Goal: Task Accomplishment & Management: Manage account settings

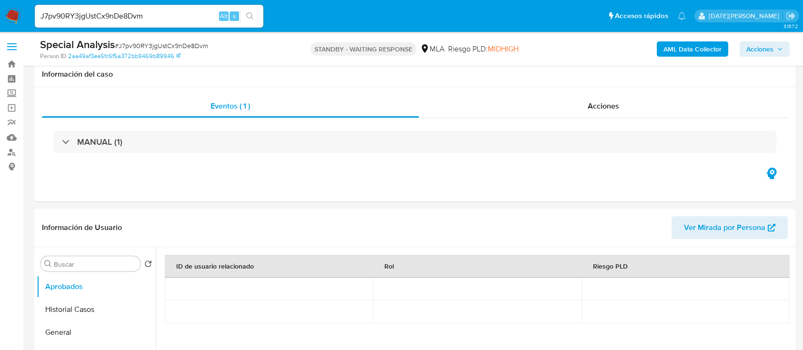
select select "10"
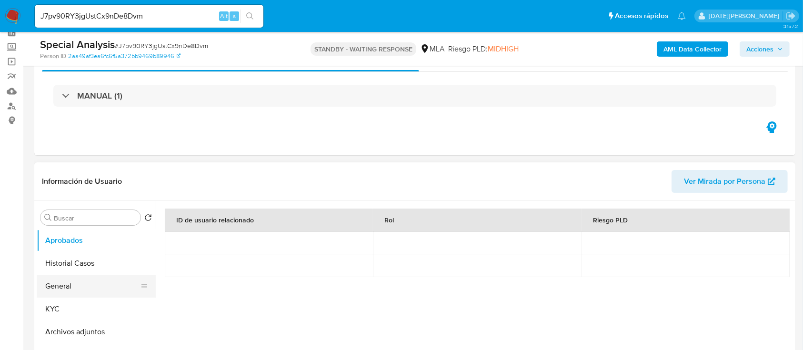
scroll to position [63, 0]
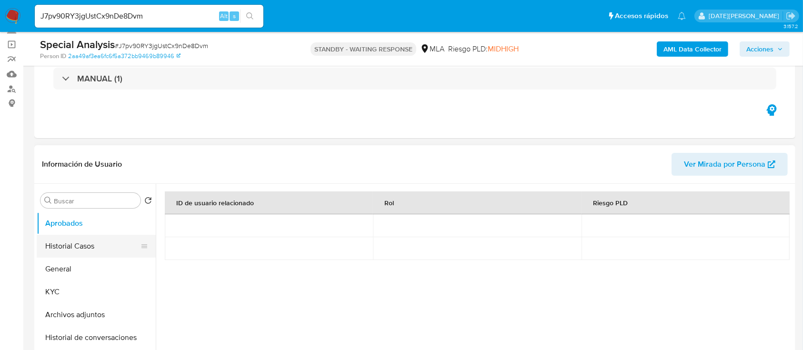
click at [95, 235] on button "Historial Casos" at bounding box center [92, 246] width 111 height 23
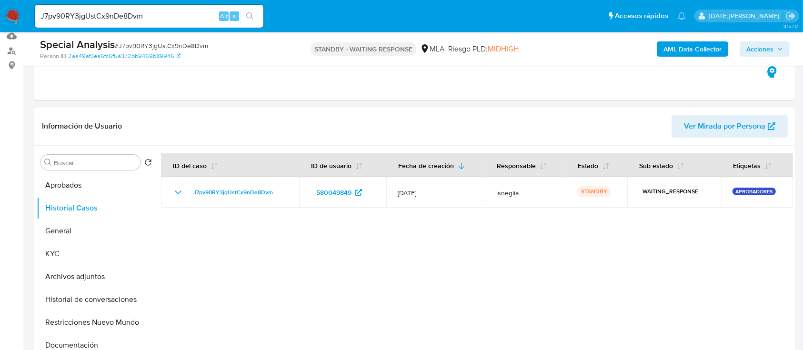
scroll to position [127, 0]
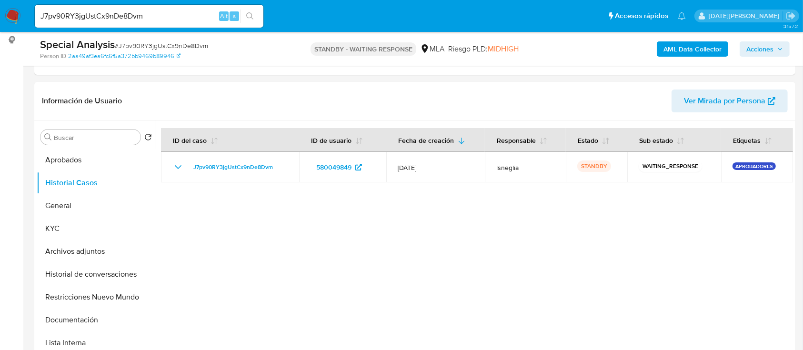
click at [154, 44] on span "# J7pv90RY3jgUstCx9nDe8Dvm" at bounding box center [161, 46] width 93 height 10
copy span "J7pv90RY3jgUstCx9nDe8Dvm"
click at [19, 13] on img at bounding box center [13, 16] width 16 height 16
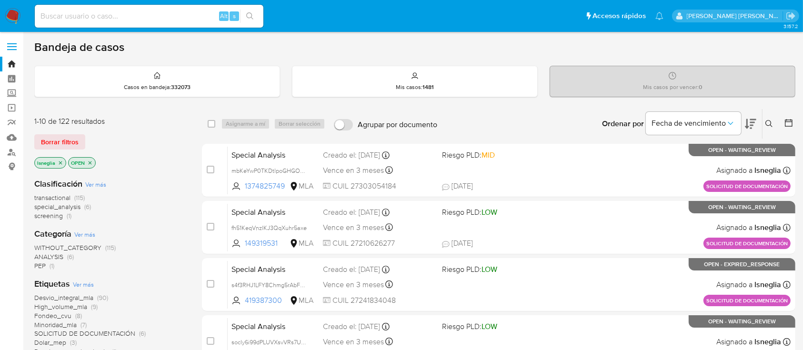
click at [769, 123] on icon at bounding box center [769, 124] width 8 height 8
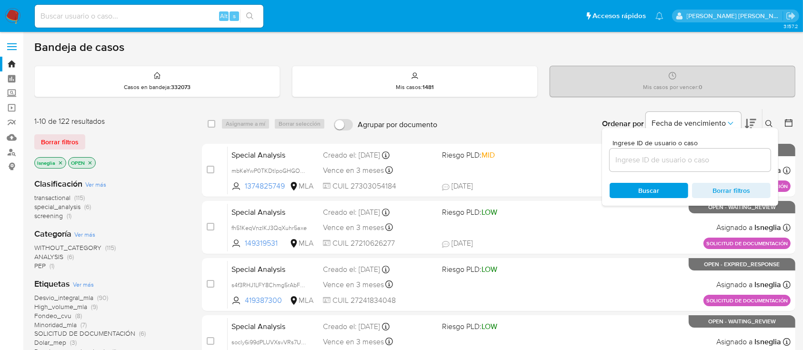
click at [686, 161] on input at bounding box center [690, 160] width 161 height 12
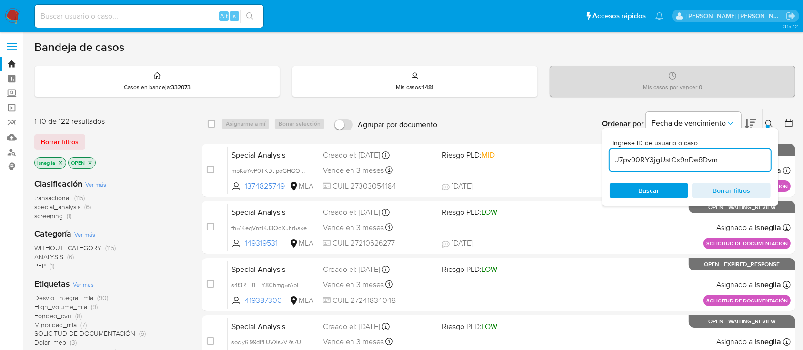
type input "J7pv90RY3jgUstCx9nDe8Dvm"
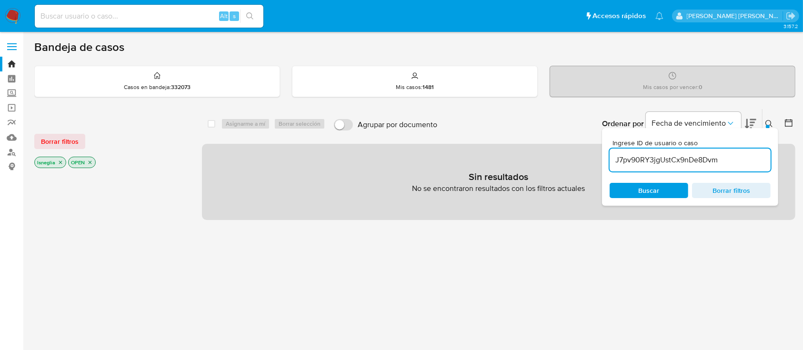
click at [59, 162] on icon "close-filter" at bounding box center [61, 163] width 6 height 6
click at [115, 19] on input at bounding box center [149, 16] width 229 height 12
paste input "J7pv90RY3jgUstCx9nDe8Dvm"
type input "J7pv90RY3jgUstCx9nDe8Dvm"
click at [250, 14] on icon "search-icon" at bounding box center [250, 16] width 8 height 8
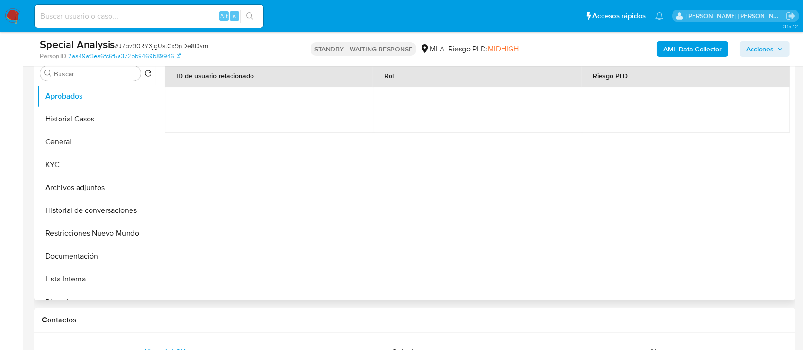
select select "10"
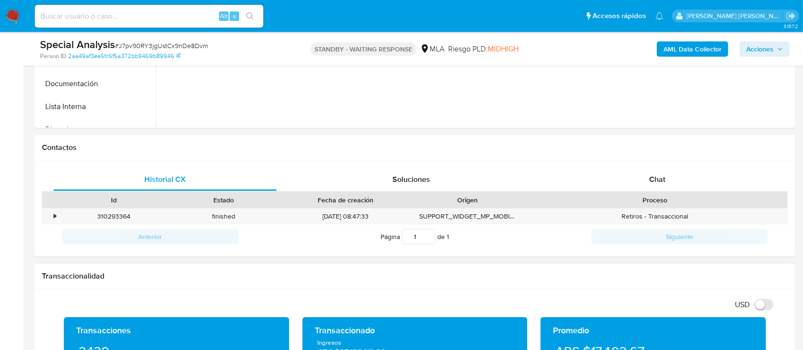
scroll to position [444, 0]
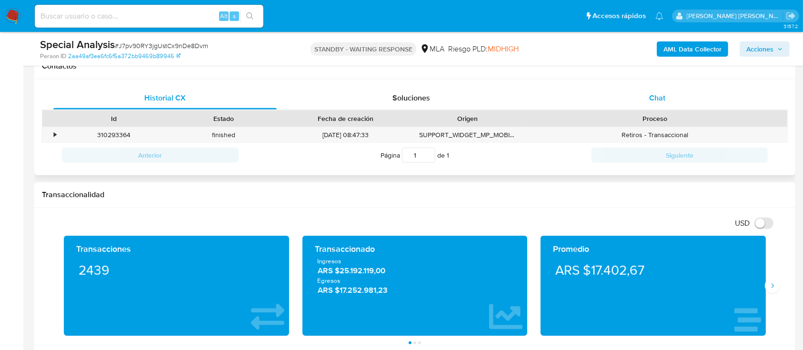
click at [650, 101] on span "Chat" at bounding box center [657, 97] width 16 height 11
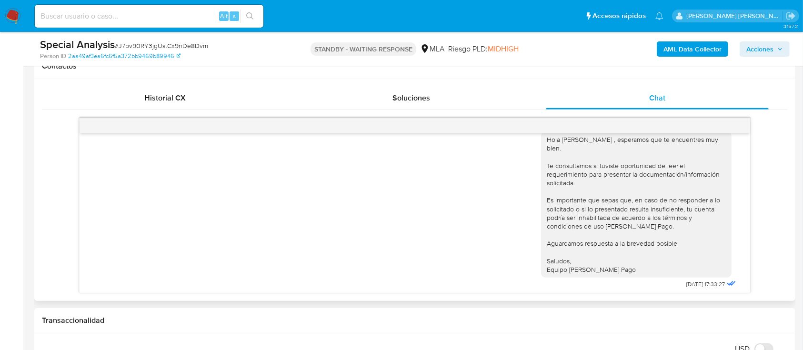
scroll to position [1285, 0]
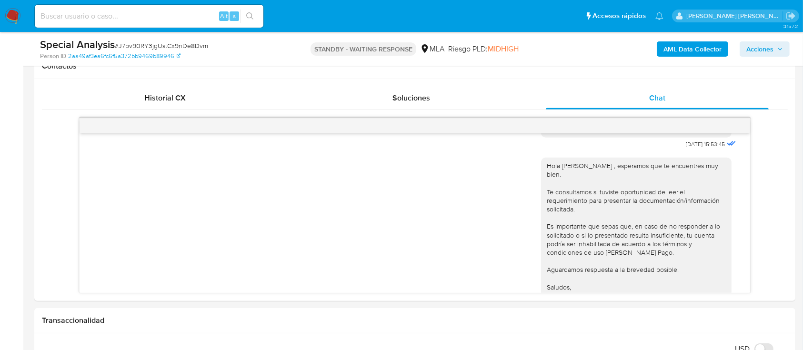
click at [113, 18] on input at bounding box center [149, 16] width 229 height 12
paste input "7BsY2DKMXOWlcpLbB8Sl32nD"
type input "7BsY2DKMXOWlcpLbB8Sl32nD"
click at [248, 12] on icon "search-icon" at bounding box center [249, 15] width 7 height 7
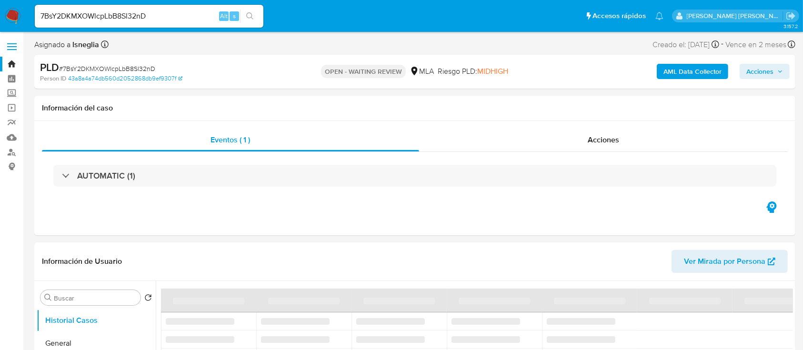
select select "10"
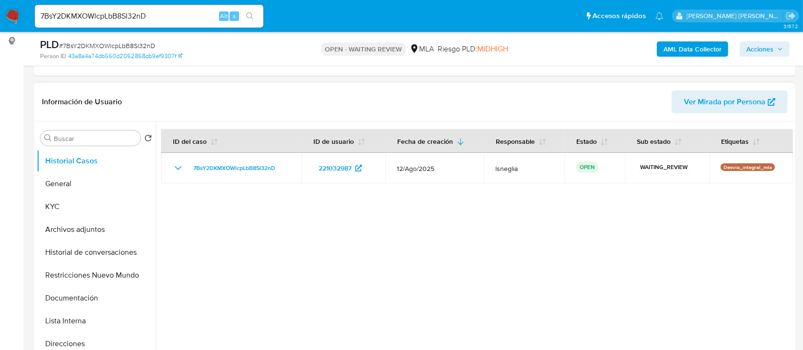
scroll to position [127, 0]
click at [94, 46] on span "# 7BsY2DKMXOWlcpLbB8Sl32nD" at bounding box center [107, 46] width 96 height 10
drag, startPoint x: 95, startPoint y: 46, endPoint x: 475, endPoint y: 74, distance: 381.5
click at [475, 74] on div "Eventos ( 1 ) Acciones AUTOMATIC (1)" at bounding box center [414, 17] width 761 height 114
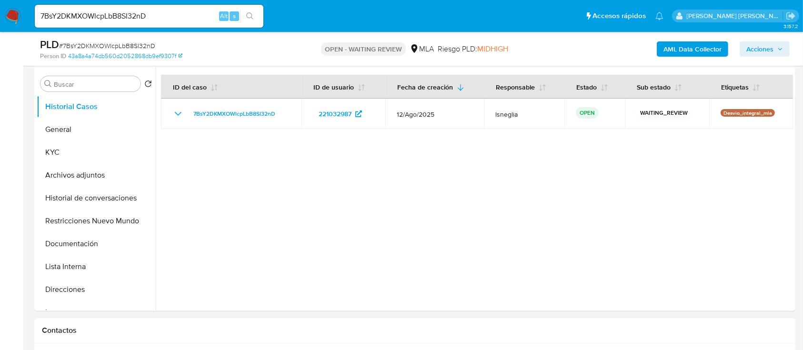
scroll to position [444, 0]
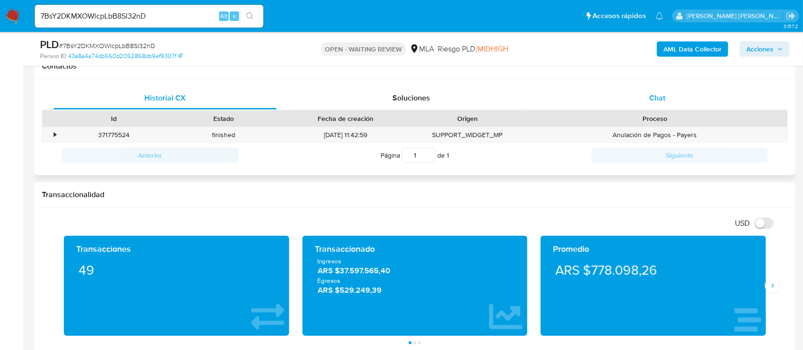
click at [653, 93] on span "Chat" at bounding box center [657, 97] width 16 height 11
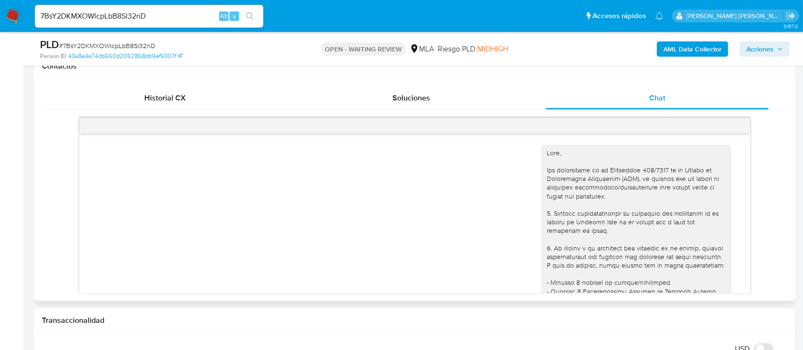
scroll to position [443, 0]
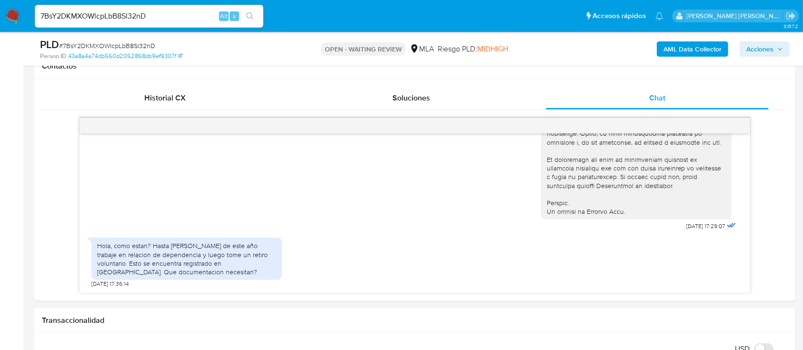
click at [143, 42] on span "# 7BsY2DKMXOWlcpLbB8Sl32nD" at bounding box center [107, 46] width 96 height 10
copy span "7BsY2DKMXOWlcpLbB8Sl32nD"
click at [14, 7] on nav "Pausado Ver notificaciones 7BsY2DKMXOWlcpLbB8Sl32nD Alt s Accesos rápidos Presi…" at bounding box center [401, 16] width 803 height 32
click at [14, 11] on img at bounding box center [13, 16] width 16 height 16
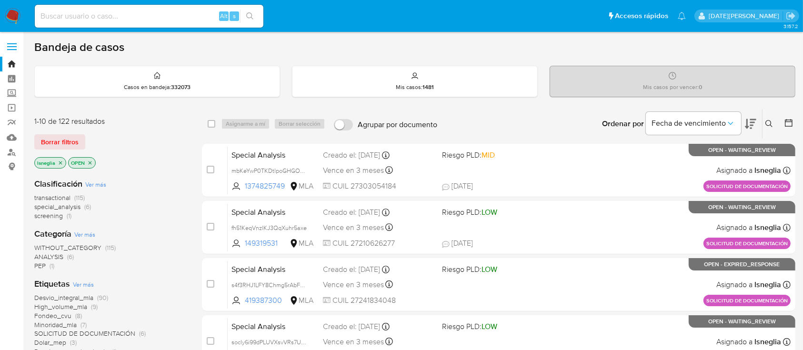
click at [768, 120] on icon at bounding box center [769, 124] width 8 height 8
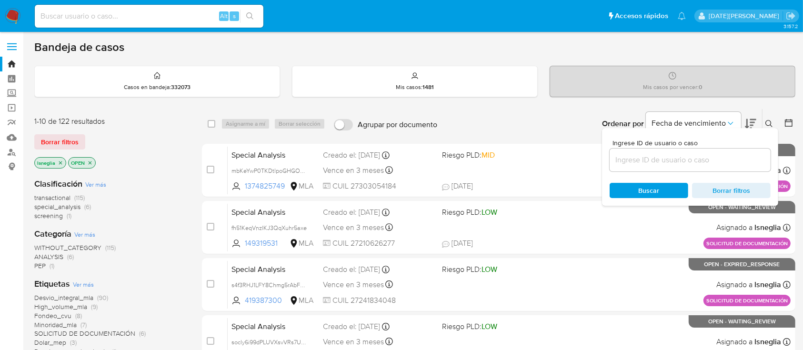
click at [683, 160] on input at bounding box center [690, 160] width 161 height 12
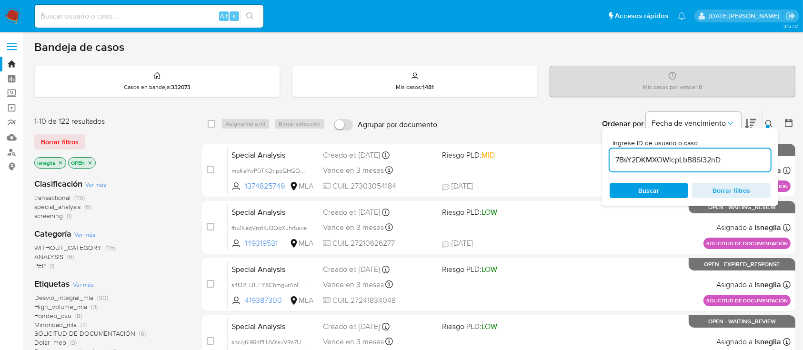
type input "7BsY2DKMXOWlcpLbB8Sl32nD"
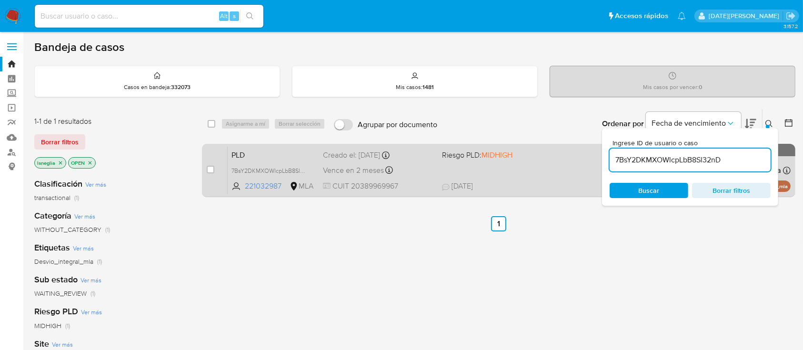
click at [210, 166] on input "checkbox" at bounding box center [211, 170] width 8 height 8
checkbox input "true"
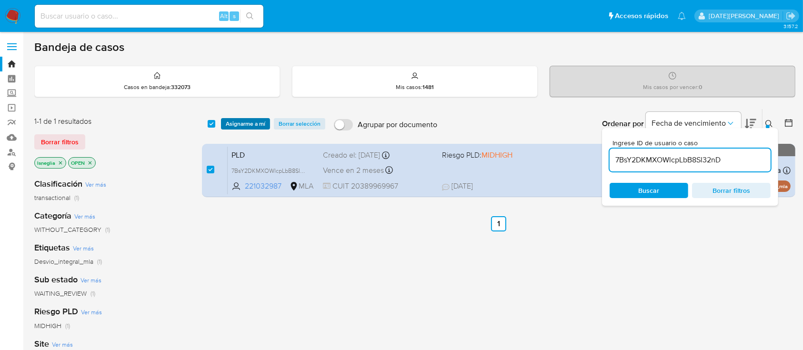
click at [248, 120] on span "Asignarme a mí" at bounding box center [246, 124] width 40 height 10
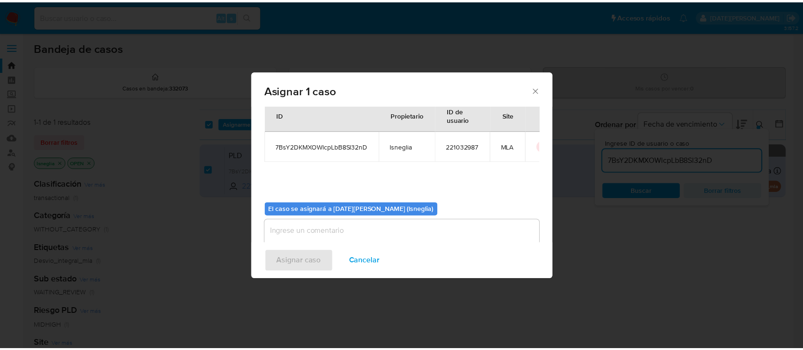
scroll to position [49, 0]
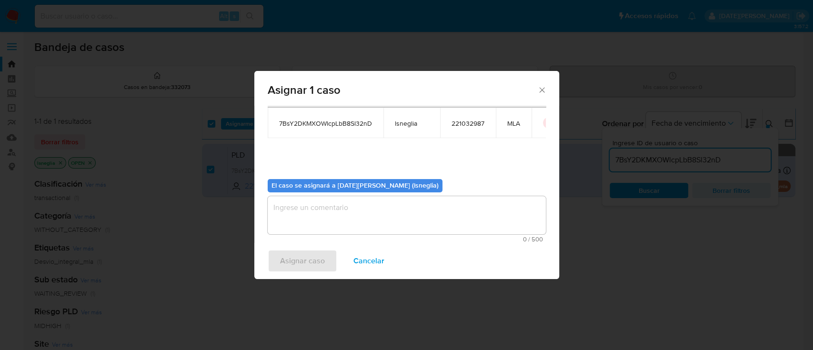
click at [336, 225] on textarea "assign-modal" at bounding box center [407, 215] width 278 height 38
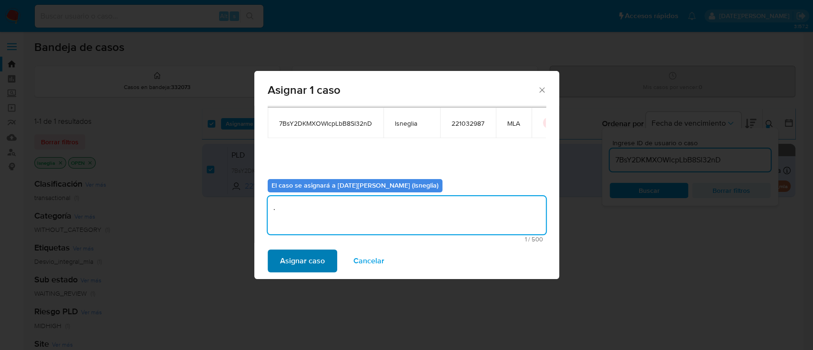
type textarea "."
click at [317, 261] on span "Asignar caso" at bounding box center [302, 261] width 45 height 21
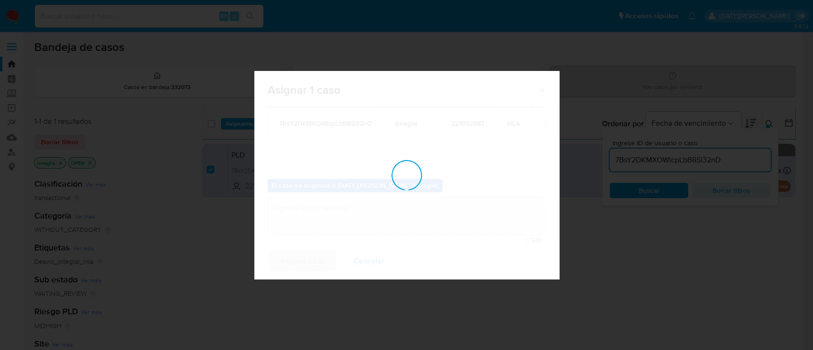
checkbox input "false"
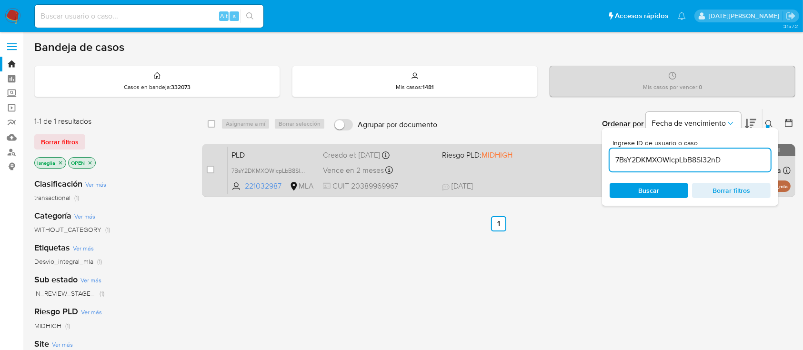
click at [276, 151] on span "PLD" at bounding box center [273, 154] width 84 height 12
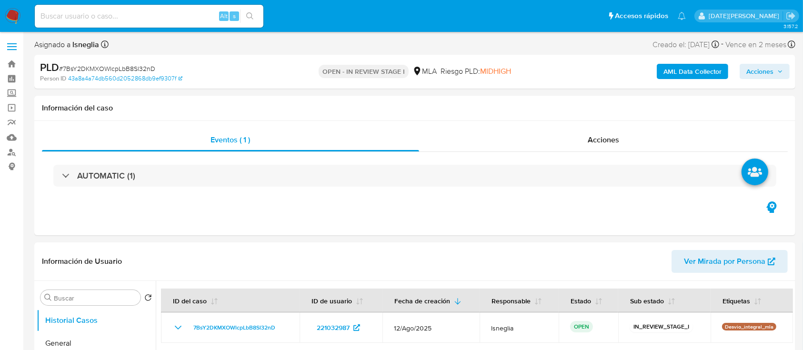
select select "10"
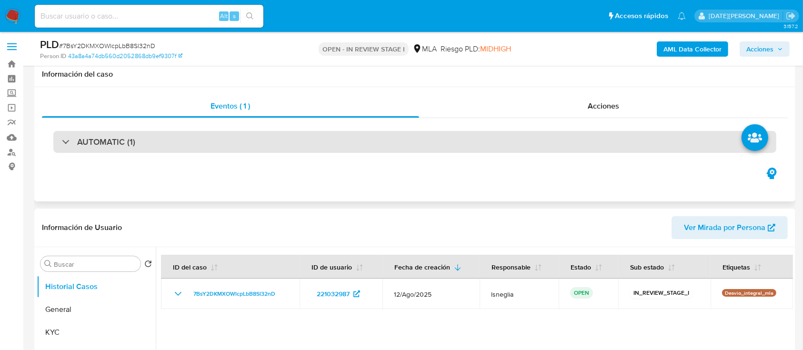
scroll to position [127, 0]
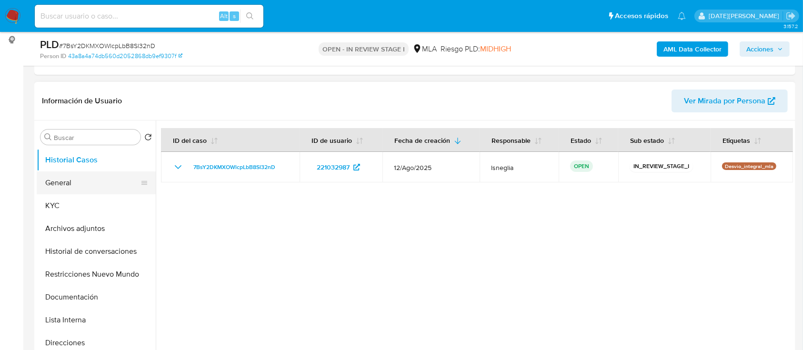
click at [57, 188] on button "General" at bounding box center [92, 182] width 111 height 23
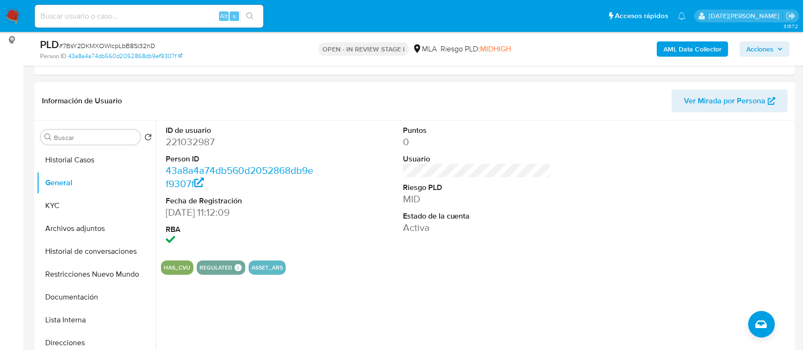
click at [187, 144] on dd "221032987" at bounding box center [240, 141] width 149 height 13
copy dd "221032987"
click at [201, 141] on dd "221032987" at bounding box center [240, 141] width 149 height 13
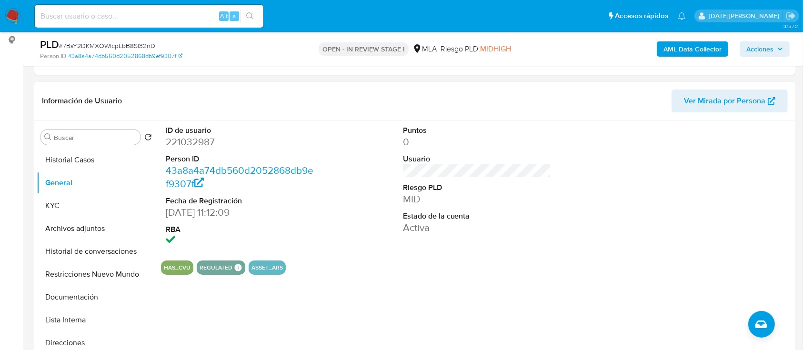
click at [191, 139] on dd "221032987" at bounding box center [240, 141] width 149 height 13
copy dd "221032987"
click at [194, 139] on dd "221032987" at bounding box center [240, 141] width 149 height 13
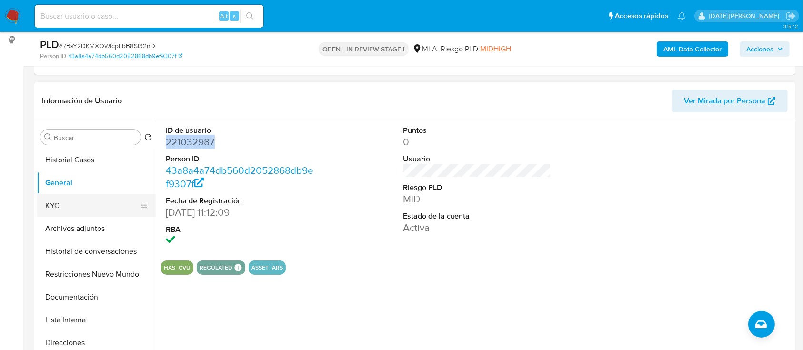
drag, startPoint x: 65, startPoint y: 201, endPoint x: 73, endPoint y: 201, distance: 8.1
click at [65, 201] on button "KYC" at bounding box center [92, 205] width 111 height 23
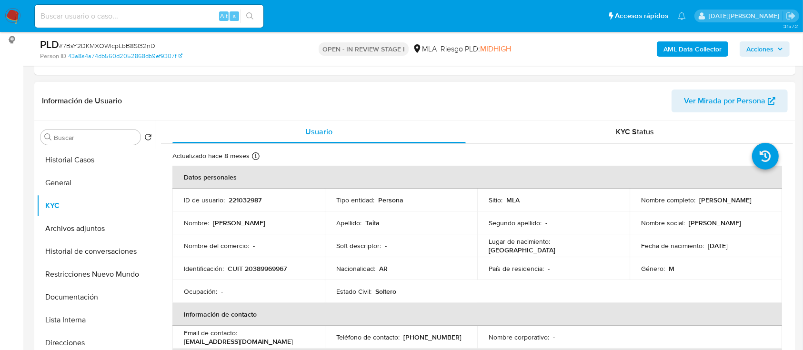
click at [263, 274] on td "Identificación : CUIT 20389969967" at bounding box center [248, 268] width 152 height 23
click at [263, 267] on p "CUIT 20389969967" at bounding box center [257, 268] width 59 height 9
copy p "20389969967"
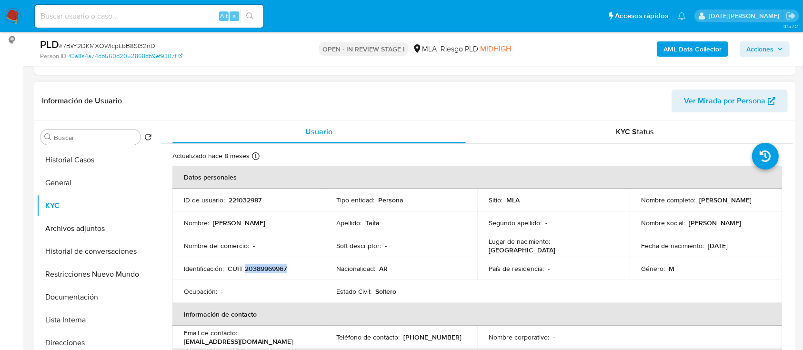
drag, startPoint x: 695, startPoint y: 200, endPoint x: 762, endPoint y: 204, distance: 67.3
click at [762, 204] on div "Nombre completo : Tomás Ignacio Taita" at bounding box center [706, 200] width 130 height 9
click at [699, 198] on p "Tomás Ignacio Taita" at bounding box center [725, 200] width 52 height 9
click at [695, 199] on div "Nombre completo : Tomás Ignacio Taita" at bounding box center [706, 200] width 130 height 9
drag, startPoint x: 695, startPoint y: 200, endPoint x: 770, endPoint y: 201, distance: 74.3
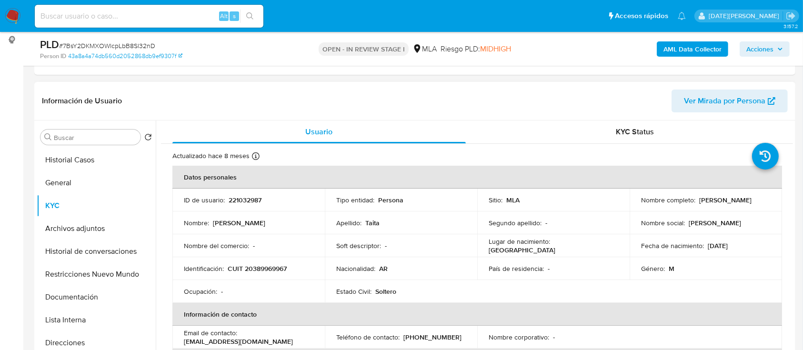
click at [770, 201] on td "Nombre completo : Tomás Ignacio Taita" at bounding box center [706, 200] width 152 height 23
copy p "Tomás Ignacio Taita"
drag, startPoint x: 226, startPoint y: 267, endPoint x: 296, endPoint y: 269, distance: 70.0
click at [296, 269] on div "Identificación : CUIT 20389969967" at bounding box center [249, 268] width 130 height 9
copy div "CUIT 20389969967"
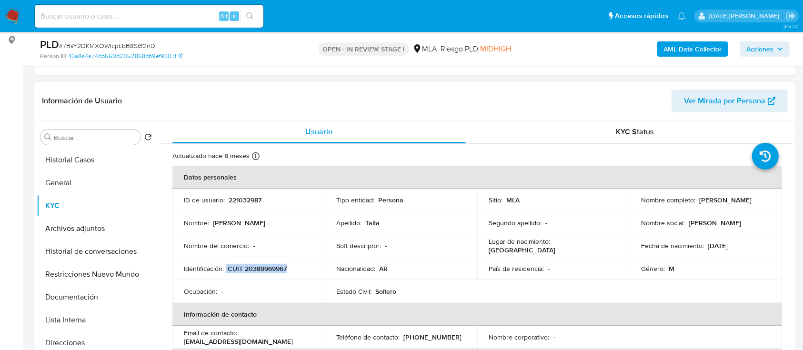
drag, startPoint x: 697, startPoint y: 200, endPoint x: 761, endPoint y: 201, distance: 63.3
click at [761, 201] on div "Nombre completo : Tomás Ignacio Taita" at bounding box center [706, 200] width 130 height 9
click at [275, 271] on p "CUIT 20389969967" at bounding box center [257, 268] width 59 height 9
copy p "20389969967"
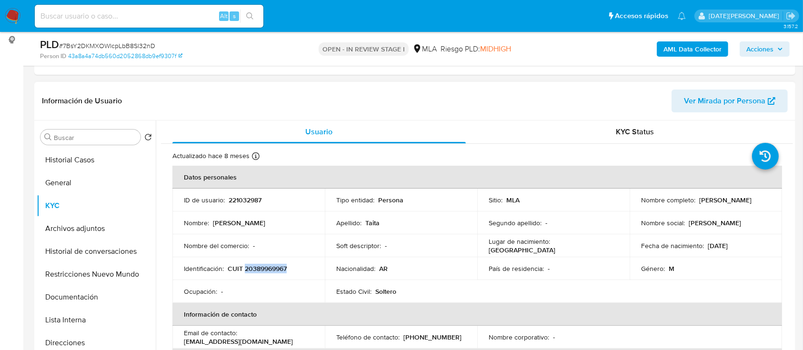
click at [267, 264] on p "CUIT 20389969967" at bounding box center [257, 268] width 59 height 9
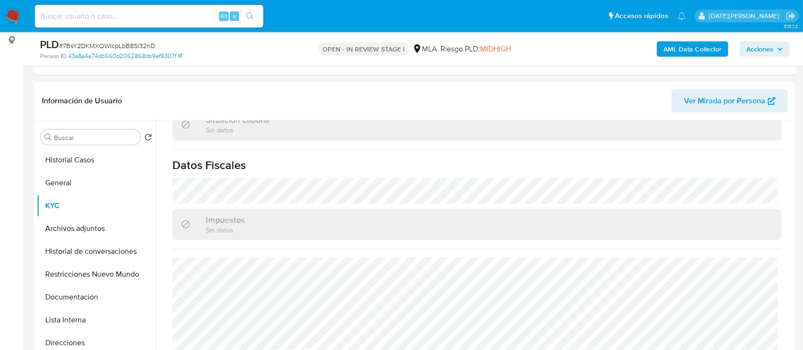
scroll to position [444, 0]
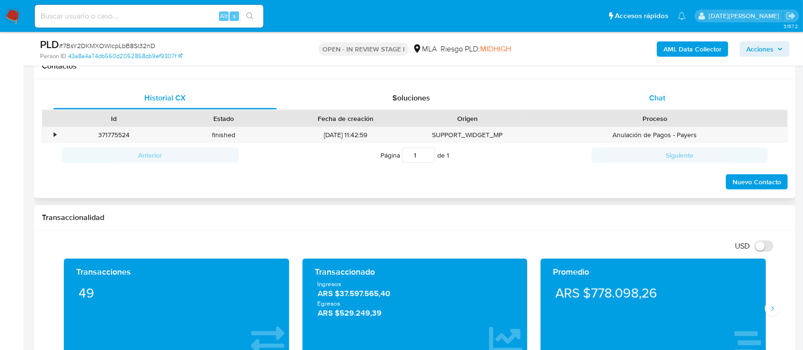
click at [658, 101] on span "Chat" at bounding box center [657, 97] width 16 height 11
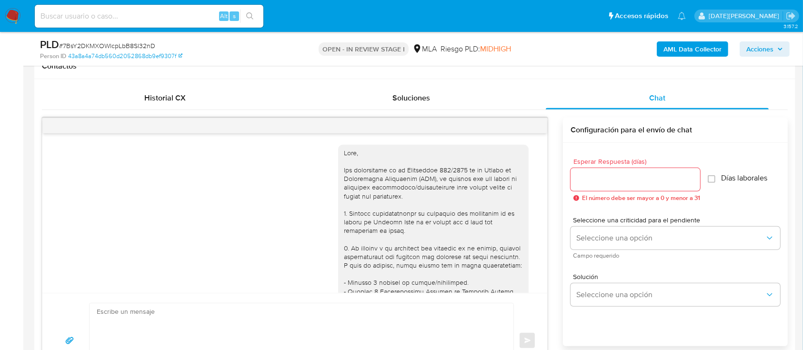
scroll to position [443, 0]
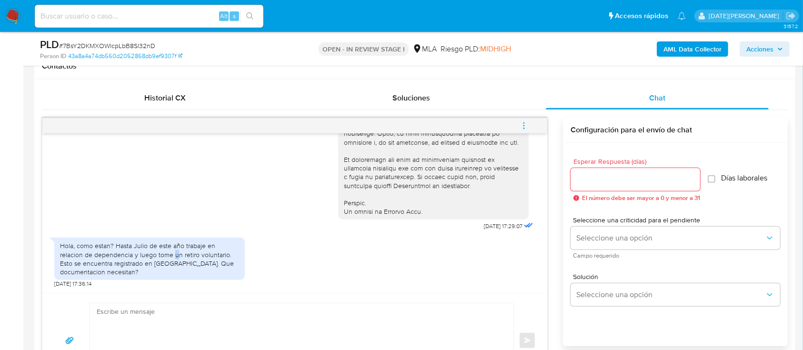
click at [151, 255] on div "Hola, como estan? Hasta Julio de este año trabaje en relacion de dependencia y …" at bounding box center [149, 258] width 179 height 35
drag, startPoint x: 115, startPoint y: 246, endPoint x: 196, endPoint y: 252, distance: 81.7
click at [206, 255] on div "Hola, como estan? Hasta Julio de este año trabaje en relacion de dependencia y …" at bounding box center [149, 258] width 179 height 35
copy div "Hasta Julio de este año trabaje en relacion de dependencia y luego tome un reti…"
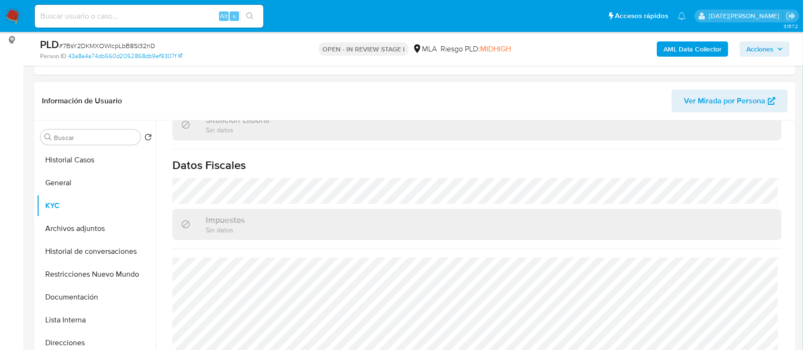
scroll to position [263, 0]
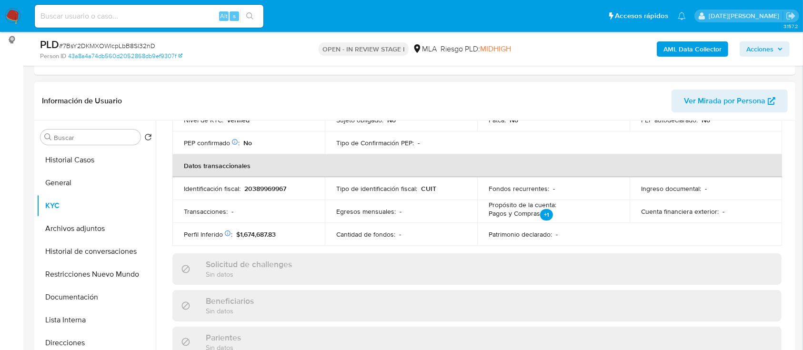
click at [268, 191] on p "20389969967" at bounding box center [265, 188] width 42 height 9
copy p "20389969967"
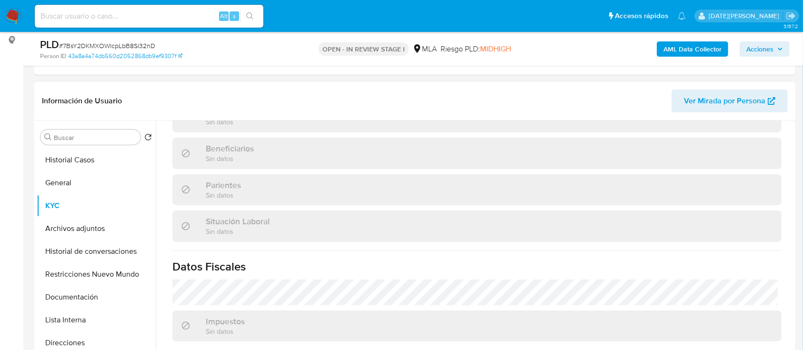
scroll to position [453, 0]
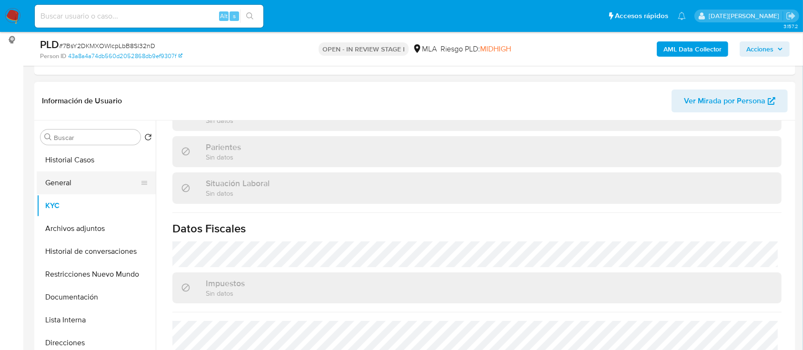
click at [67, 188] on button "General" at bounding box center [92, 182] width 111 height 23
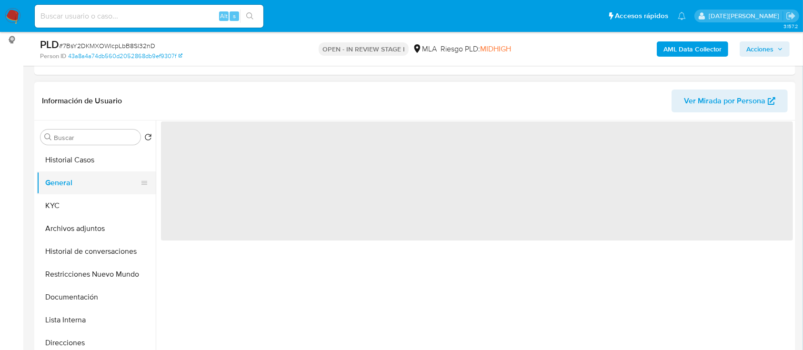
scroll to position [0, 0]
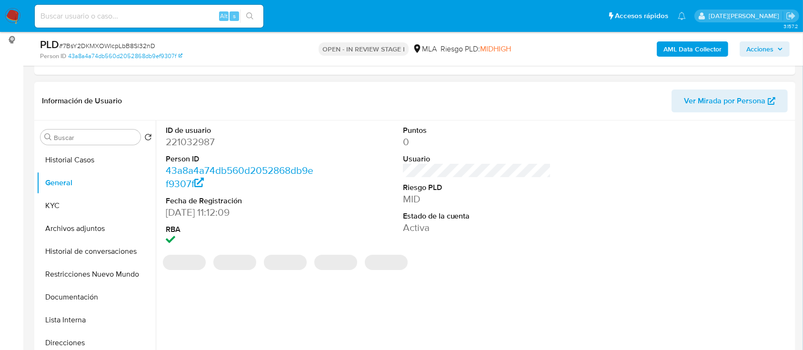
click at [202, 140] on dd "221032987" at bounding box center [240, 141] width 149 height 13
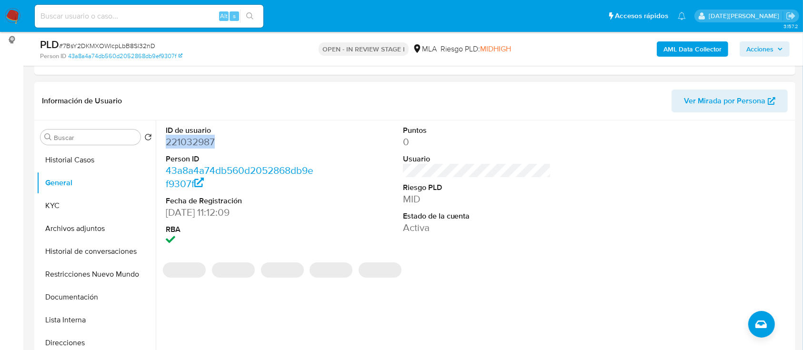
copy dd "221032987"
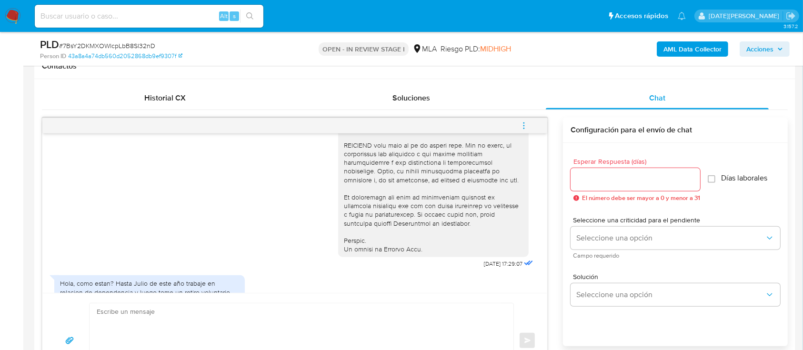
scroll to position [443, 0]
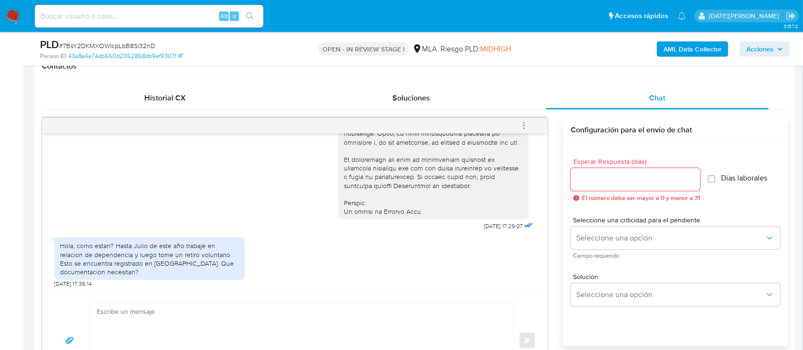
click at [524, 118] on span "menu-action" at bounding box center [524, 125] width 9 height 23
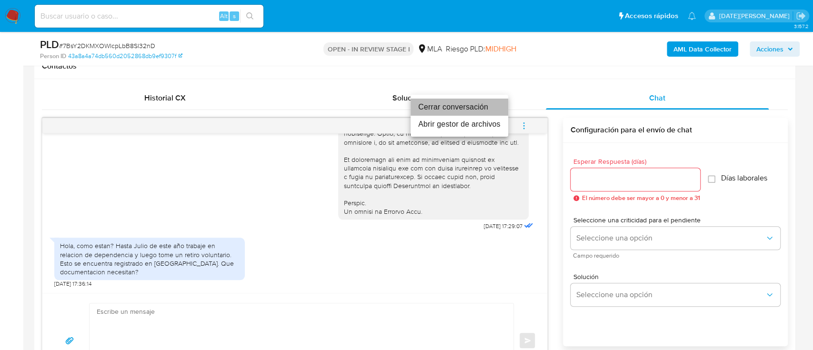
click at [472, 110] on li "Cerrar conversación" at bounding box center [460, 107] width 98 height 17
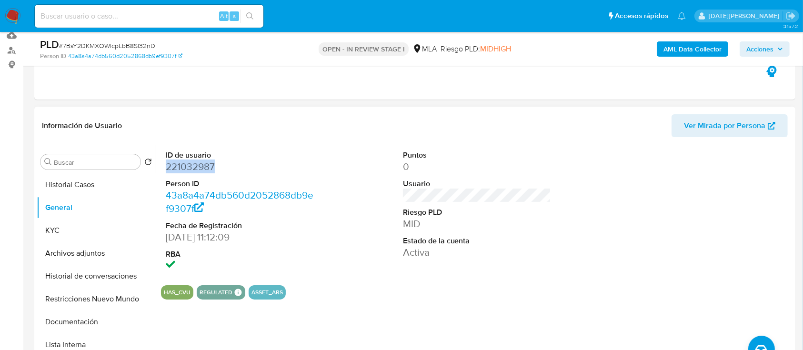
scroll to position [63, 0]
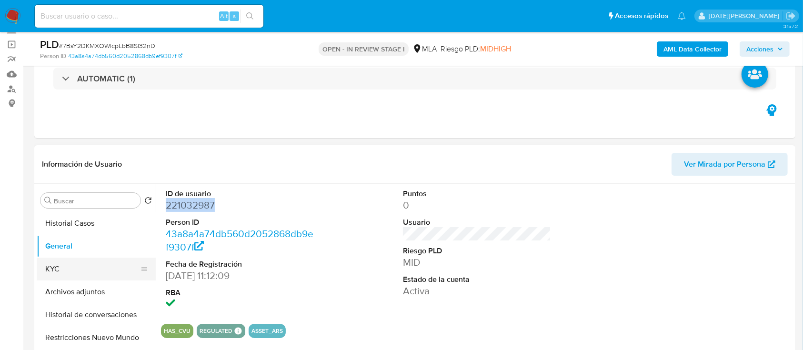
click at [54, 266] on button "KYC" at bounding box center [92, 269] width 111 height 23
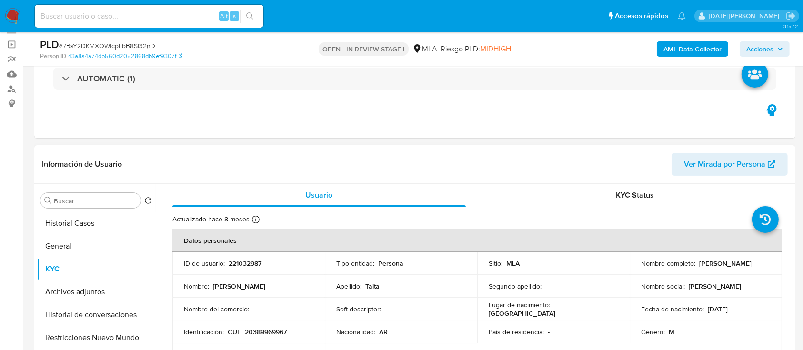
drag, startPoint x: 696, startPoint y: 262, endPoint x: 762, endPoint y: 263, distance: 65.7
click at [762, 263] on div "Nombre completo : Tomás Ignacio Taita" at bounding box center [706, 263] width 130 height 9
copy p "Tomás Ignacio Taita"
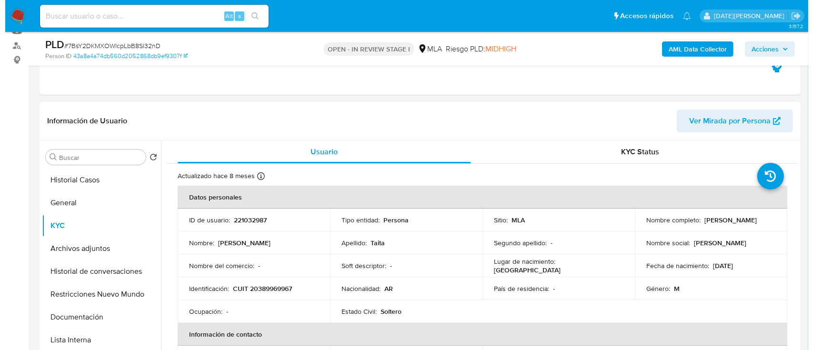
scroll to position [127, 0]
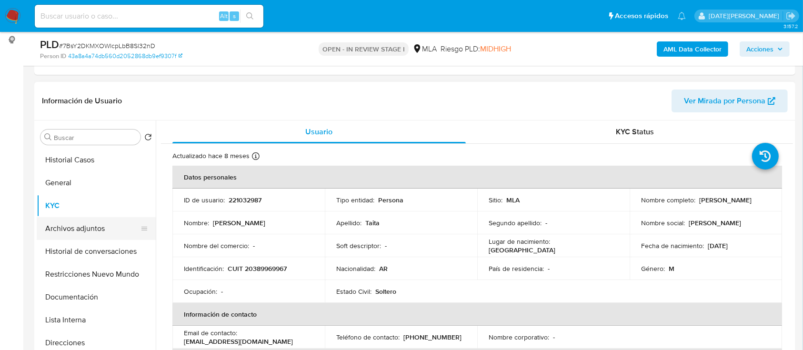
click at [95, 223] on button "Archivos adjuntos" at bounding box center [92, 228] width 111 height 23
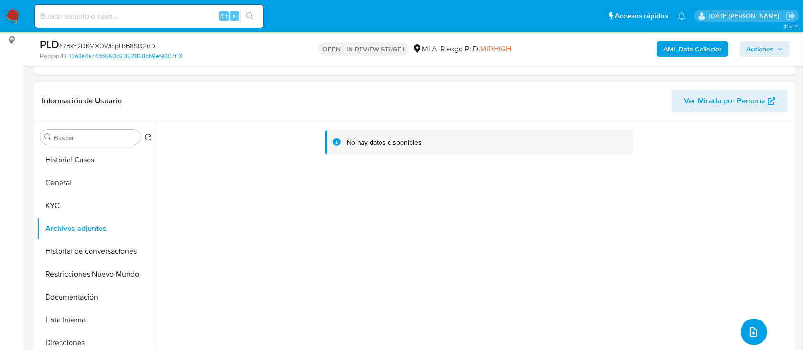
click at [756, 334] on button "upload-file" at bounding box center [754, 332] width 27 height 27
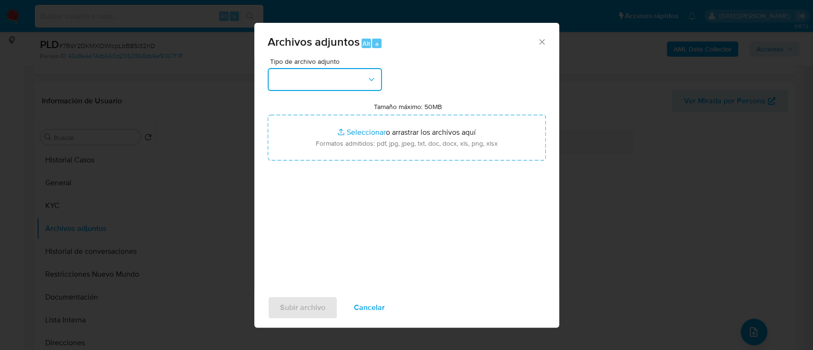
click at [349, 77] on button "button" at bounding box center [325, 79] width 114 height 23
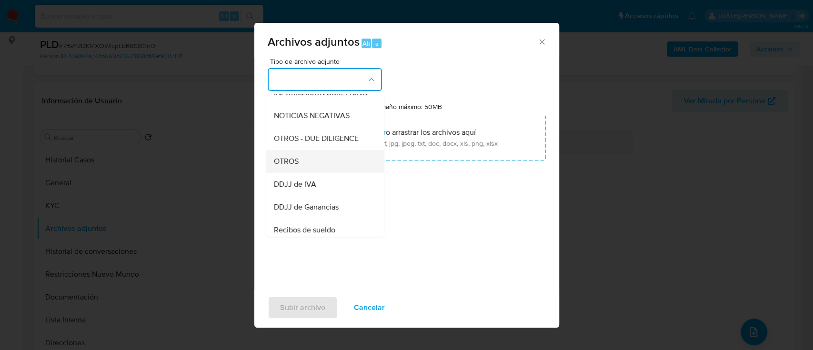
click at [311, 173] on div "OTROS" at bounding box center [321, 161] width 97 height 23
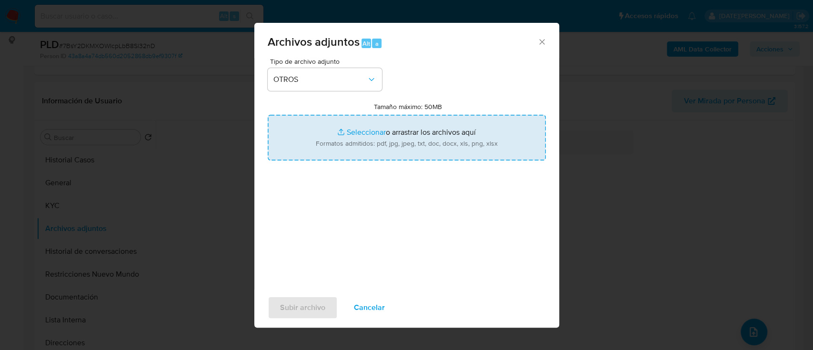
type input "C:\fakepath\Caselog 7BsY2DKMXOWlcpLbB8Sl32nD.docx"
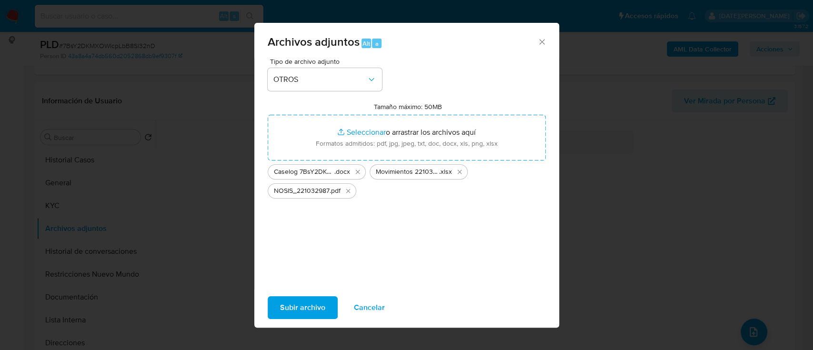
click at [290, 310] on span "Subir archivo" at bounding box center [302, 307] width 45 height 21
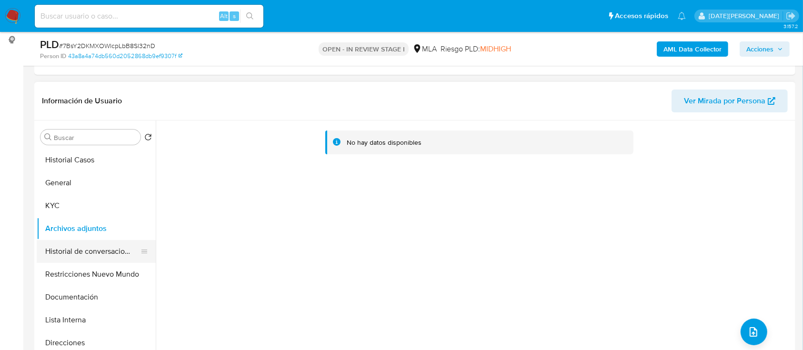
click at [93, 250] on button "Historial de conversaciones" at bounding box center [92, 251] width 111 height 23
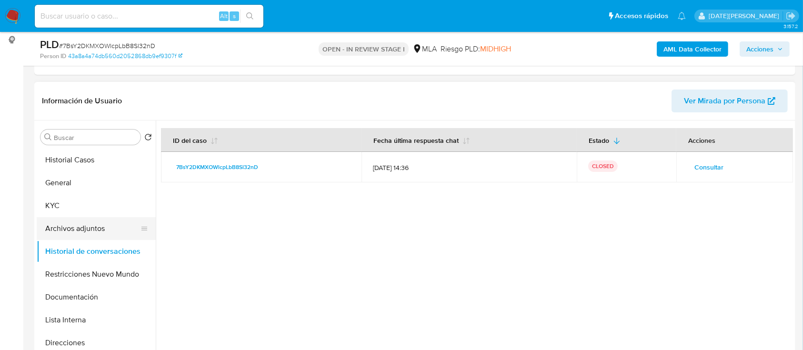
click at [88, 232] on button "Archivos adjuntos" at bounding box center [92, 228] width 111 height 23
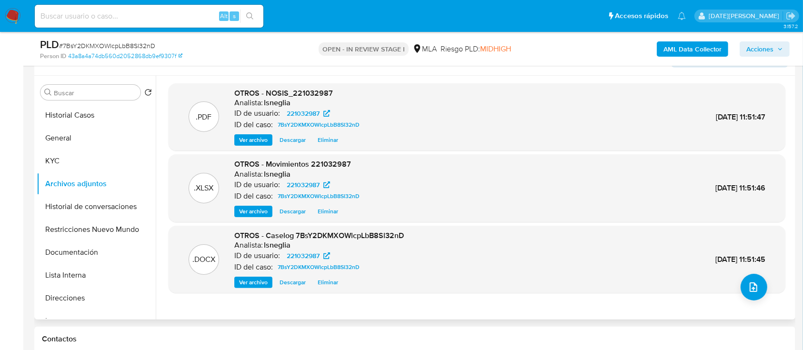
scroll to position [254, 0]
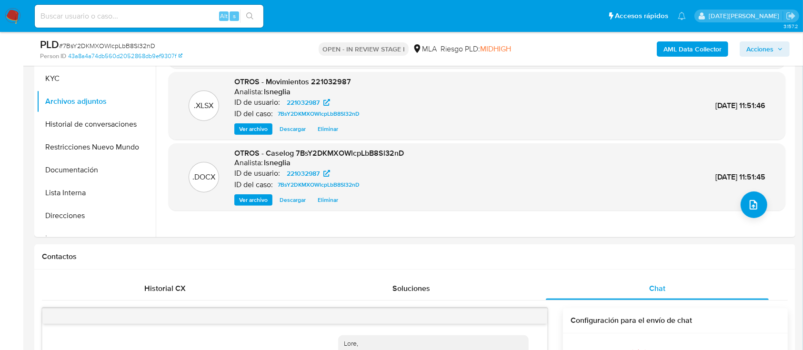
click at [695, 42] on b "AML Data Collector" at bounding box center [692, 48] width 58 height 15
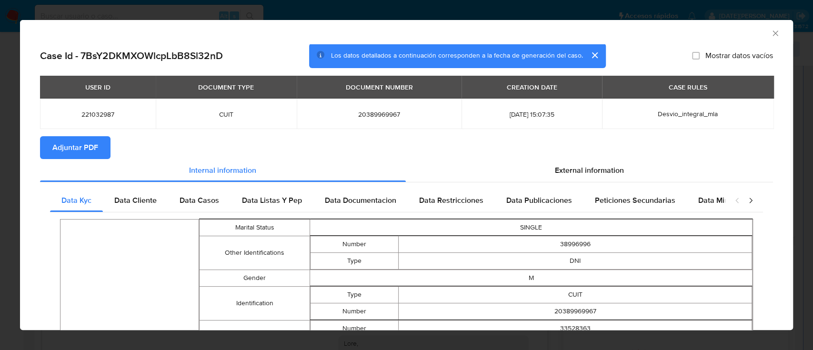
click at [78, 146] on span "Adjuntar PDF" at bounding box center [75, 147] width 46 height 21
click at [771, 31] on icon "Cerrar ventana" at bounding box center [776, 34] width 10 height 10
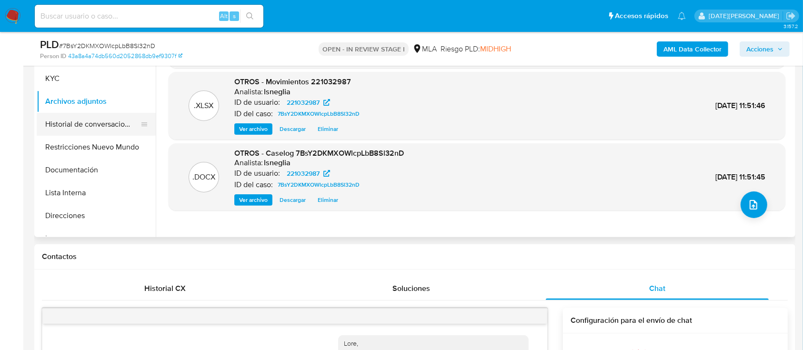
click at [76, 127] on button "Historial de conversaciones" at bounding box center [92, 124] width 111 height 23
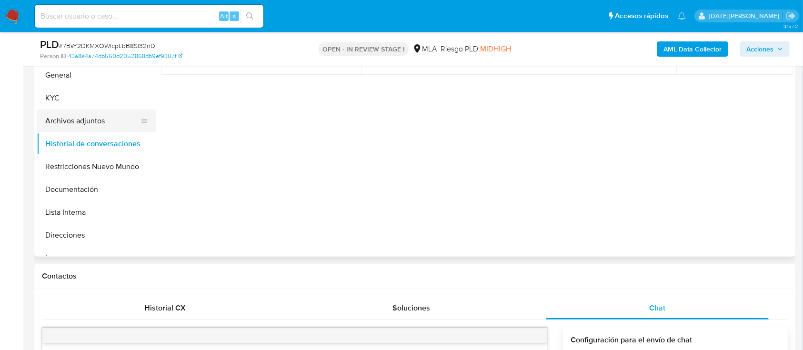
scroll to position [191, 0]
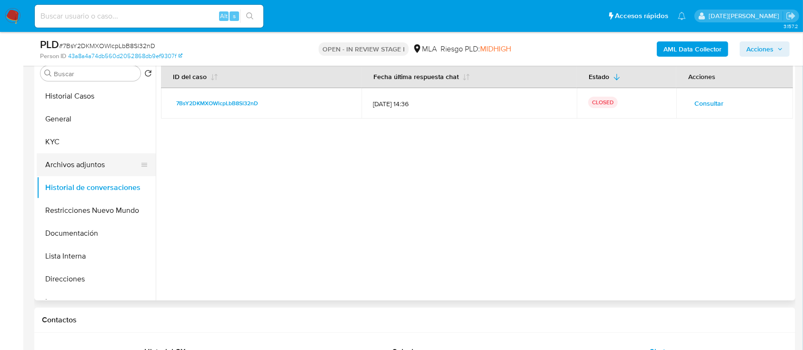
click at [77, 162] on button "Archivos adjuntos" at bounding box center [92, 164] width 111 height 23
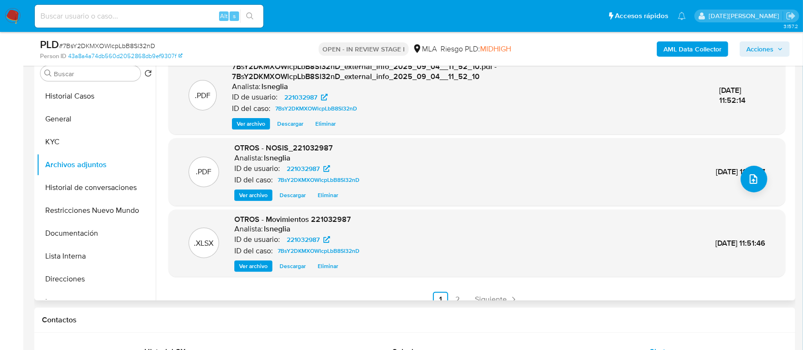
scroll to position [100, 0]
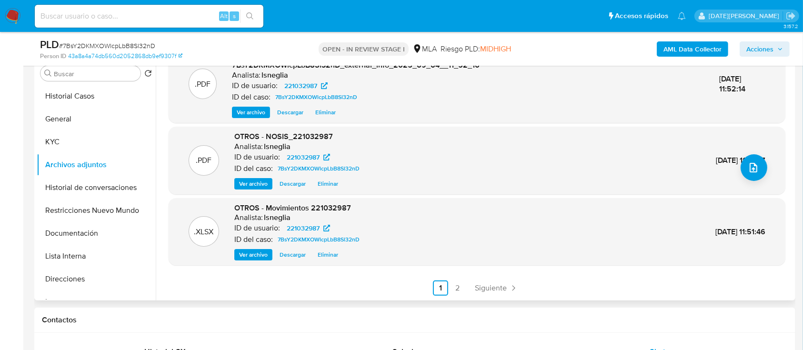
click at [453, 289] on link "2" at bounding box center [457, 288] width 15 height 15
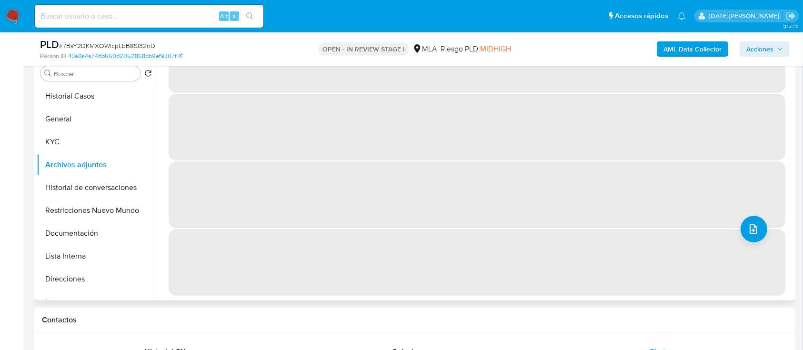
scroll to position [0, 0]
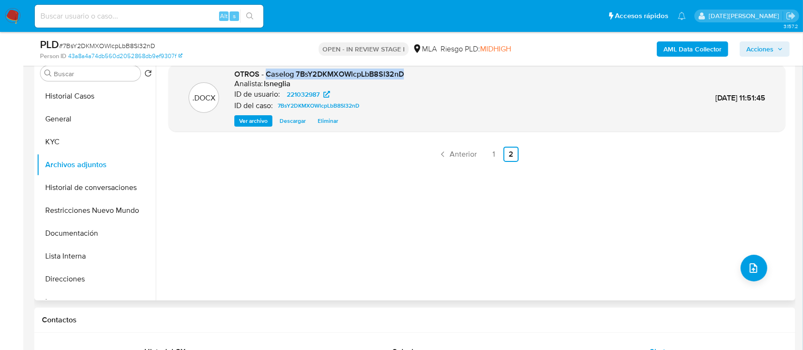
drag, startPoint x: 267, startPoint y: 73, endPoint x: 405, endPoint y: 75, distance: 138.1
click at [405, 75] on div ".DOCX OTROS - Caselog 7BsY2DKMXOWlcpLbB8Sl32nD Analista: lsneglia ID de usuario…" at bounding box center [476, 98] width 607 height 58
click at [95, 188] on button "Historial de conversaciones" at bounding box center [92, 187] width 111 height 23
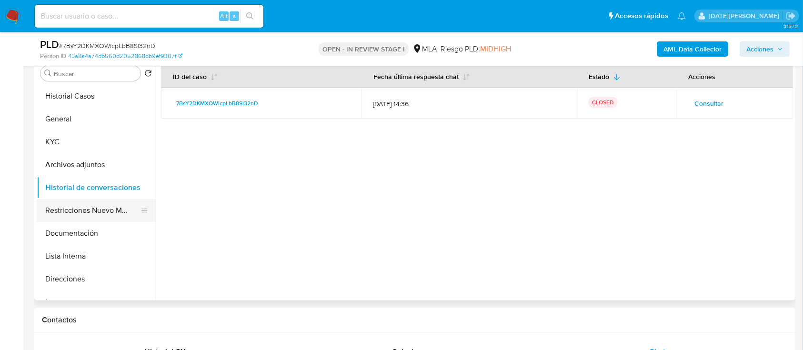
click at [86, 214] on button "Restricciones Nuevo Mundo" at bounding box center [92, 210] width 111 height 23
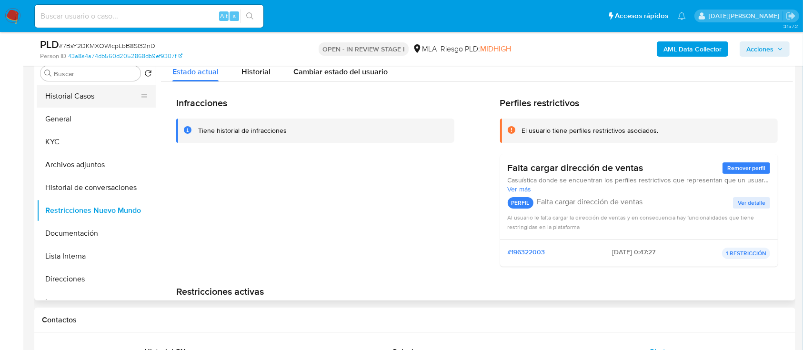
click at [49, 90] on button "Historial Casos" at bounding box center [92, 96] width 111 height 23
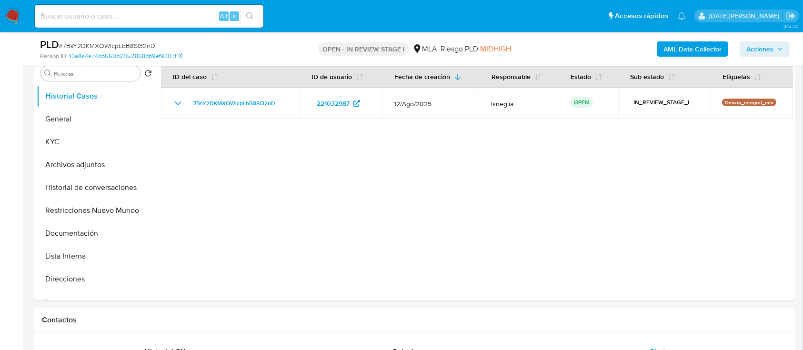
click at [767, 46] on span "Acciones" at bounding box center [759, 48] width 27 height 15
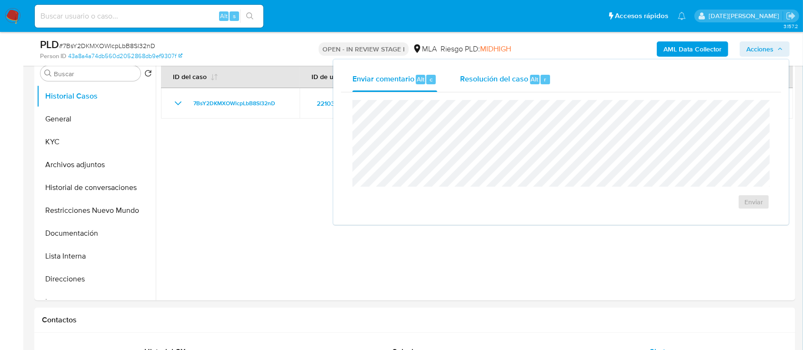
click at [498, 82] on span "Resolución del caso" at bounding box center [494, 78] width 68 height 11
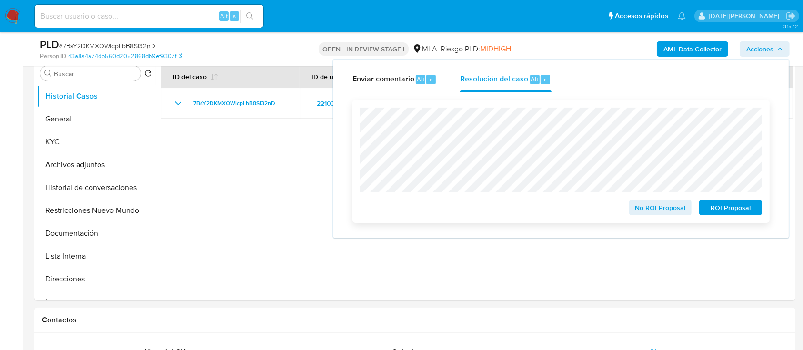
click at [672, 208] on span "No ROI Proposal" at bounding box center [661, 207] width 50 height 13
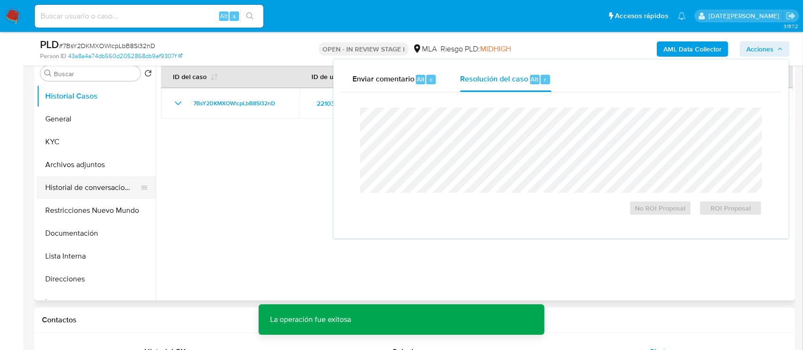
click at [80, 180] on button "Historial de conversaciones" at bounding box center [92, 187] width 111 height 23
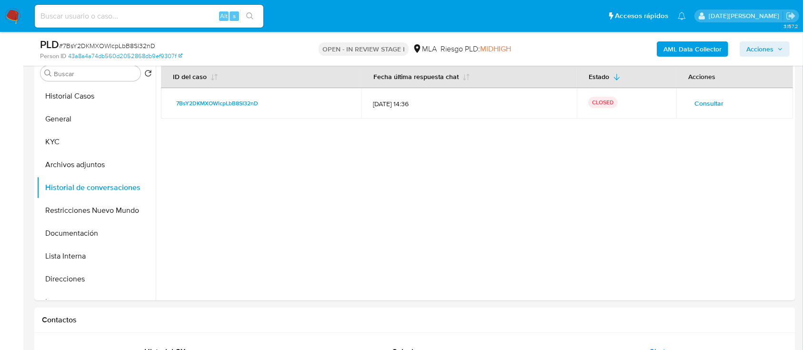
click at [114, 17] on input at bounding box center [149, 16] width 229 height 12
paste input "sfpkzg0Jy5LqWSmLID6CK54y"
type input "sfpkzg0Jy5LqWSmLID6CK54y"
click at [249, 17] on icon "search-icon" at bounding box center [250, 16] width 8 height 8
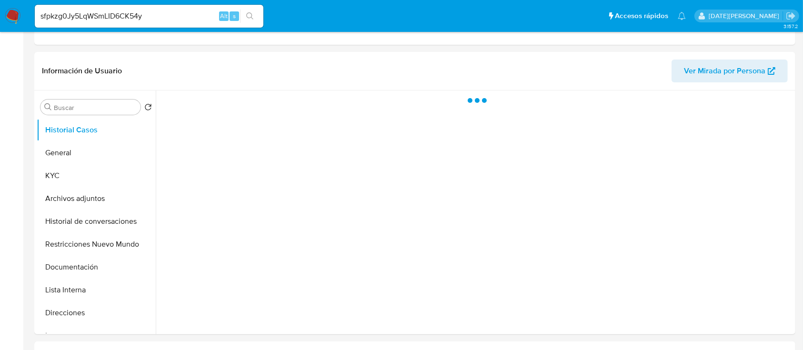
select select "10"
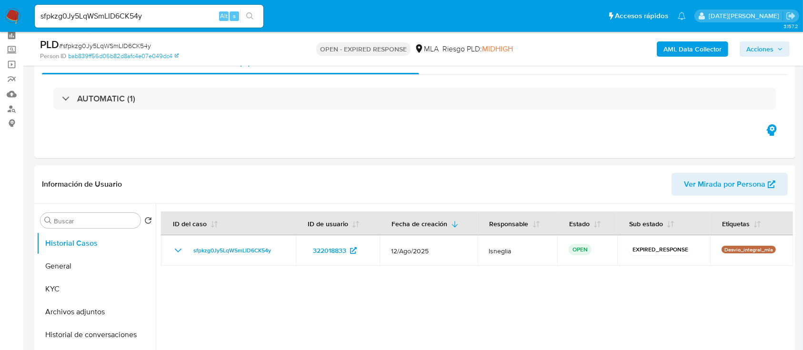
scroll to position [127, 0]
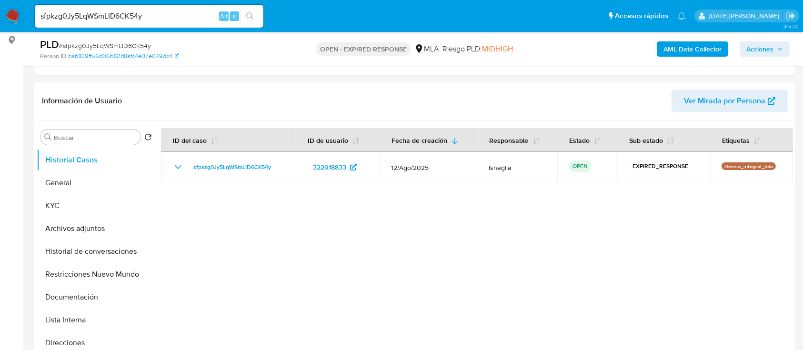
click at [132, 46] on span "# sfpkzg0Jy5LqWSmLID6CK54y" at bounding box center [105, 46] width 92 height 10
click at [5, 16] on img at bounding box center [13, 16] width 16 height 16
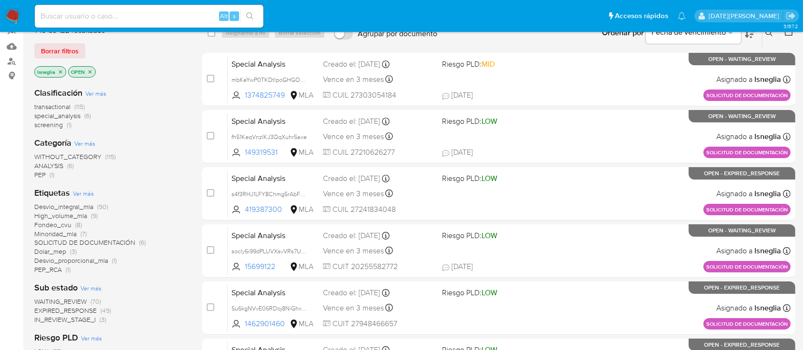
scroll to position [63, 0]
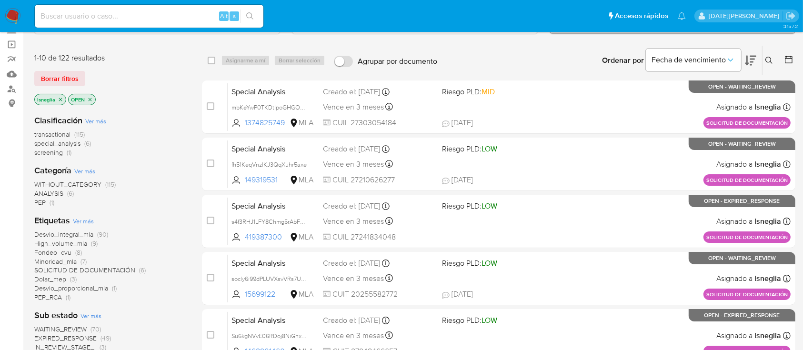
click at [60, 97] on icon "close-filter" at bounding box center [61, 100] width 6 height 6
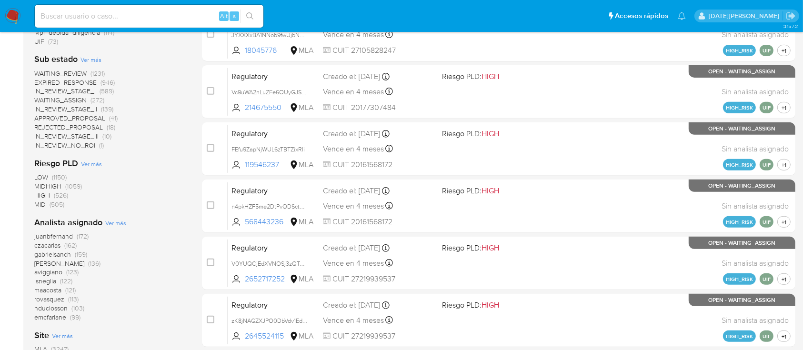
scroll to position [381, 0]
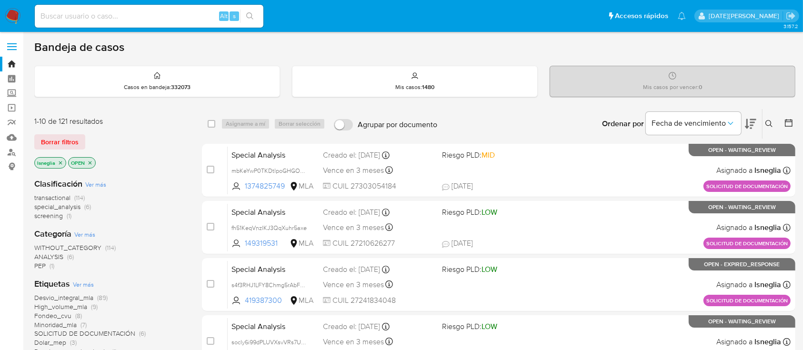
click at [765, 128] on button at bounding box center [771, 123] width 16 height 11
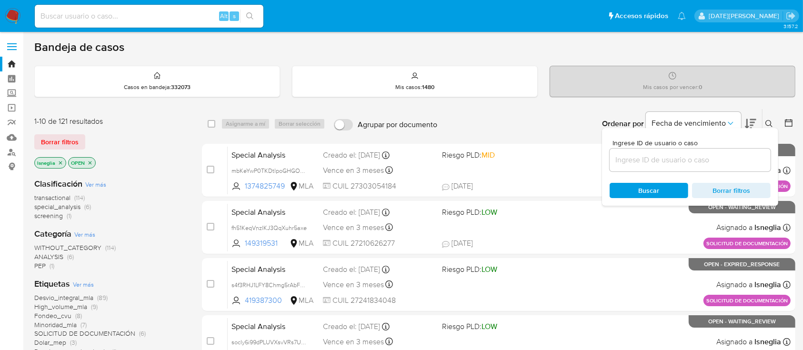
click at [662, 170] on div at bounding box center [690, 160] width 161 height 23
click at [659, 164] on input at bounding box center [690, 160] width 161 height 12
drag, startPoint x: 659, startPoint y: 164, endPoint x: 121, endPoint y: 204, distance: 539.7
click at [121, 204] on div "transactional (114) special_analysis (6) screening (1)" at bounding box center [110, 206] width 152 height 27
click at [78, 205] on span "special_analysis" at bounding box center [57, 207] width 46 height 10
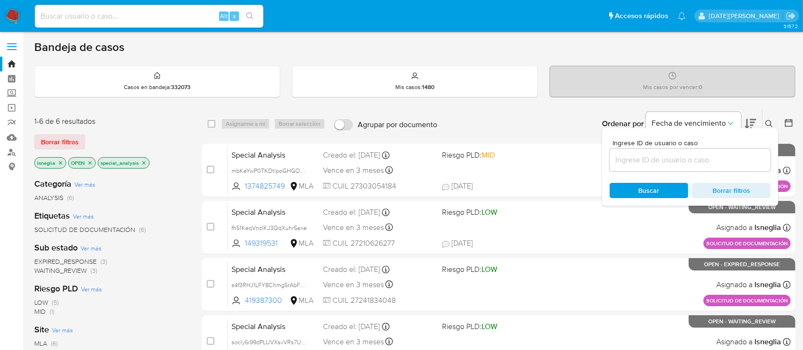
click at [578, 120] on div "Ordenar por Fecha de vencimiento No es posible ordenar los resultados mientras …" at bounding box center [618, 124] width 353 height 30
click at [774, 120] on button at bounding box center [771, 123] width 16 height 11
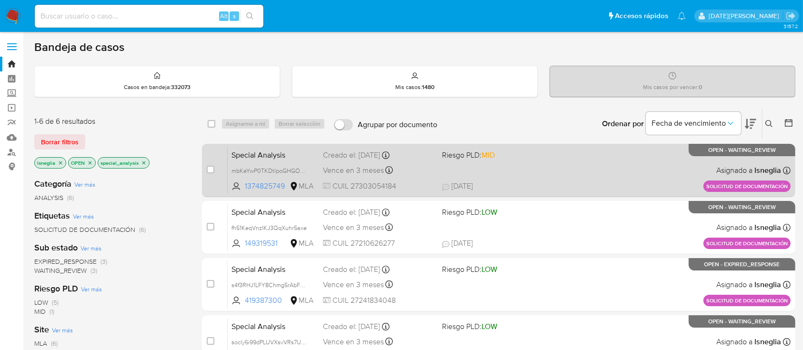
click at [299, 151] on span "Special Analysis" at bounding box center [273, 154] width 84 height 12
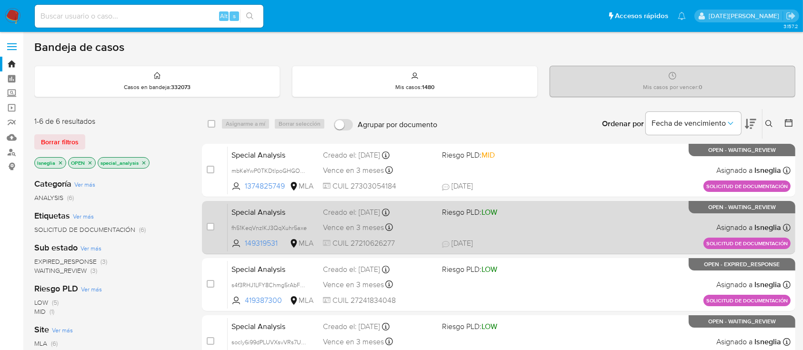
click at [278, 214] on span "Special Analysis" at bounding box center [273, 211] width 84 height 12
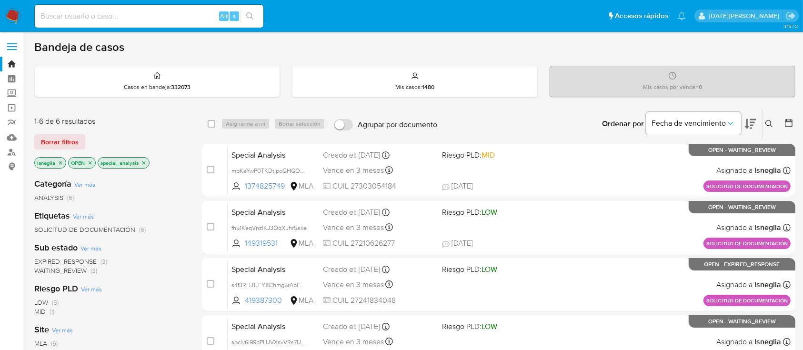
click at [143, 161] on icon "close-filter" at bounding box center [144, 163] width 6 height 6
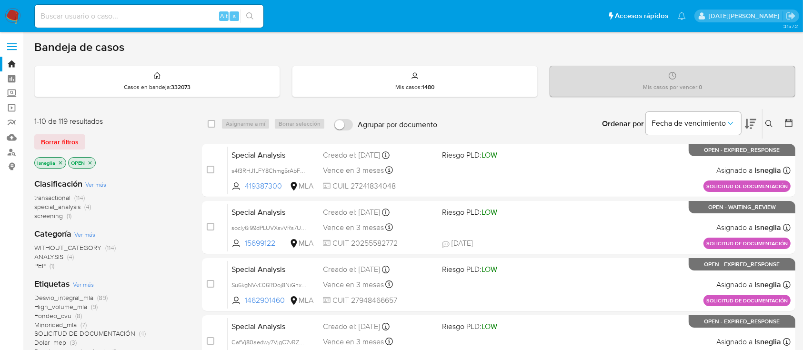
click at [75, 206] on span "special_analysis" at bounding box center [57, 207] width 46 height 10
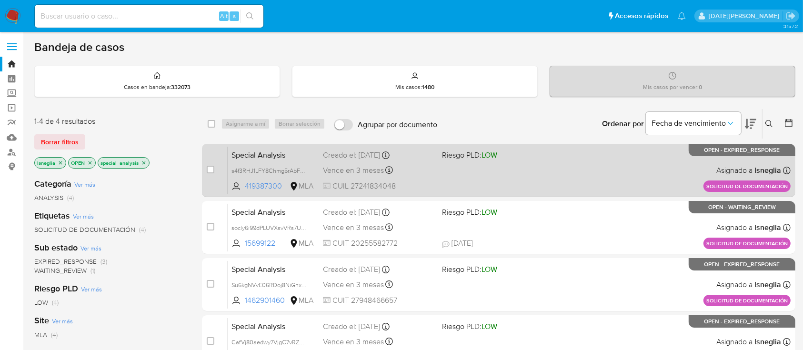
click at [299, 154] on span "Special Analysis" at bounding box center [273, 154] width 84 height 12
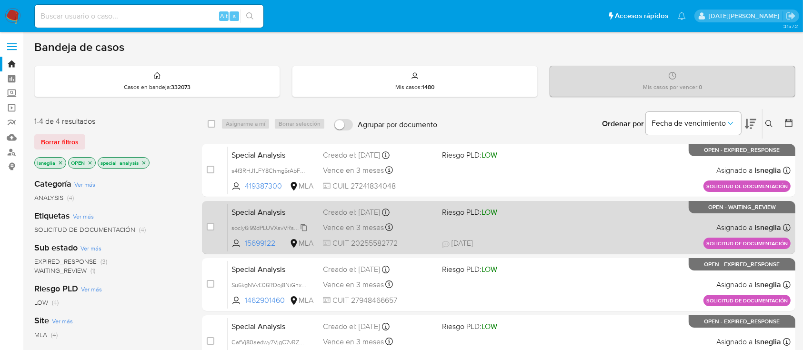
click at [306, 227] on span "socly6i99dPLUVXsvVRs7Uws" at bounding box center [269, 227] width 77 height 10
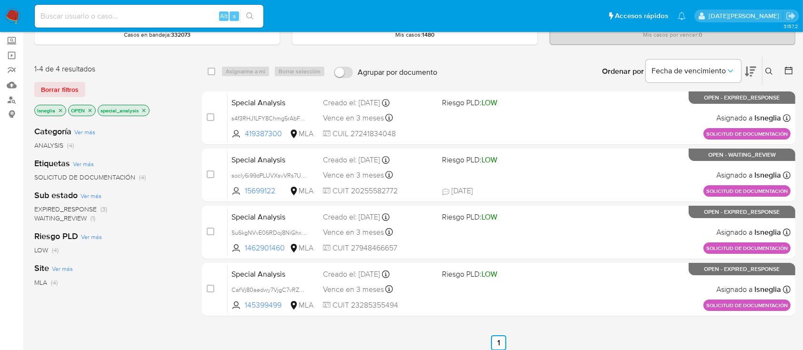
scroll to position [63, 0]
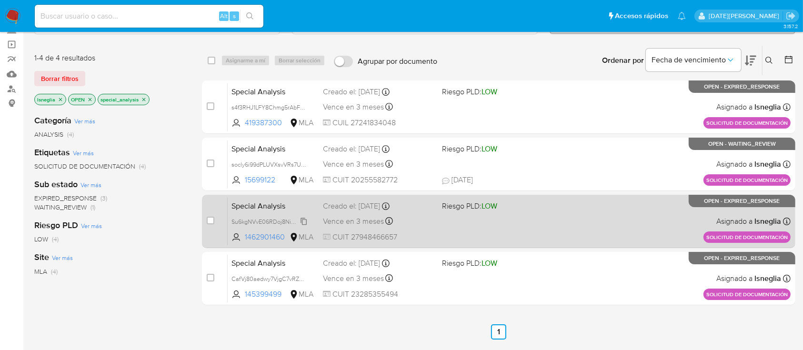
click at [308, 219] on span "Su6kgNVvE06RDoj8NiGhxumC" at bounding box center [273, 221] width 84 height 10
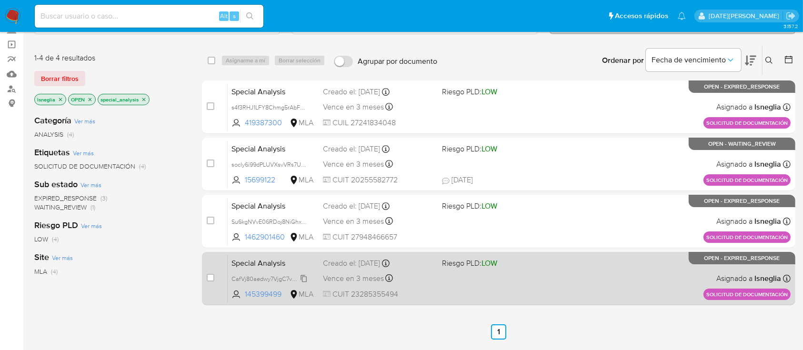
click at [303, 276] on span "CafVj80aedwy7VjgC7vRZmBh" at bounding box center [271, 278] width 80 height 10
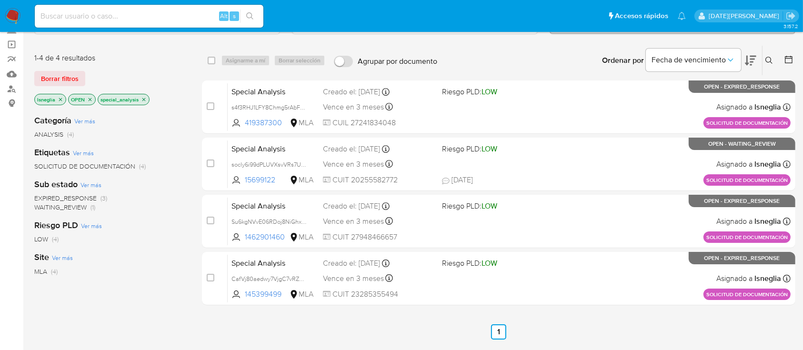
click at [144, 97] on icon "close-filter" at bounding box center [144, 100] width 6 height 6
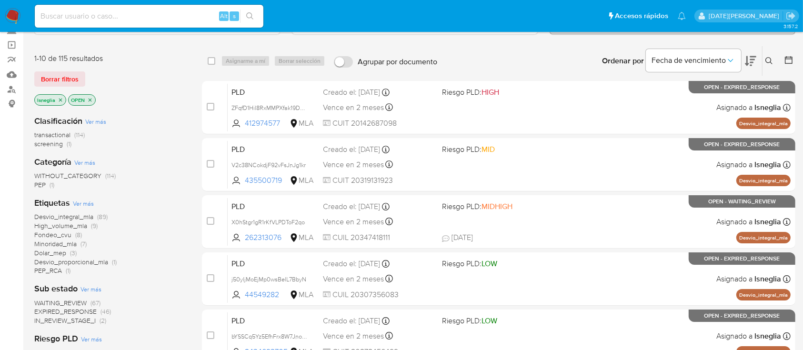
scroll to position [63, 0]
click at [90, 99] on icon "close-filter" at bounding box center [90, 100] width 6 height 6
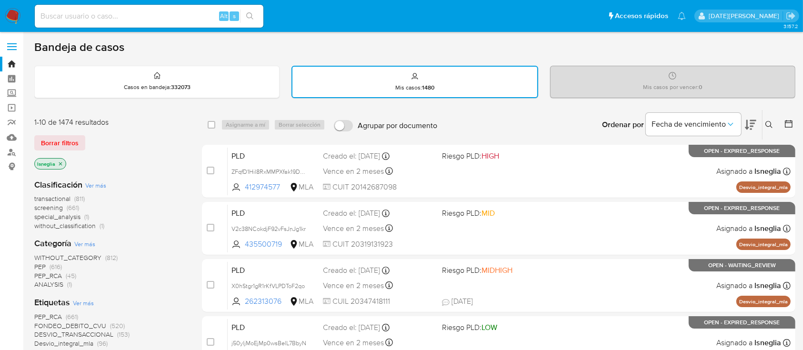
click at [60, 162] on icon "close-filter" at bounding box center [61, 164] width 6 height 6
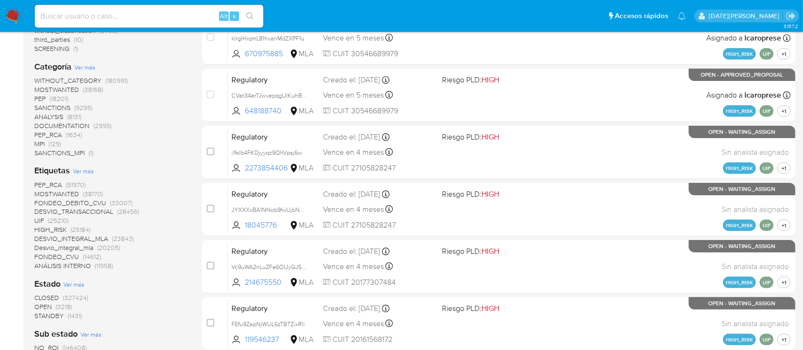
scroll to position [254, 0]
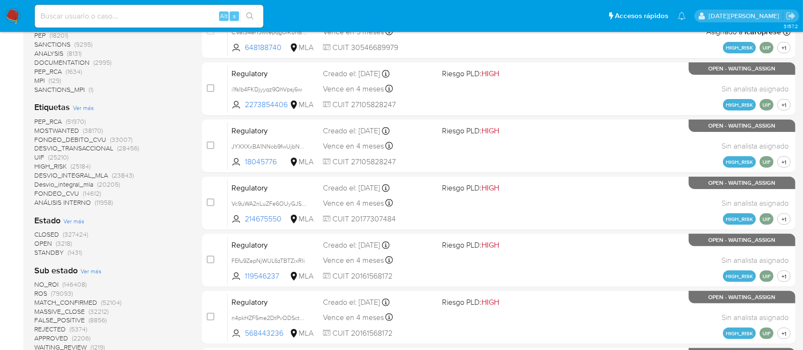
click at [51, 241] on span "OPEN" at bounding box center [43, 244] width 18 height 10
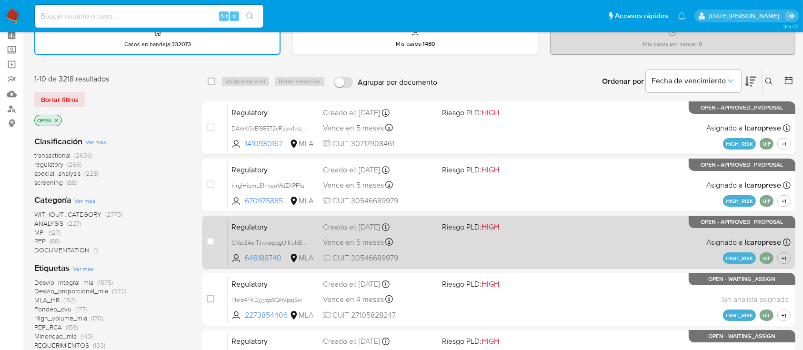
scroll to position [63, 0]
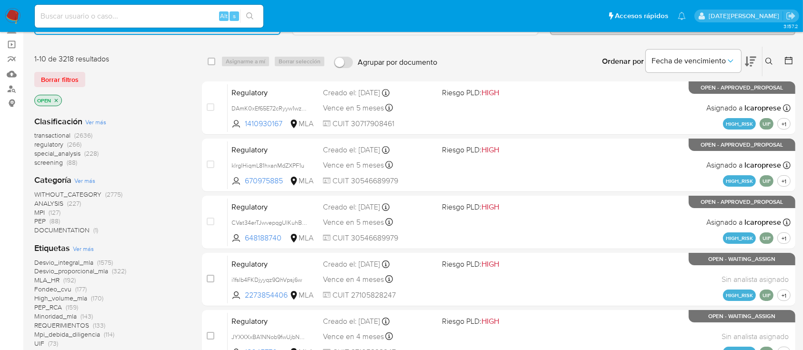
click at [118, 10] on input at bounding box center [149, 16] width 229 height 12
paste input "sfpkzg0Jy5LqWSmLID6CK54y"
type input "sfpkzg0Jy5LqWSmLID6CK54y"
click at [250, 16] on icon "search-icon" at bounding box center [250, 16] width 8 height 8
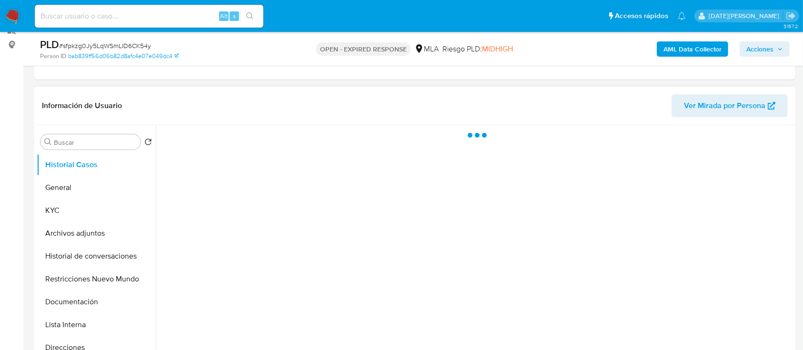
scroll to position [127, 0]
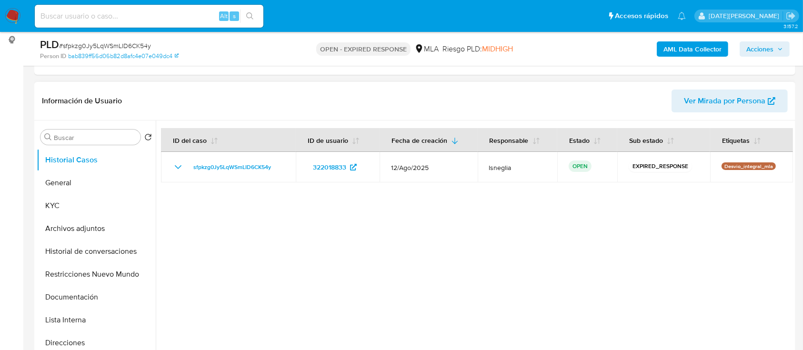
select select "10"
click at [126, 44] on span "# sfpkzg0Jy5LqWSmLID6CK54y" at bounding box center [105, 46] width 92 height 10
copy span "sfpkzg0Jy5LqWSmLID6CK54y"
click at [9, 15] on img at bounding box center [13, 16] width 16 height 16
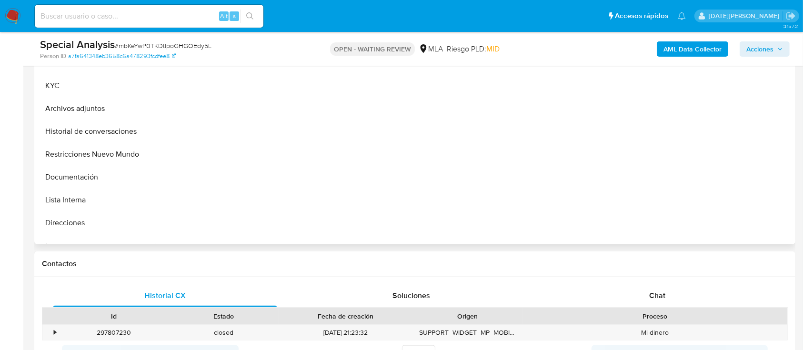
scroll to position [254, 0]
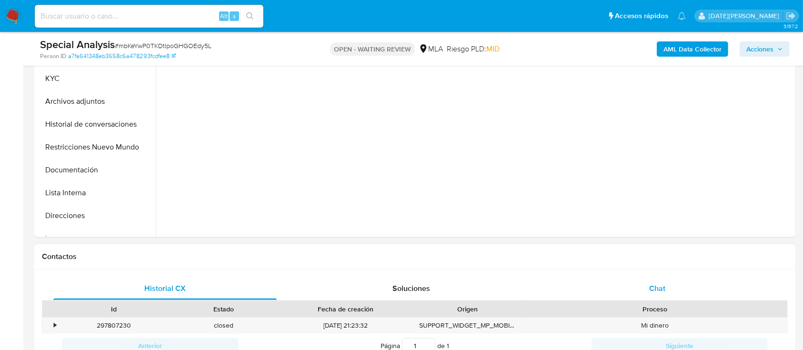
click at [672, 279] on div "Chat" at bounding box center [657, 288] width 223 height 23
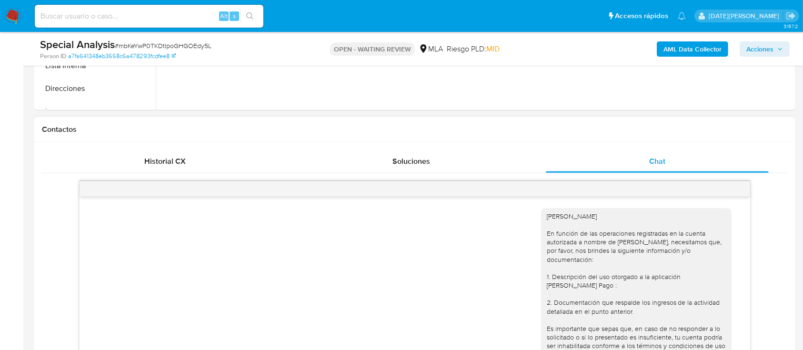
scroll to position [284, 0]
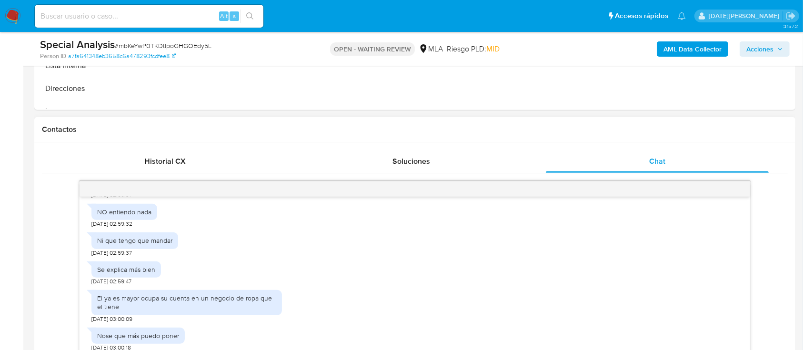
select select "10"
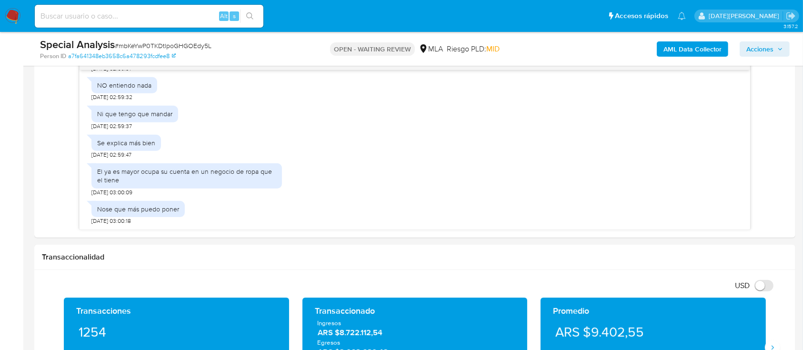
scroll to position [63, 0]
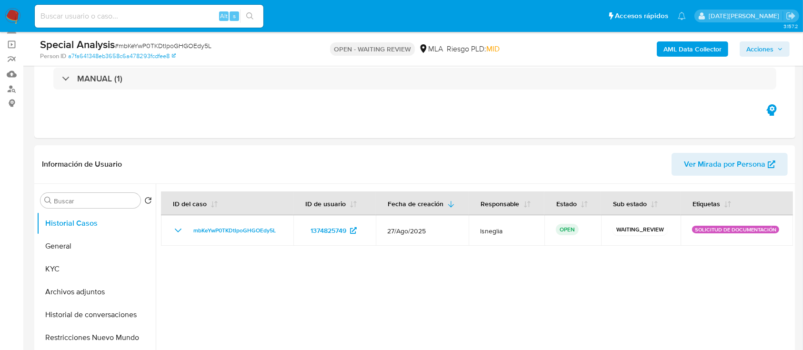
click at [151, 46] on span "# mbKeYwP0TKDtlpoGHGOEdy5L" at bounding box center [163, 46] width 97 height 10
copy span "mbKeYwP0TKDtlpoGHGOEdy5L"
click at [12, 17] on img at bounding box center [13, 16] width 16 height 16
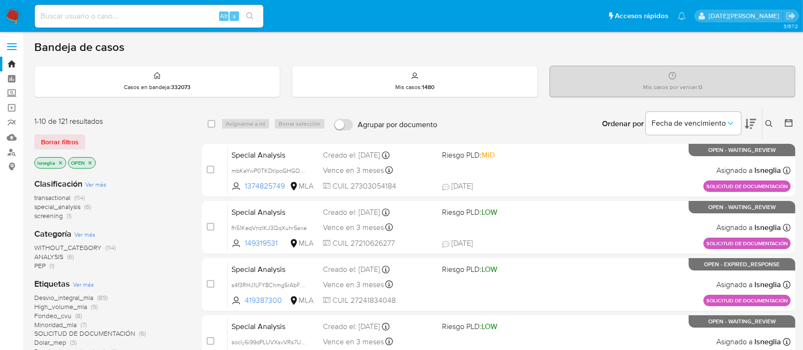
click at [770, 122] on icon at bounding box center [769, 124] width 8 height 8
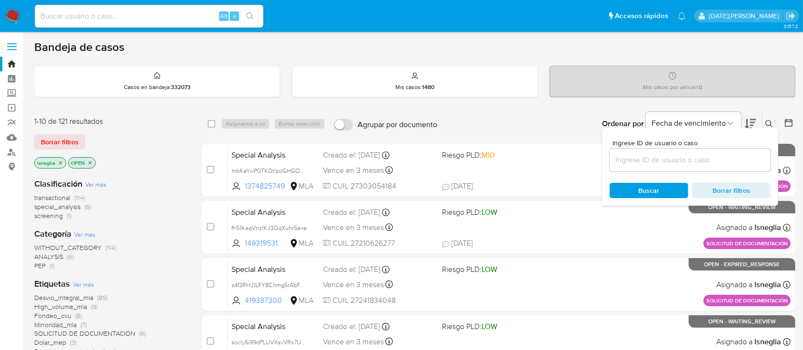
click at [648, 160] on input at bounding box center [690, 160] width 161 height 12
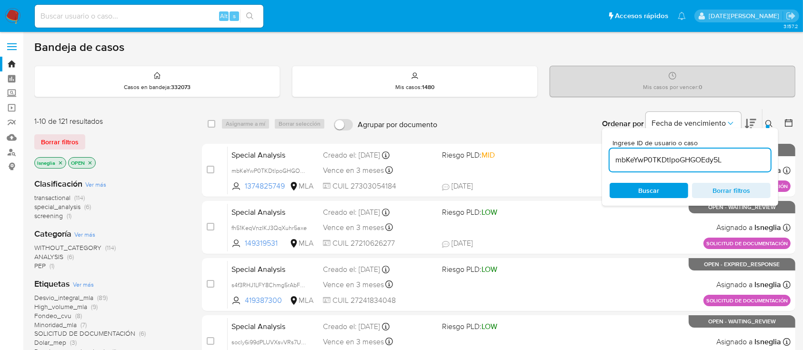
type input "mbKeYwP0TKDtlpoGHGOEdy5L"
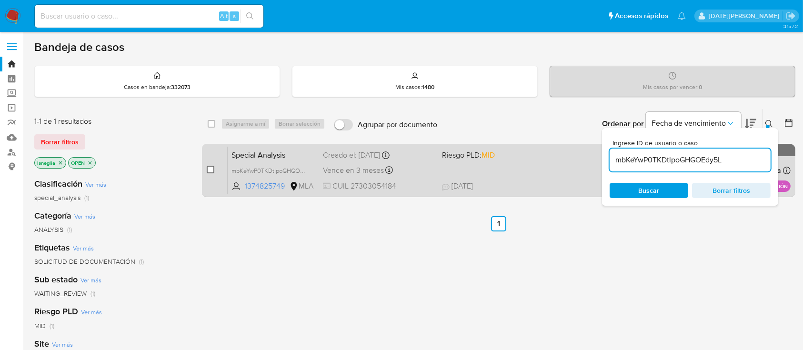
click at [213, 169] on input "checkbox" at bounding box center [211, 170] width 8 height 8
checkbox input "true"
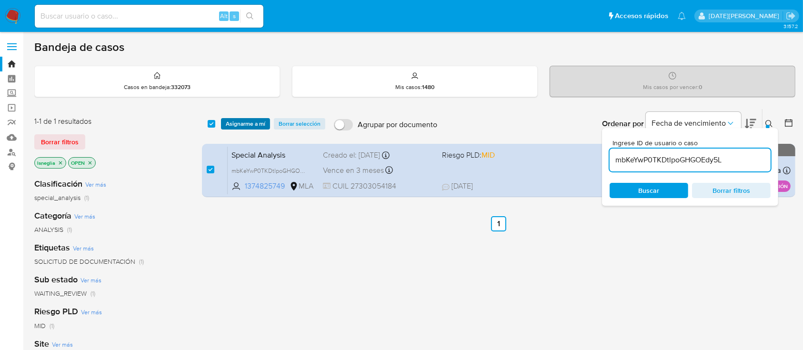
click at [246, 124] on span "Asignarme a mí" at bounding box center [246, 124] width 40 height 10
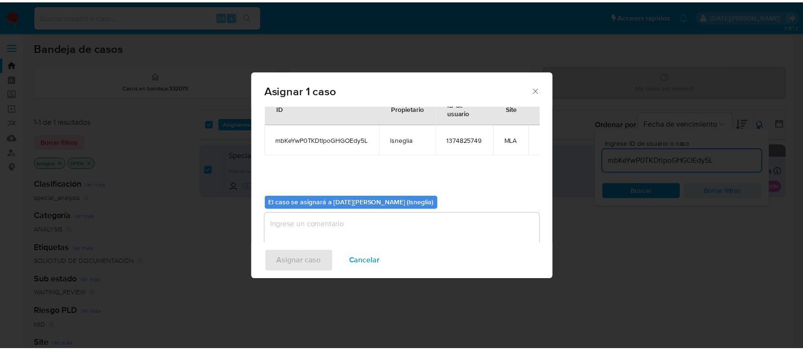
scroll to position [49, 0]
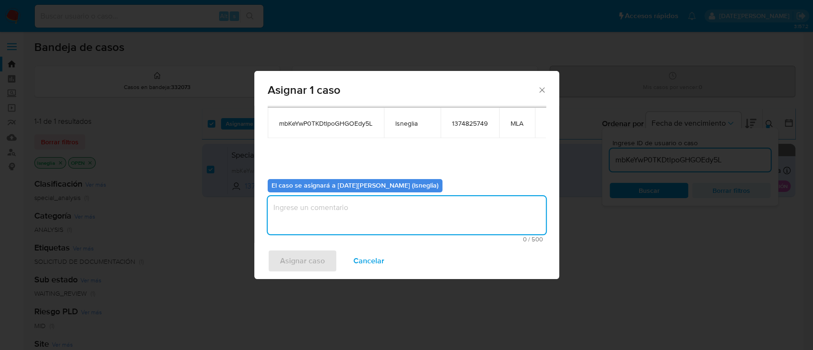
click at [443, 219] on textarea "assign-modal" at bounding box center [407, 215] width 278 height 38
type textarea "."
click at [310, 260] on span "Asignar caso" at bounding box center [302, 261] width 45 height 21
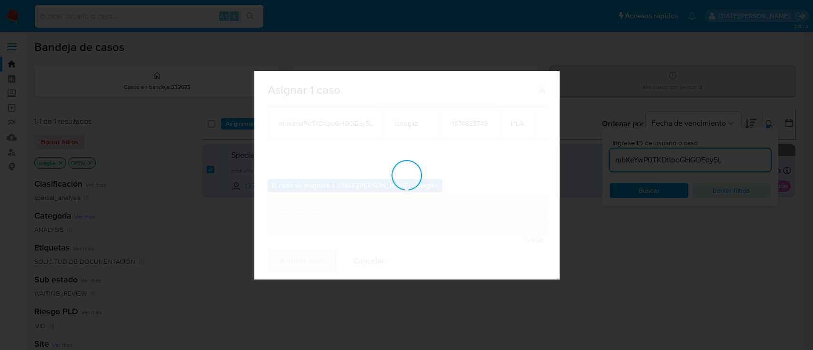
checkbox input "false"
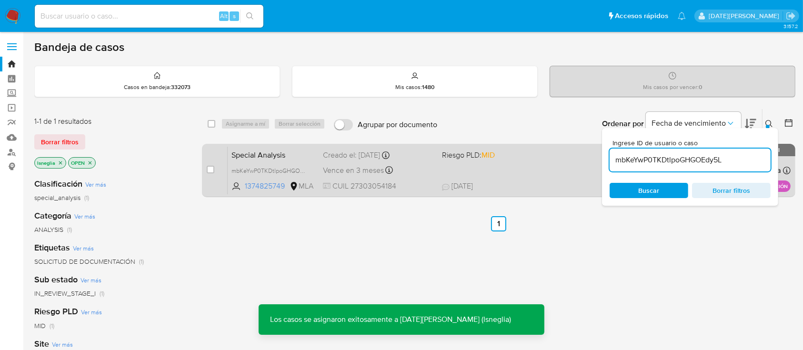
click at [269, 154] on span "Special Analysis" at bounding box center [273, 154] width 84 height 12
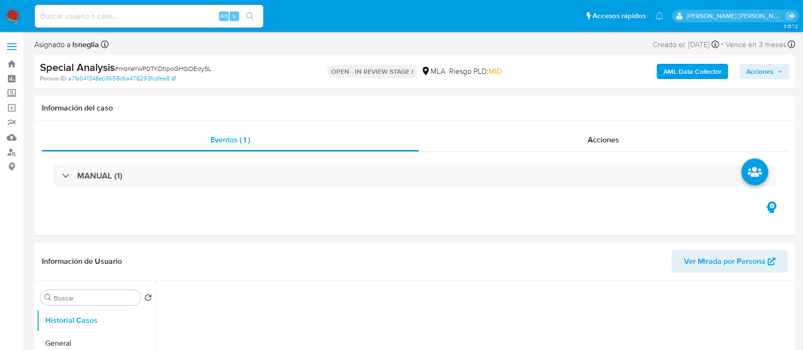
click at [774, 71] on span "Acciones" at bounding box center [764, 71] width 37 height 13
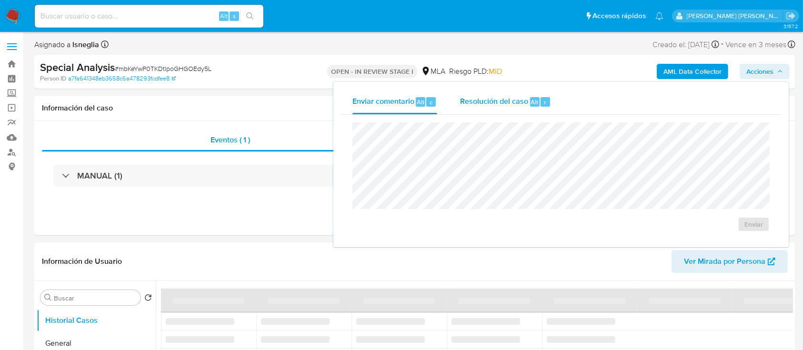
select select "10"
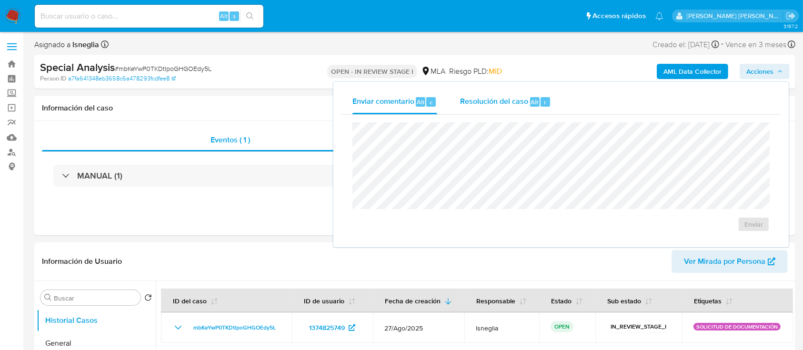
click at [478, 105] on span "Resolución del caso" at bounding box center [494, 101] width 68 height 11
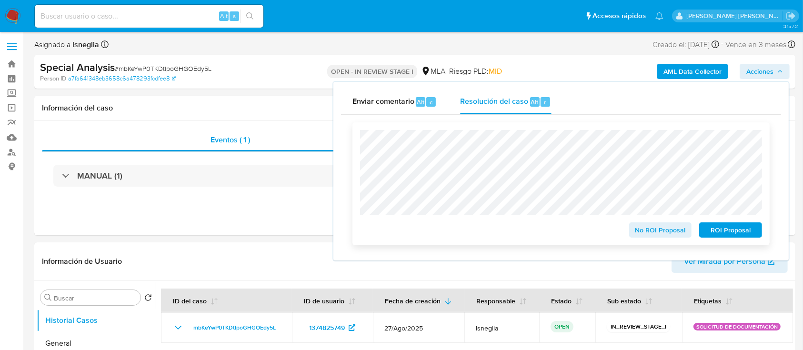
click at [667, 230] on span "No ROI Proposal" at bounding box center [661, 229] width 50 height 13
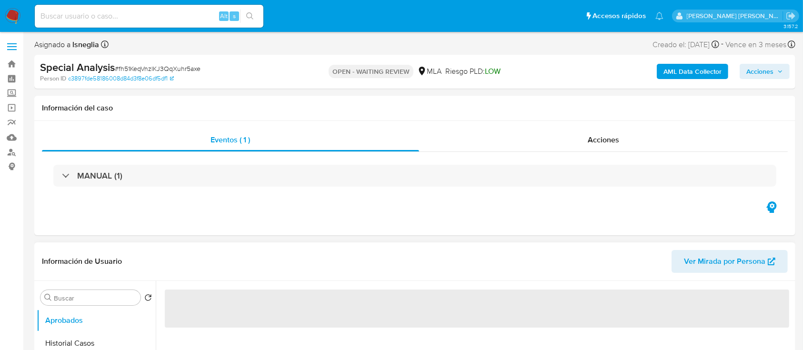
scroll to position [63, 0]
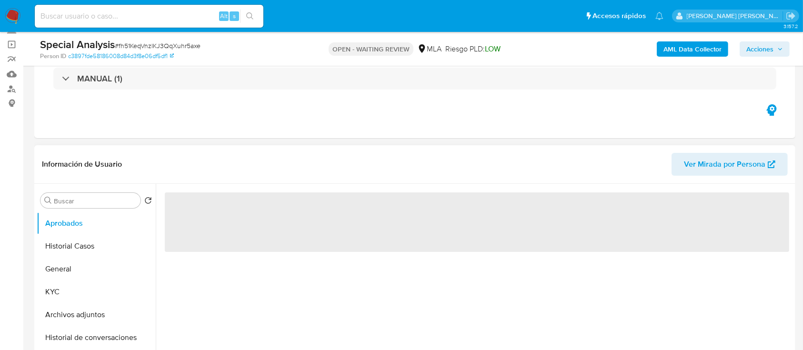
select select "10"
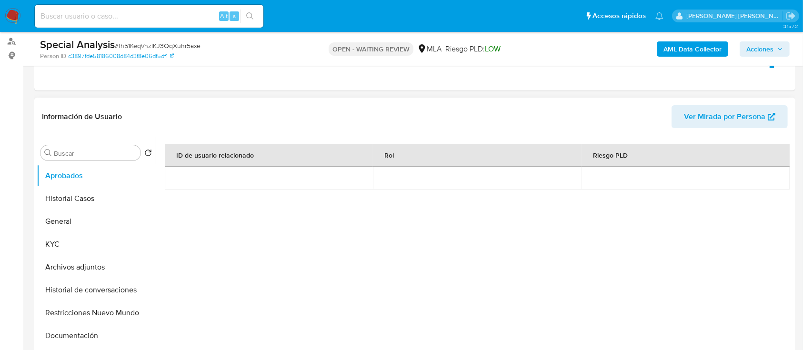
scroll to position [254, 0]
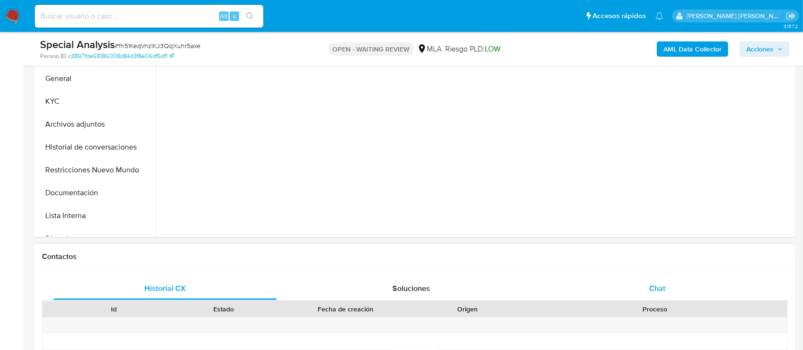
click at [652, 292] on span "Chat" at bounding box center [657, 288] width 16 height 11
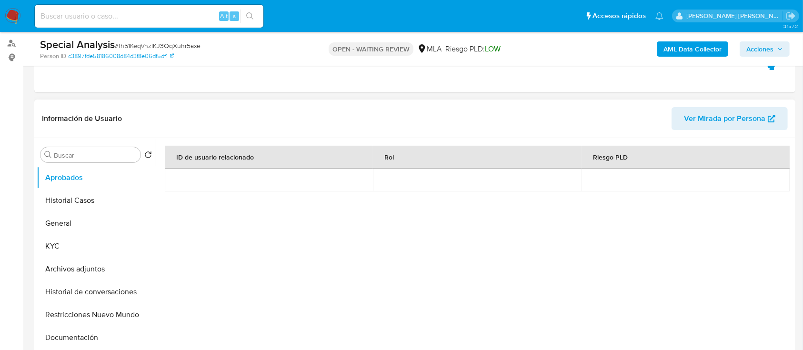
scroll to position [63, 0]
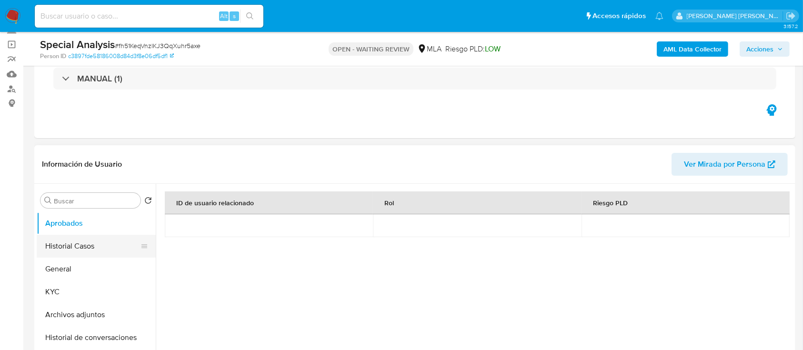
click at [65, 237] on button "Historial Casos" at bounding box center [92, 246] width 111 height 23
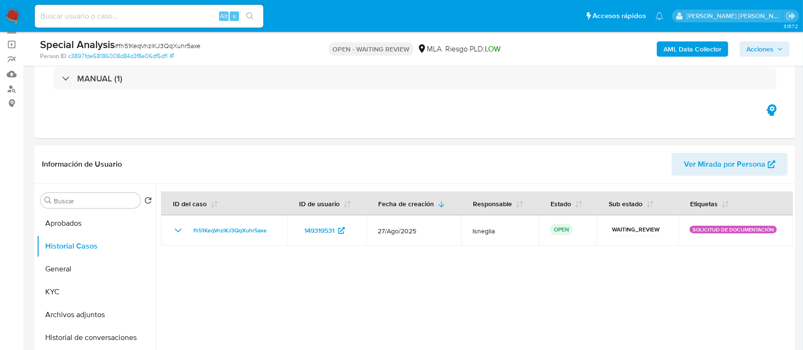
click at [146, 48] on span "# fh51KeqVnzlKJ3QqXuhr5axe" at bounding box center [158, 46] width 86 height 10
copy span "fh51KeqVnzlKJ3QqXuhr5axe"
click at [12, 20] on img at bounding box center [13, 16] width 16 height 16
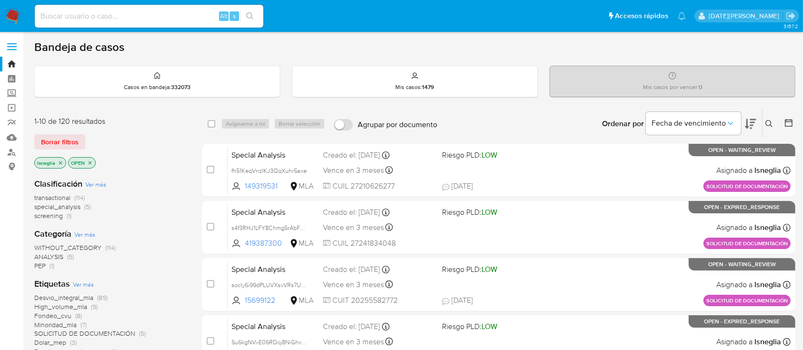
click at [771, 120] on icon at bounding box center [769, 124] width 8 height 8
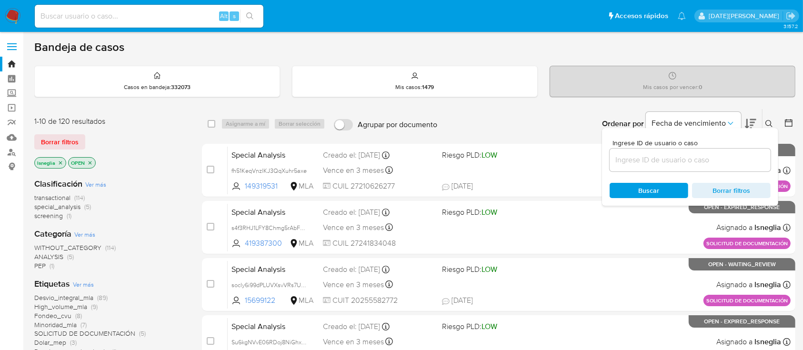
click at [636, 162] on input at bounding box center [690, 160] width 161 height 12
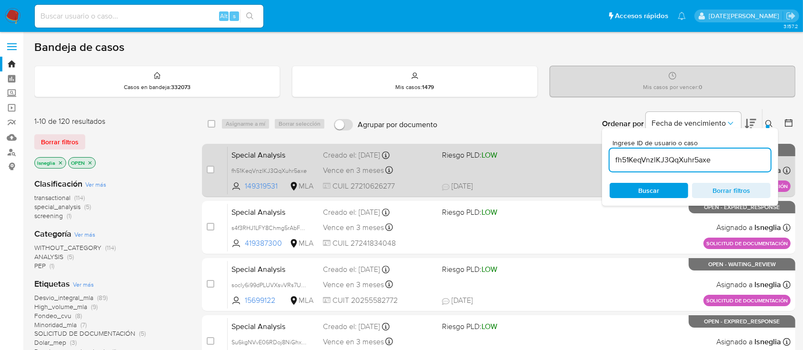
type input "fh51KeqVnzlKJ3QqXuhr5axe"
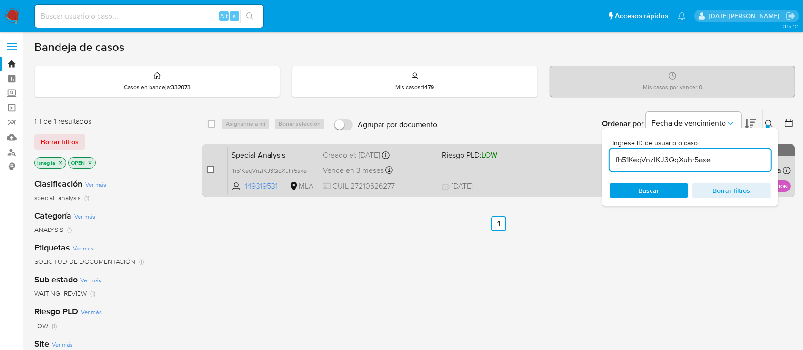
click at [211, 170] on input "checkbox" at bounding box center [211, 170] width 8 height 8
checkbox input "true"
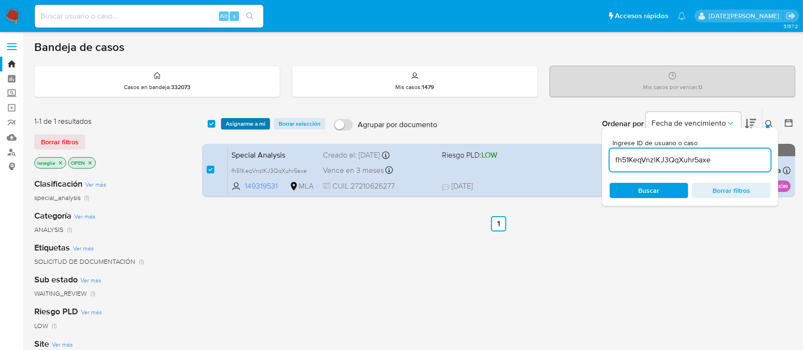
click at [251, 119] on span "Asignarme a mí" at bounding box center [246, 124] width 40 height 10
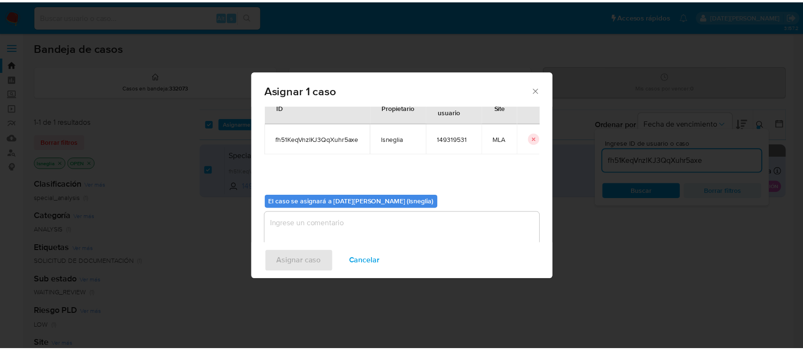
scroll to position [49, 0]
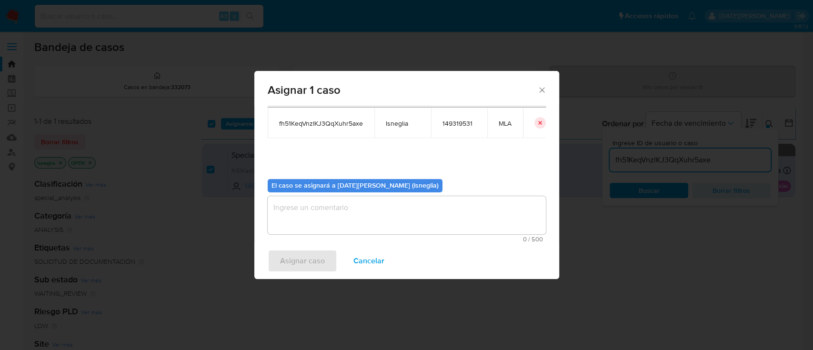
click at [336, 218] on textarea "assign-modal" at bounding box center [407, 215] width 278 height 38
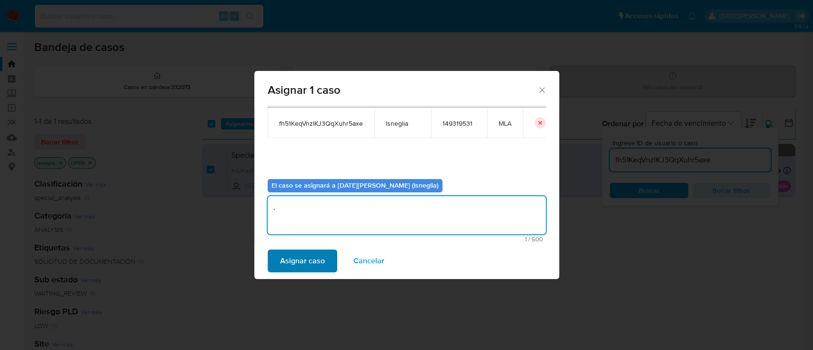
type textarea "."
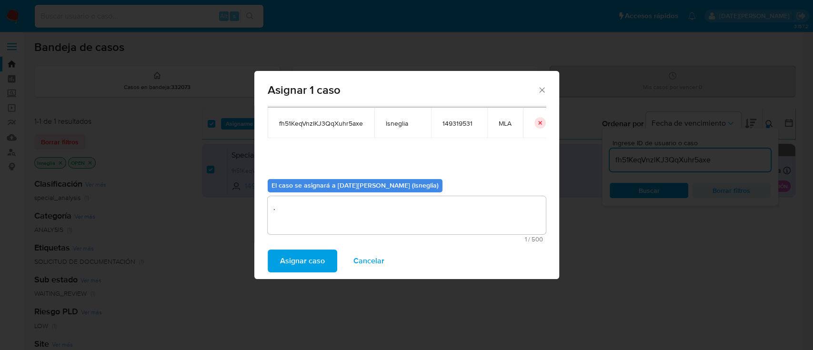
click at [306, 260] on span "Asignar caso" at bounding box center [302, 261] width 45 height 21
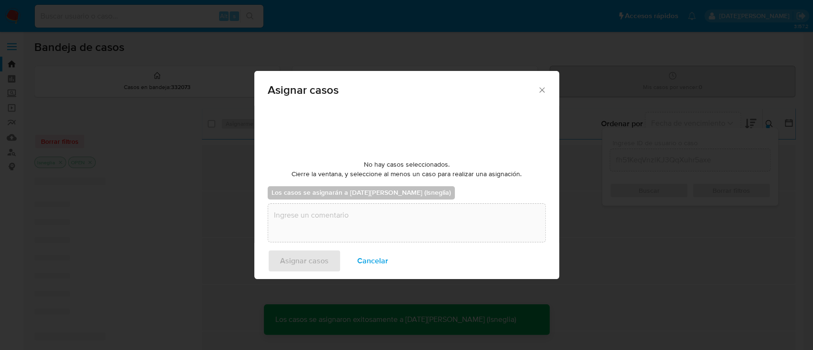
checkbox input "false"
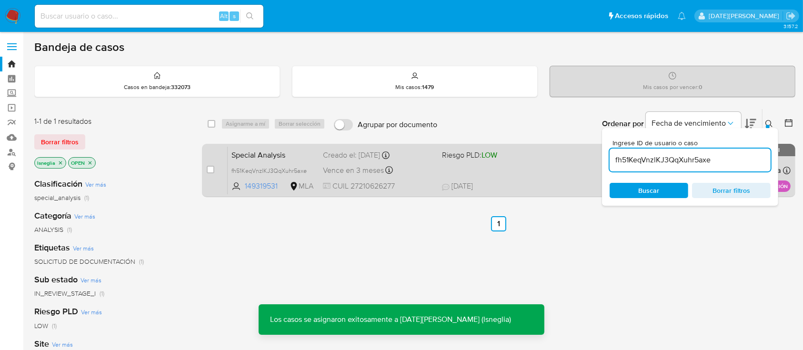
click at [281, 161] on div "Special Analysis fh51KeqVnzlKJ3QqXuhr5axe 149319531 MLA Riesgo PLD: LOW Creado …" at bounding box center [509, 170] width 563 height 48
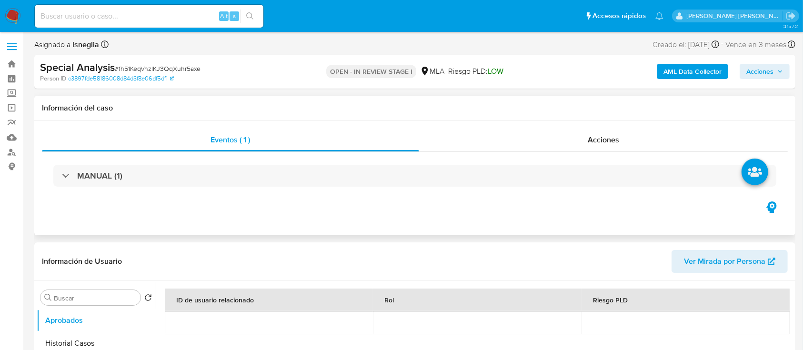
select select "10"
click at [773, 72] on span "Acciones" at bounding box center [764, 71] width 37 height 13
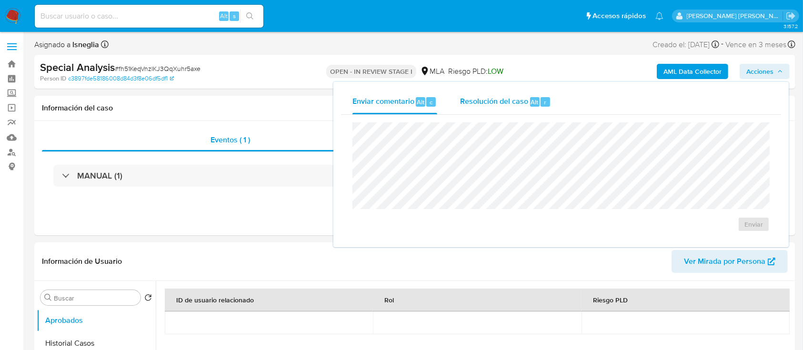
click at [518, 99] on span "Resolución del caso" at bounding box center [494, 101] width 68 height 11
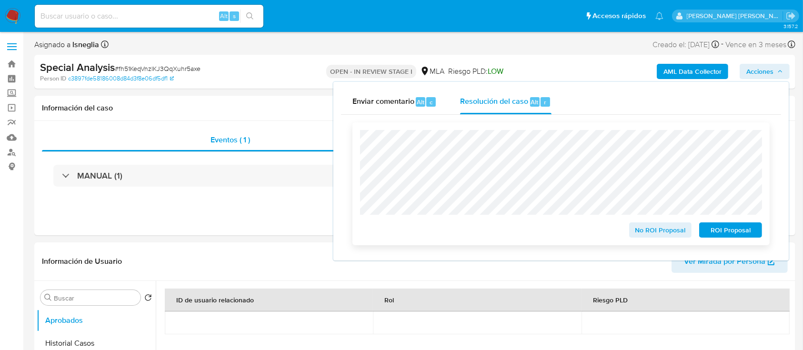
click at [359, 143] on div "No ROI Proposal ROI Proposal" at bounding box center [560, 183] width 417 height 123
click at [664, 237] on span "No ROI Proposal" at bounding box center [661, 229] width 50 height 13
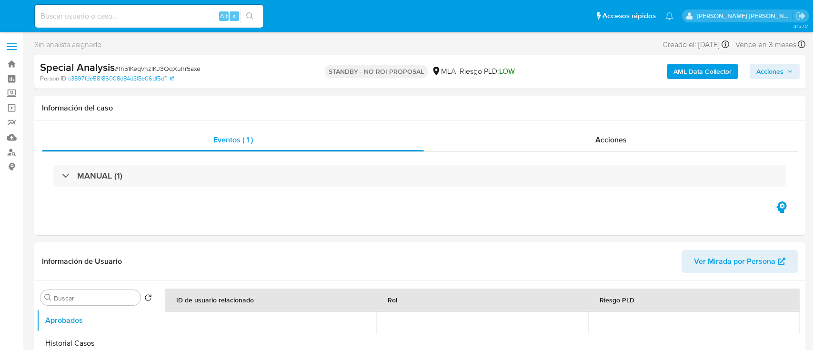
select select "10"
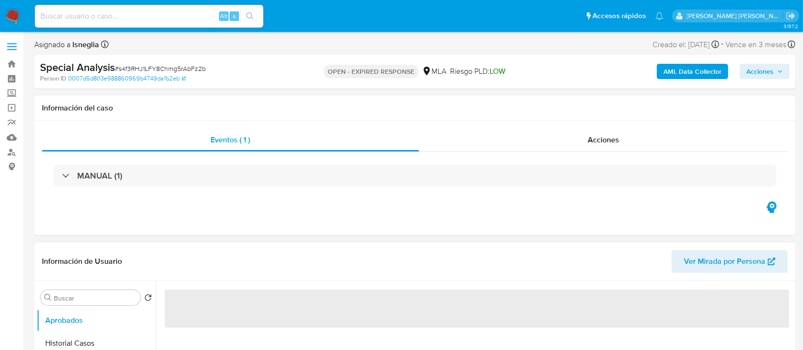
select select "10"
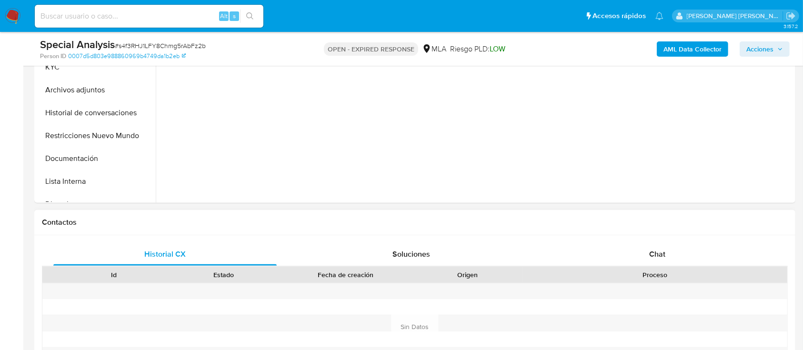
scroll to position [381, 0]
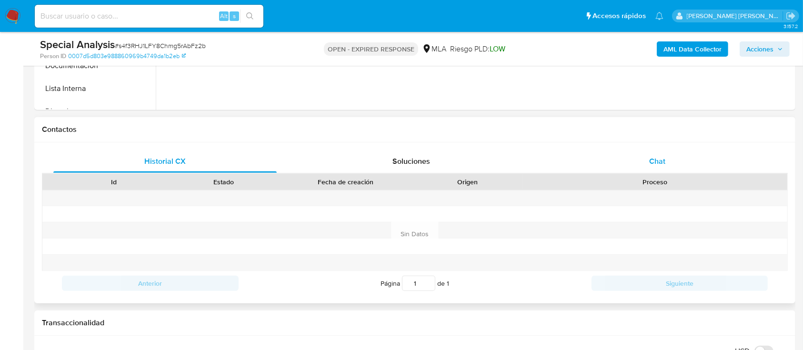
click at [654, 162] on span "Chat" at bounding box center [657, 161] width 16 height 11
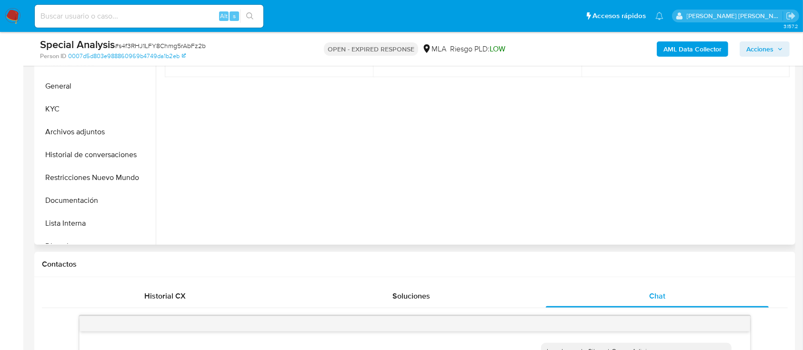
scroll to position [127, 0]
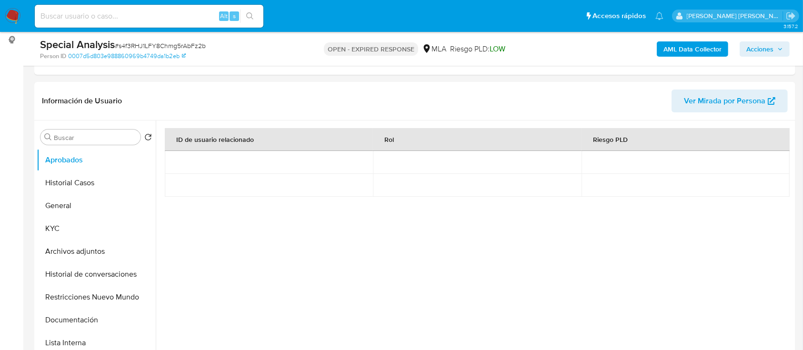
click at [142, 45] on span "# s4f3RHJ1LFY8Chmg5rAbFz2b" at bounding box center [160, 46] width 91 height 10
copy span "s4f3RHJ1LFY8Chmg5rAbFz2b"
click at [16, 13] on img at bounding box center [13, 16] width 16 height 16
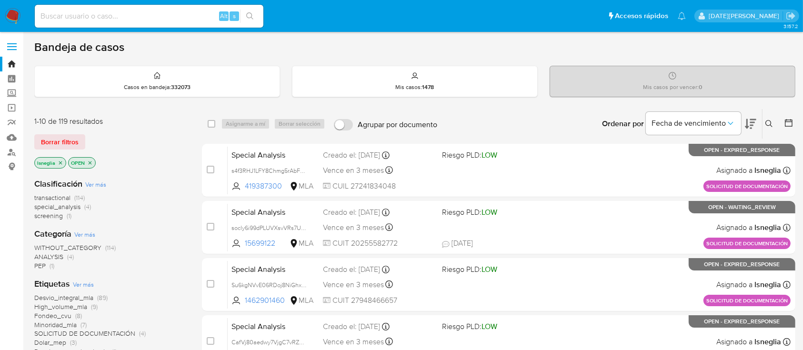
click at [770, 123] on icon at bounding box center [769, 124] width 8 height 8
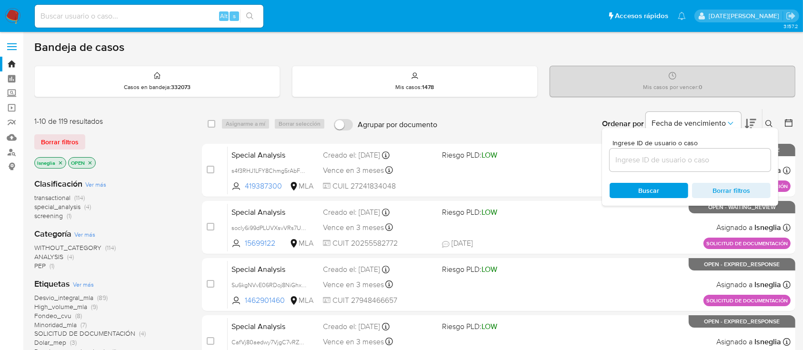
click at [689, 152] on div at bounding box center [690, 160] width 161 height 23
click at [685, 159] on input at bounding box center [690, 160] width 161 height 12
paste input "s4f3RHJ1LFY8Chmg5rAbFz2b"
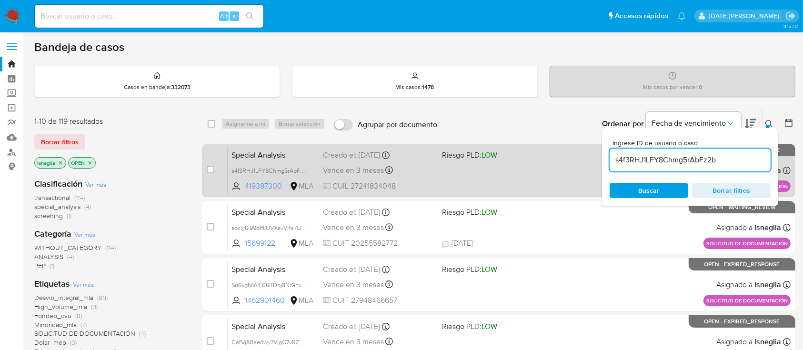
type input "s4f3RHJ1LFY8Chmg5rAbFz2b"
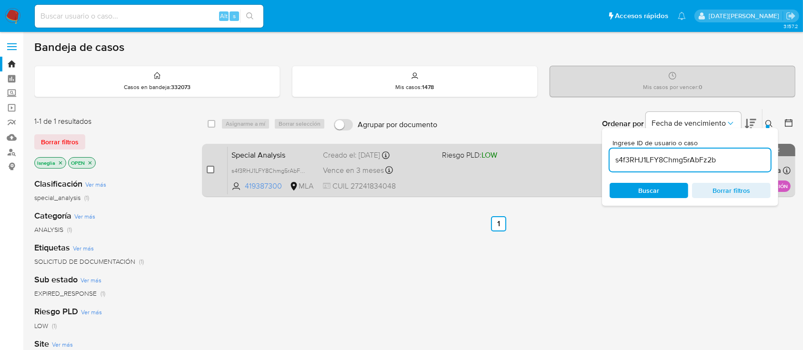
click at [212, 166] on input "checkbox" at bounding box center [211, 170] width 8 height 8
checkbox input "true"
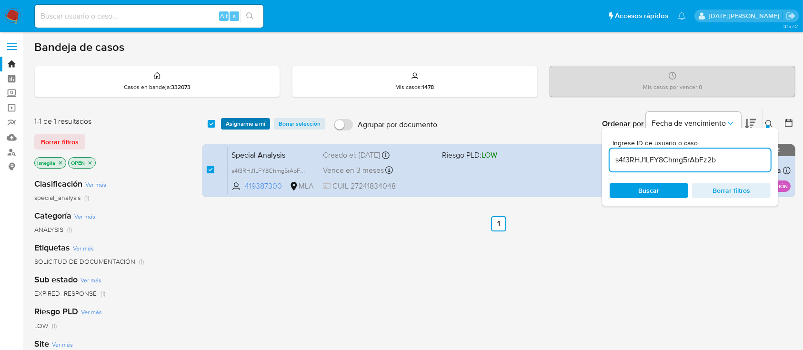
click at [262, 124] on span "Asignarme a mí" at bounding box center [246, 124] width 40 height 10
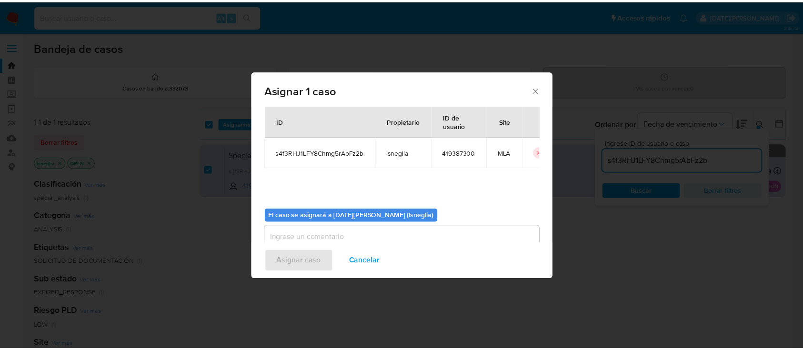
scroll to position [49, 0]
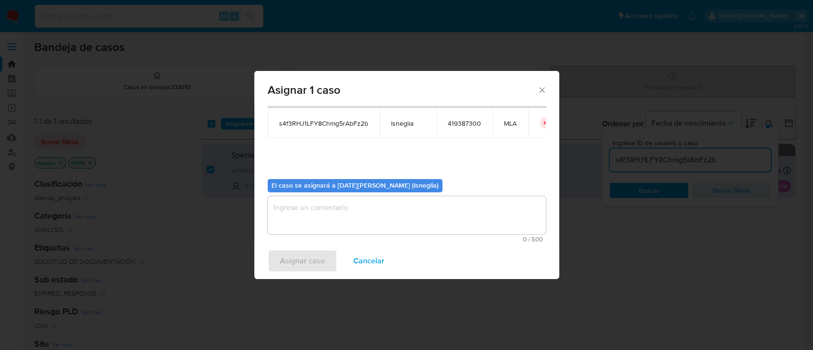
click at [382, 211] on textarea "assign-modal" at bounding box center [407, 215] width 278 height 38
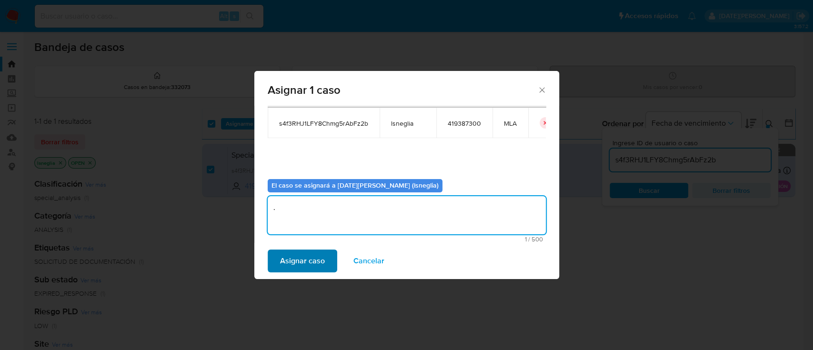
type textarea "."
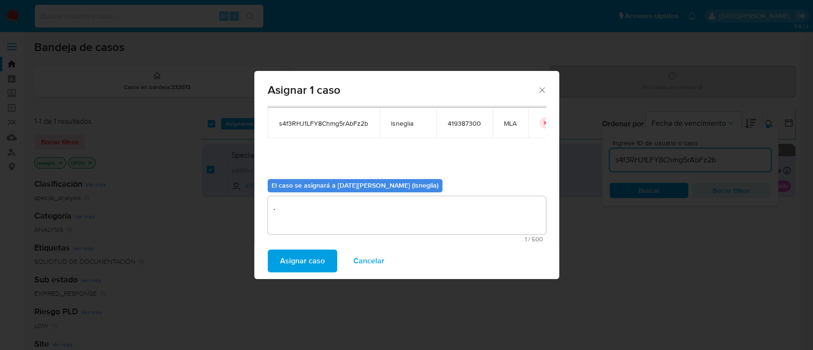
click at [301, 261] on span "Asignar caso" at bounding box center [302, 261] width 45 height 21
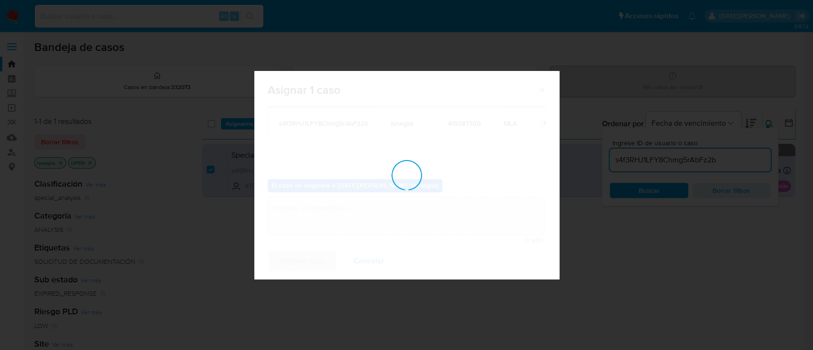
checkbox input "false"
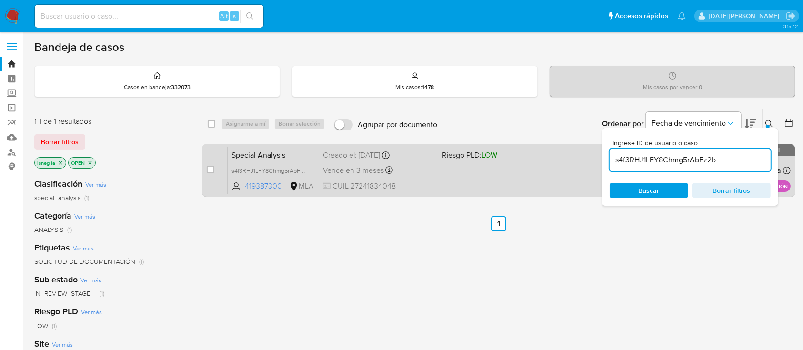
click at [277, 154] on span "Special Analysis" at bounding box center [273, 154] width 84 height 12
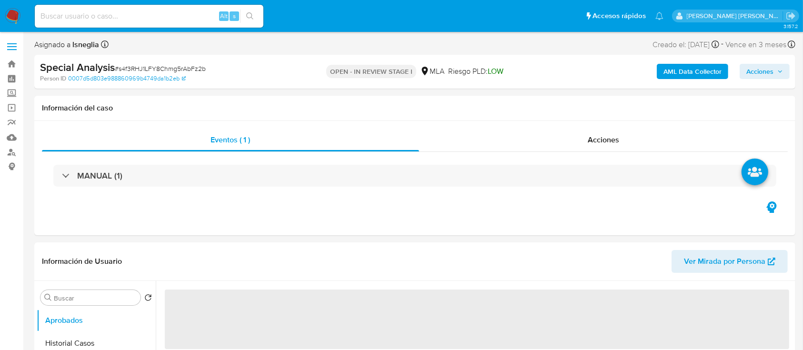
click at [763, 72] on span "Acciones" at bounding box center [759, 71] width 27 height 15
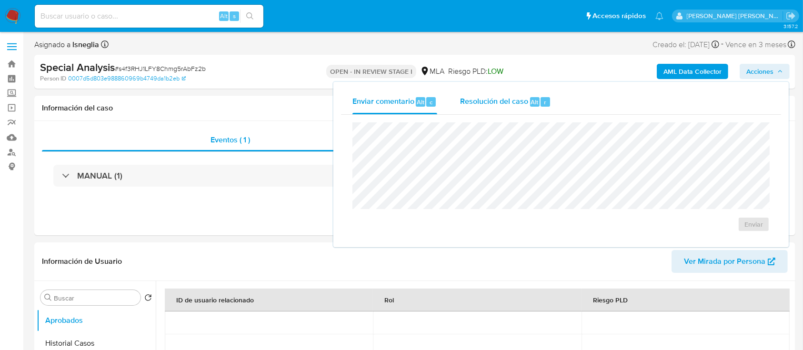
click at [529, 93] on div "Resolución del caso Alt r" at bounding box center [505, 102] width 91 height 25
select select "10"
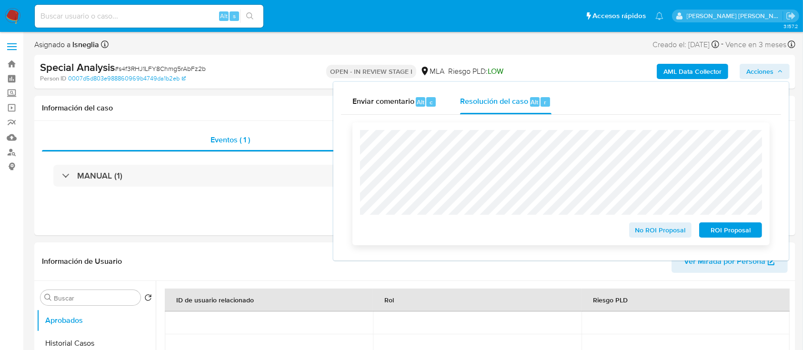
click at [656, 233] on span "No ROI Proposal" at bounding box center [661, 229] width 50 height 13
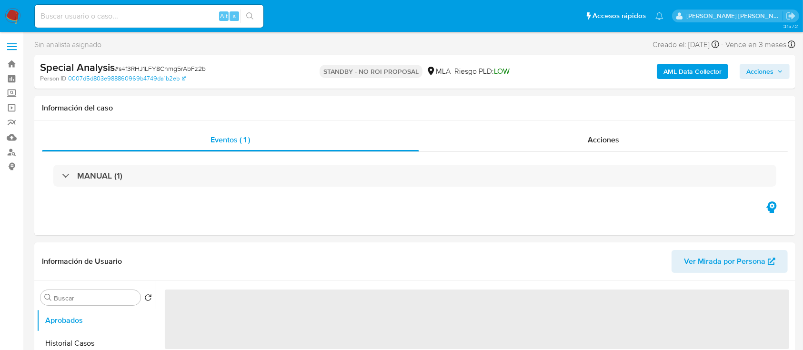
select select "10"
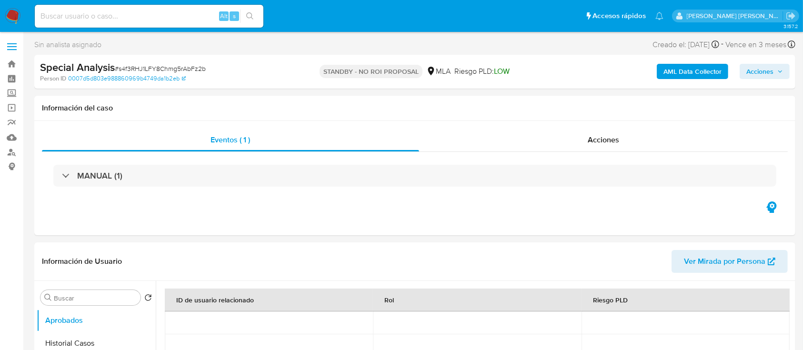
click at [9, 15] on img at bounding box center [13, 16] width 16 height 16
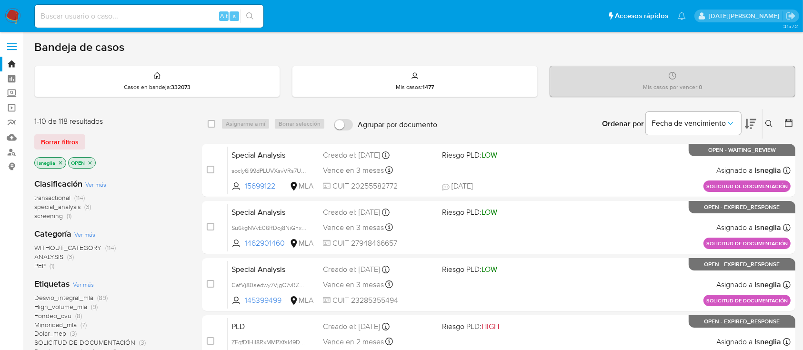
click at [772, 124] on icon at bounding box center [769, 124] width 8 height 8
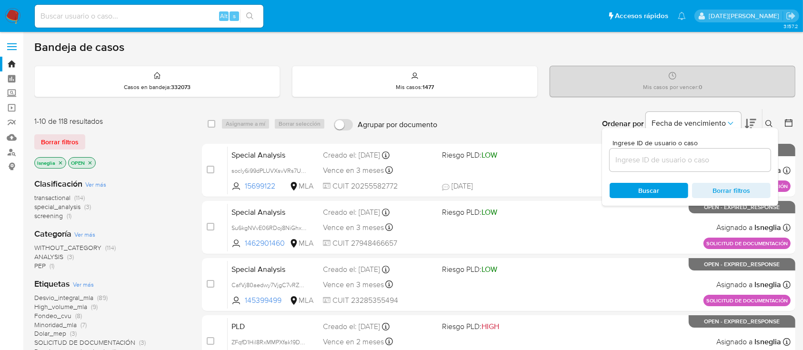
click at [657, 166] on div at bounding box center [690, 160] width 161 height 23
click at [661, 157] on input at bounding box center [690, 160] width 161 height 12
paste input "socly6i99dPLUVXsvVRs7Uws"
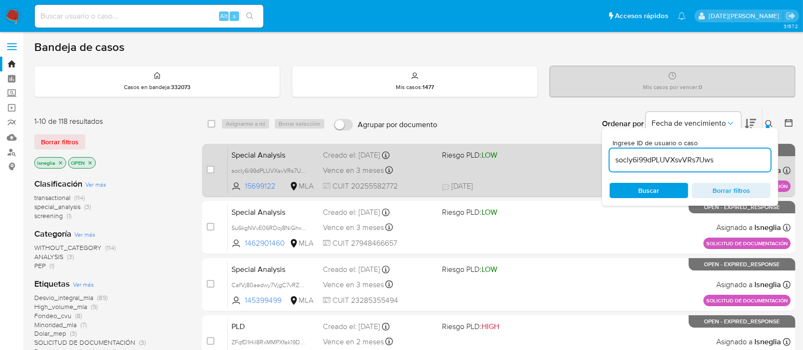
type input "socly6i99dPLUVXsvVRs7Uws"
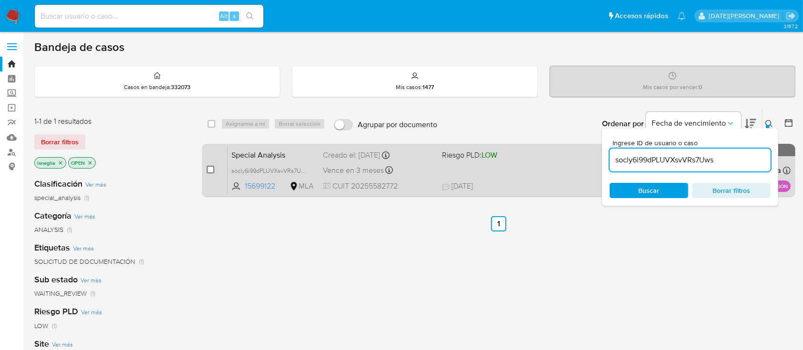
click at [212, 167] on input "checkbox" at bounding box center [211, 170] width 8 height 8
checkbox input "true"
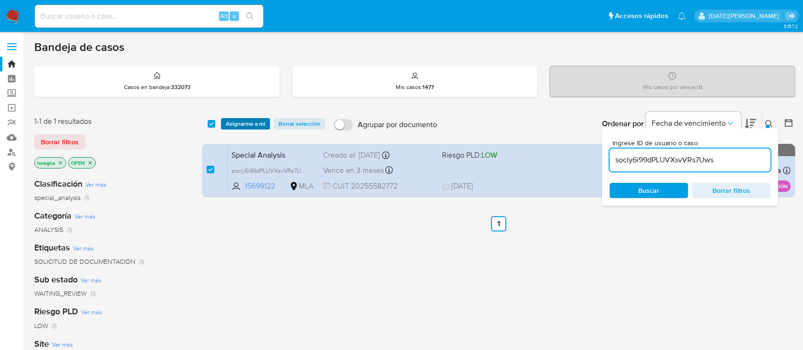
click at [244, 125] on span "Asignarme a mí" at bounding box center [246, 124] width 40 height 10
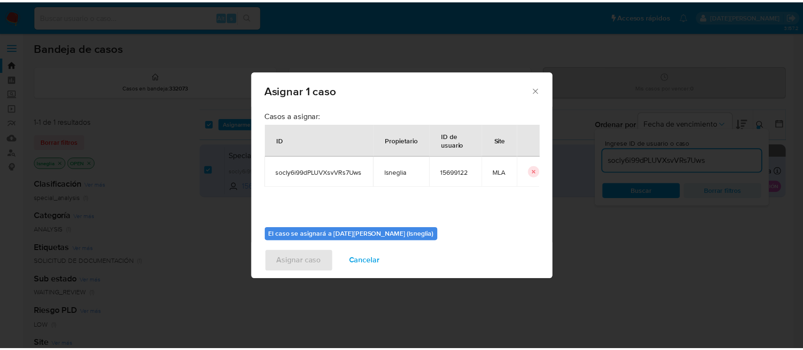
scroll to position [49, 0]
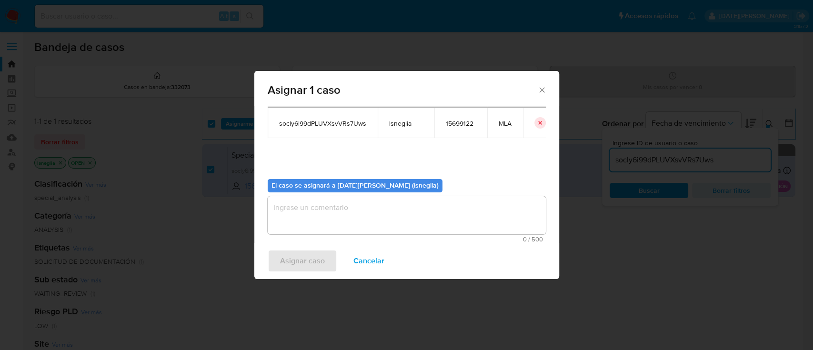
click at [356, 205] on textarea "assign-modal" at bounding box center [407, 215] width 278 height 38
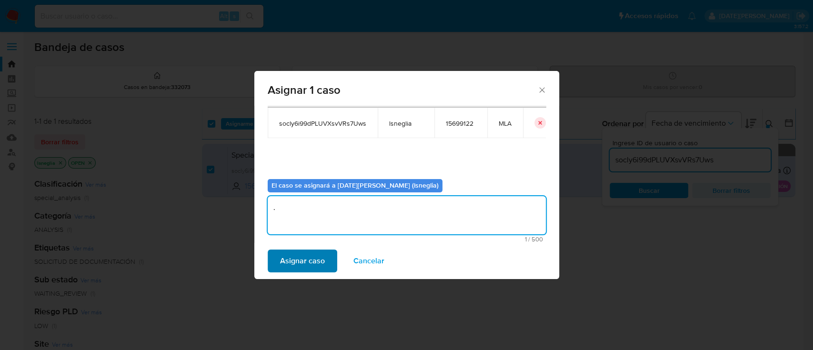
type textarea "."
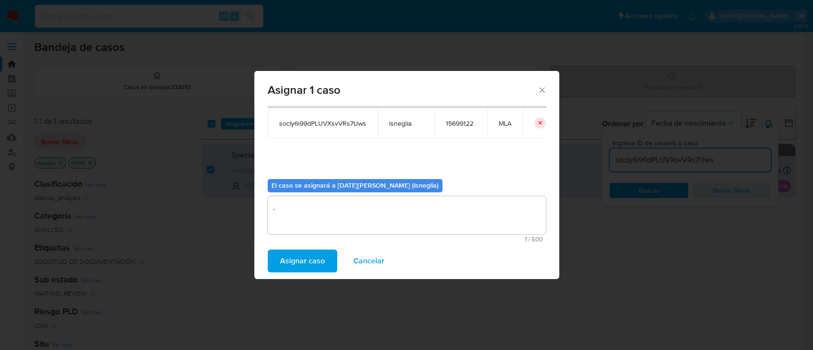
click at [305, 261] on span "Asignar caso" at bounding box center [302, 261] width 45 height 21
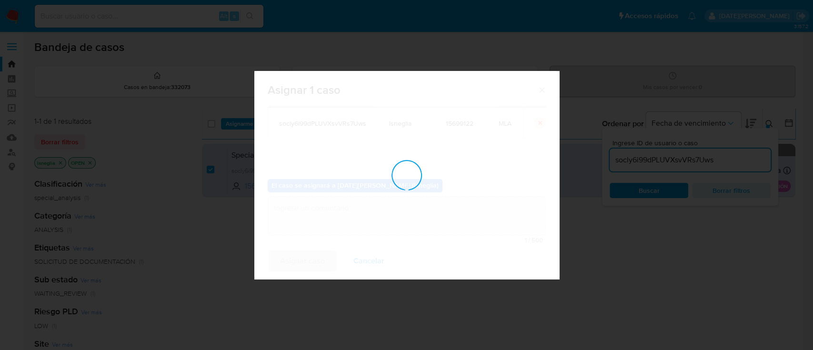
checkbox input "false"
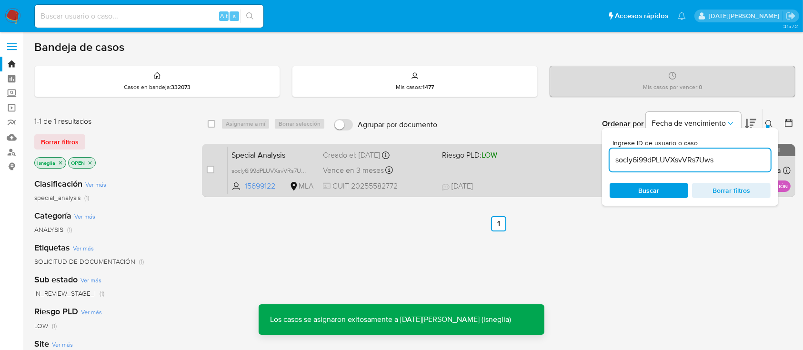
click at [281, 150] on span "Special Analysis" at bounding box center [273, 154] width 84 height 12
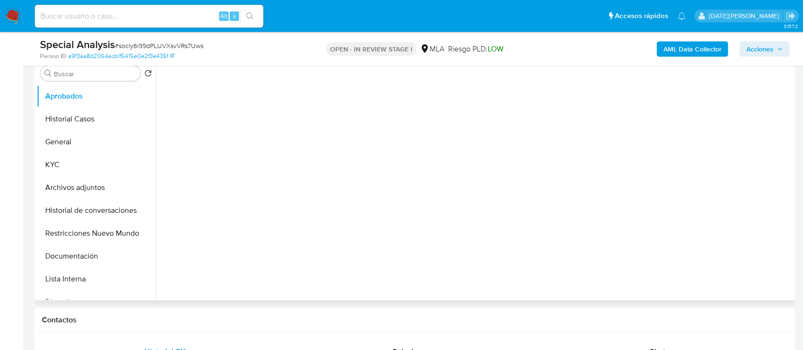
scroll to position [254, 0]
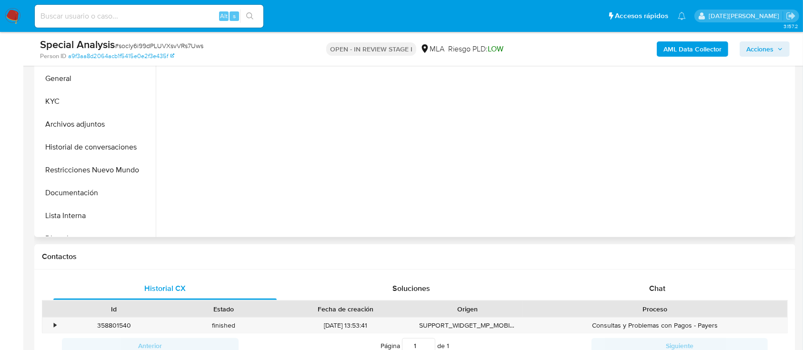
select select "10"
click at [675, 278] on div "Chat" at bounding box center [657, 288] width 223 height 23
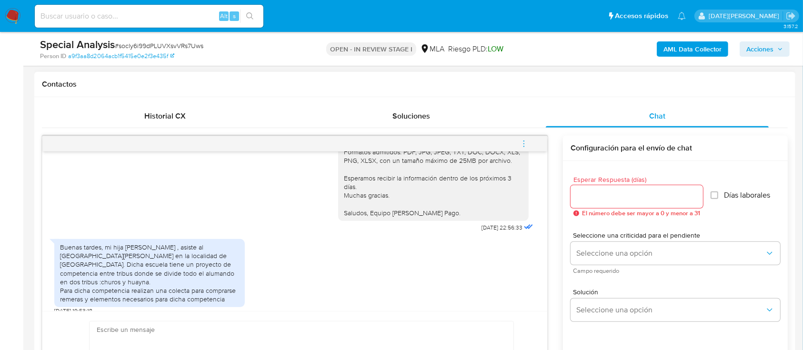
scroll to position [444, 0]
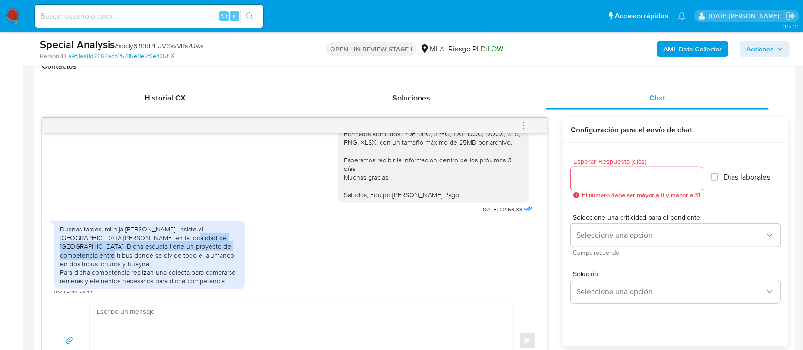
drag, startPoint x: 144, startPoint y: 238, endPoint x: 222, endPoint y: 246, distance: 78.5
click at [222, 246] on div "Buenas tardes, mi hija morena , asiste al colegio nuestra señora del lujan en l…" at bounding box center [149, 255] width 179 height 60
click at [777, 45] on span "Acciones" at bounding box center [764, 48] width 37 height 13
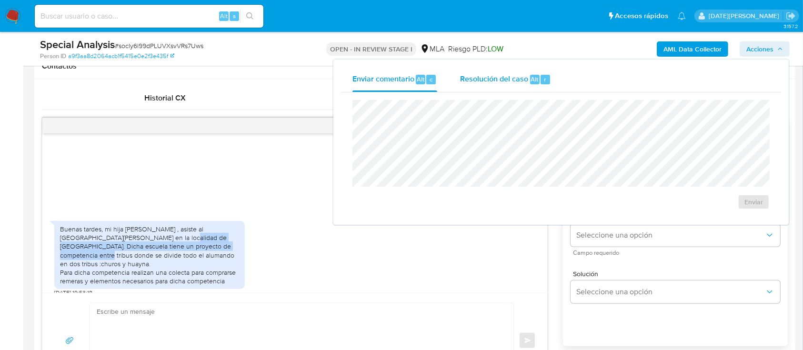
click at [533, 82] on span "Alt" at bounding box center [535, 79] width 8 height 9
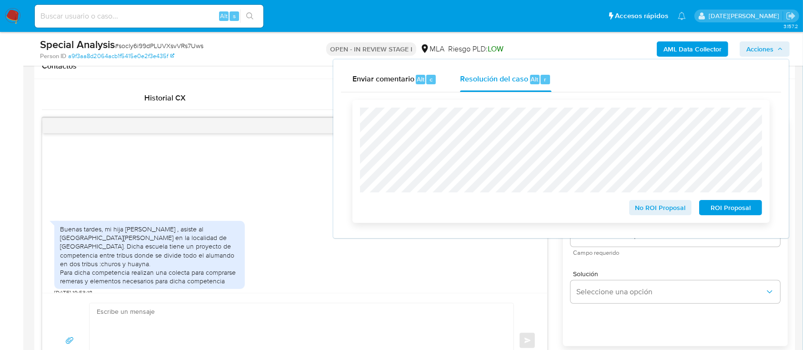
click at [652, 212] on span "No ROI Proposal" at bounding box center [661, 207] width 50 height 13
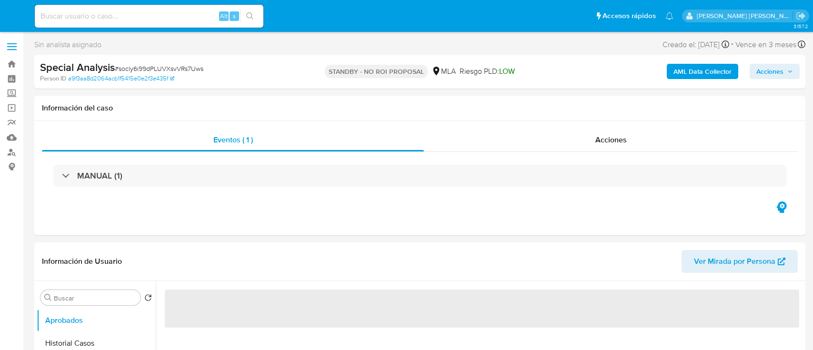
select select "10"
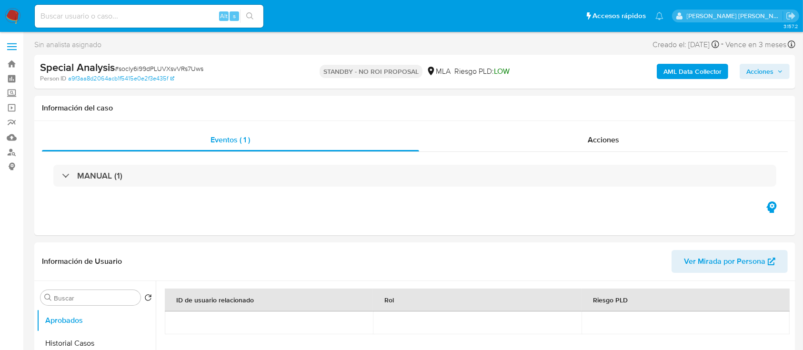
click at [15, 17] on img at bounding box center [13, 16] width 16 height 16
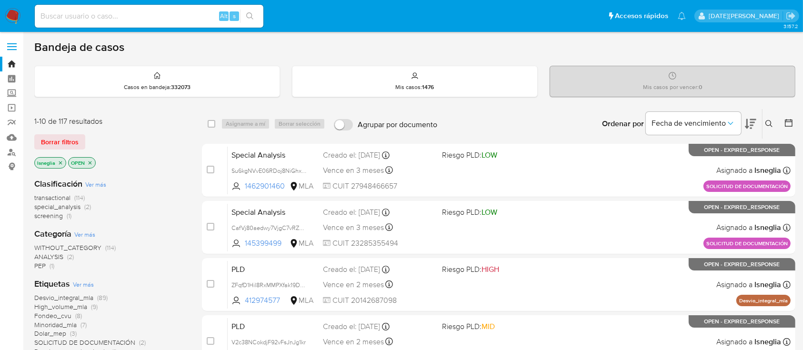
click at [769, 123] on icon at bounding box center [769, 124] width 8 height 8
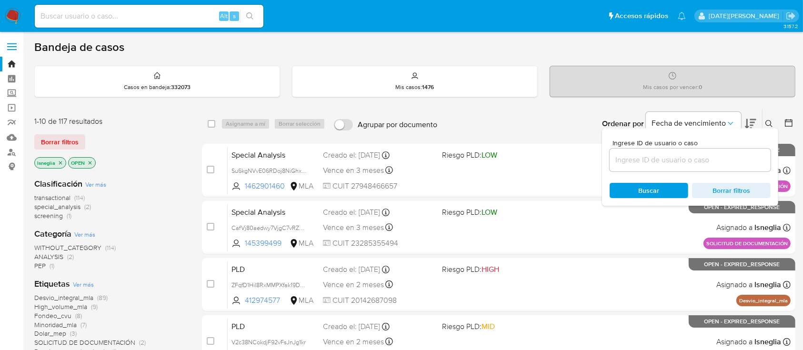
click at [659, 161] on input at bounding box center [690, 160] width 161 height 12
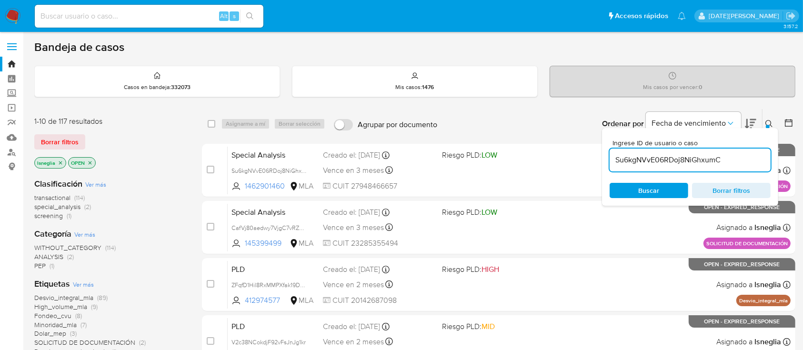
type input "Su6kgNVvE06RDoj8NiGhxumC"
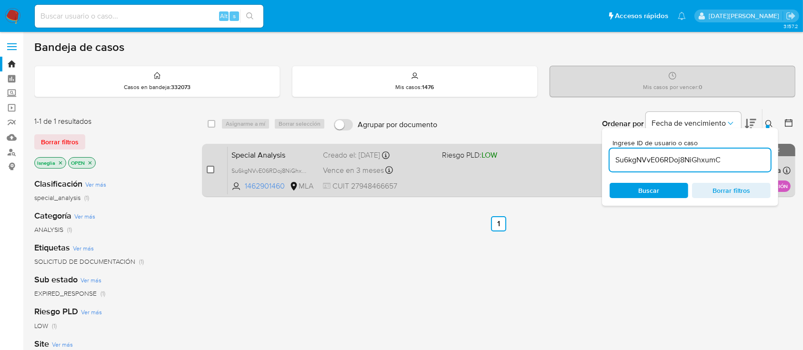
click at [208, 170] on input "checkbox" at bounding box center [211, 170] width 8 height 8
checkbox input "true"
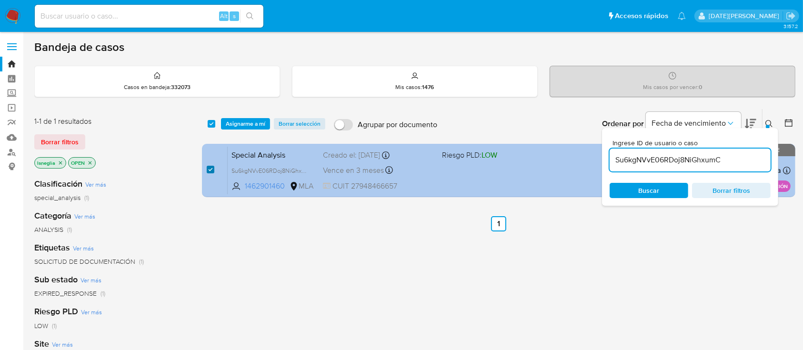
checkbox input "true"
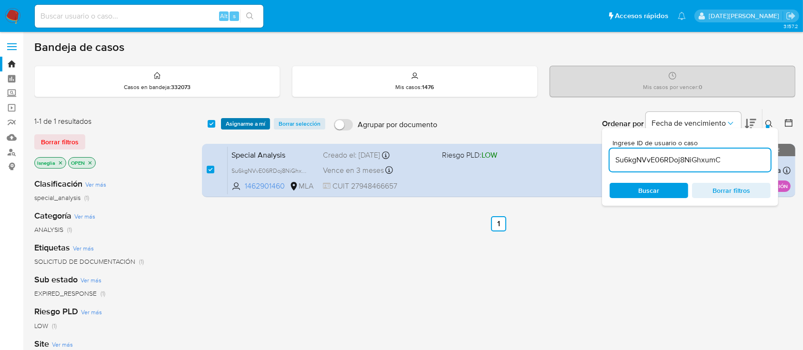
click at [244, 125] on span "Asignarme a mí" at bounding box center [246, 124] width 40 height 10
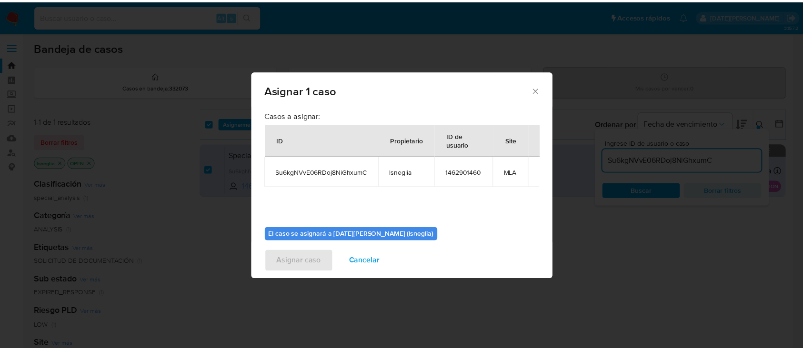
scroll to position [49, 0]
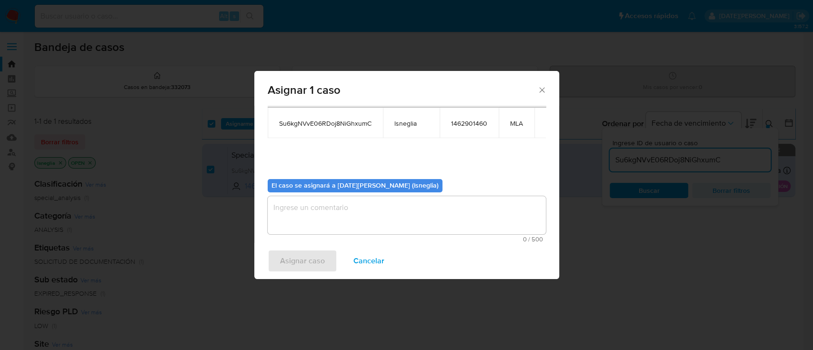
click at [323, 224] on textarea "assign-modal" at bounding box center [407, 215] width 278 height 38
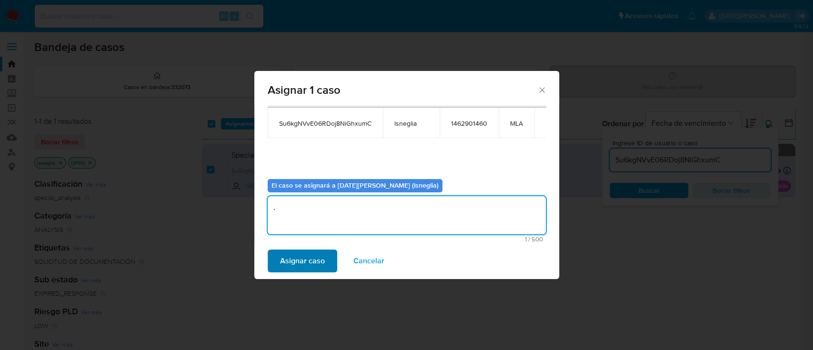
type textarea "."
click at [300, 269] on span "Asignar caso" at bounding box center [302, 261] width 45 height 21
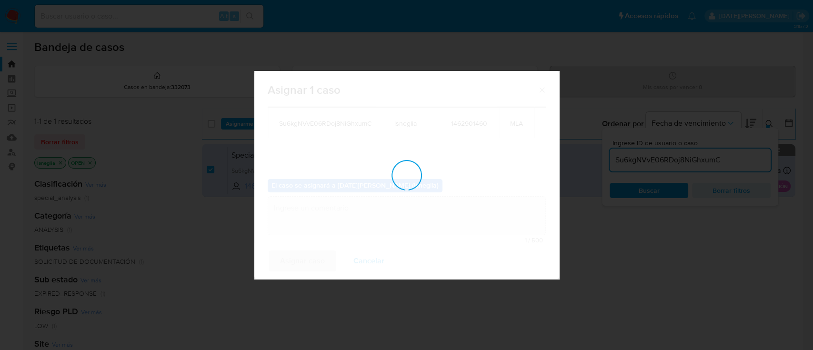
checkbox input "false"
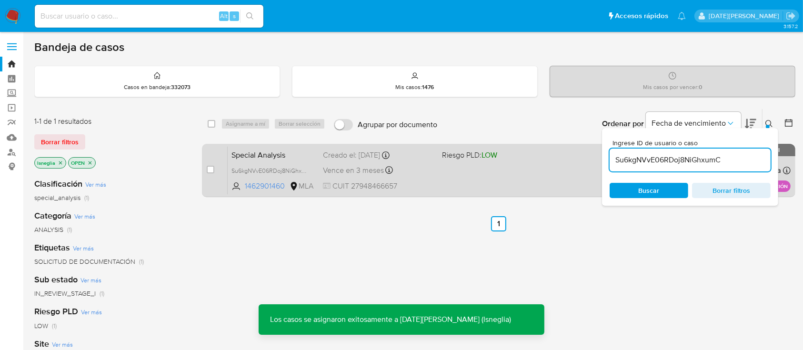
click at [286, 147] on div "Special Analysis Su6kgNVvE06RDoj8NiGhxumC 1462901460 MLA Riesgo PLD: LOW Creado…" at bounding box center [509, 170] width 563 height 48
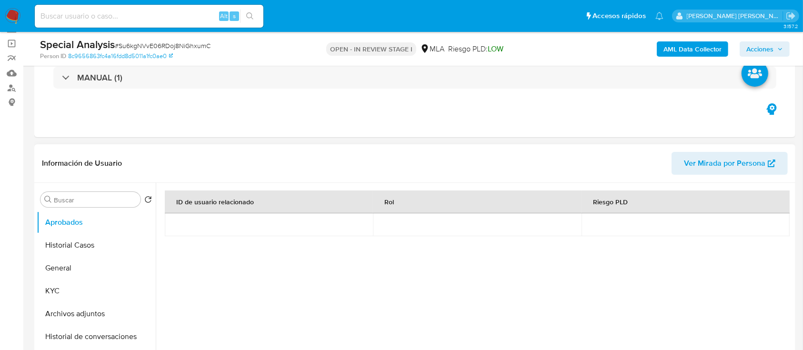
select select "10"
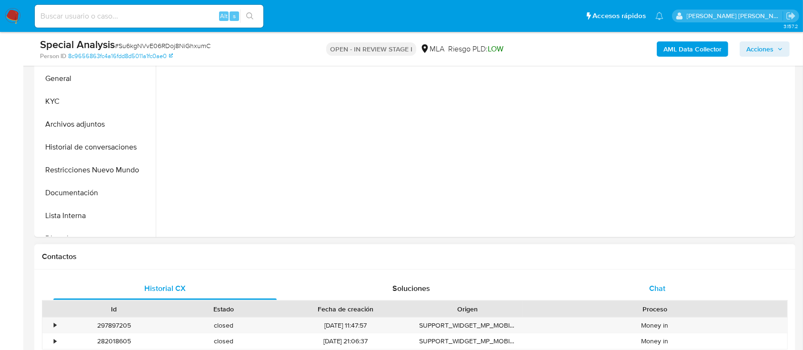
click at [660, 284] on span "Chat" at bounding box center [657, 288] width 16 height 11
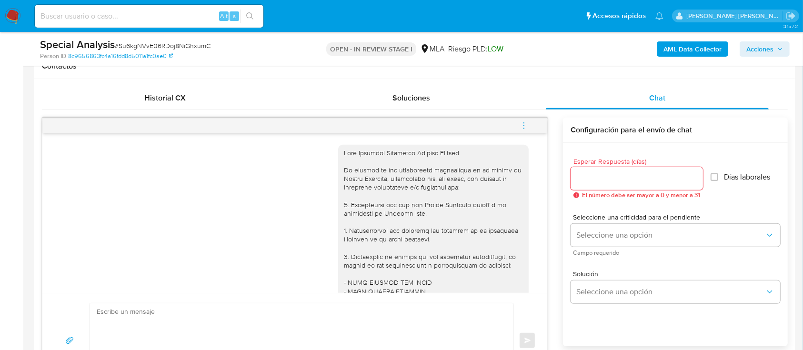
click at [770, 51] on span "Acciones" at bounding box center [759, 48] width 27 height 15
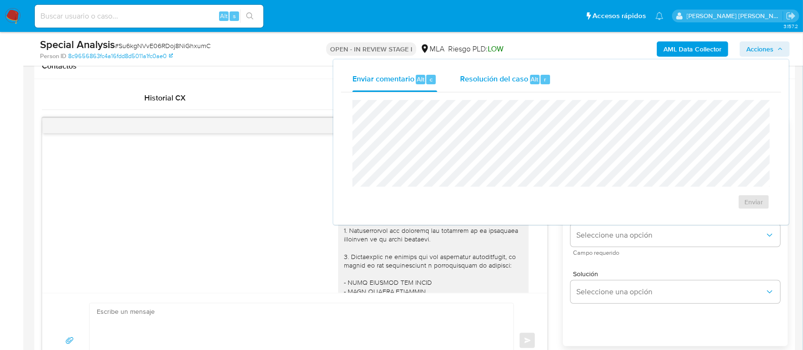
click at [514, 80] on span "Resolución del caso" at bounding box center [494, 78] width 68 height 11
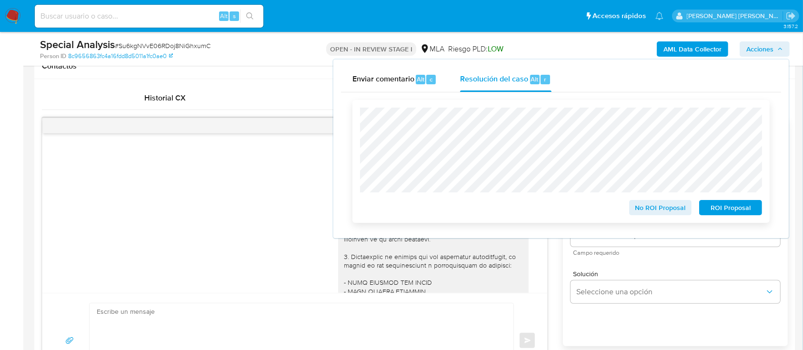
click at [674, 210] on span "No ROI Proposal" at bounding box center [661, 207] width 50 height 13
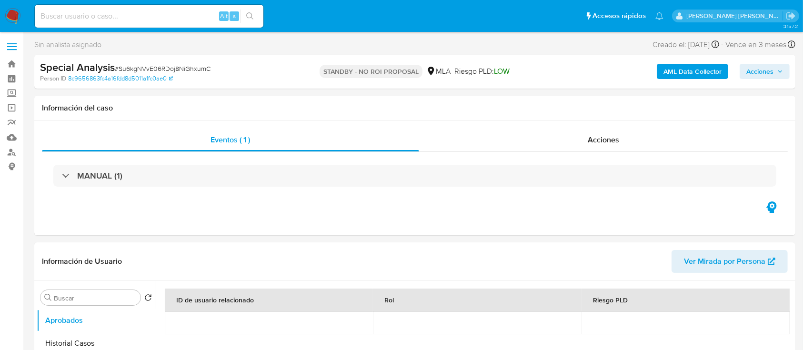
click at [12, 14] on img at bounding box center [13, 16] width 16 height 16
select select "10"
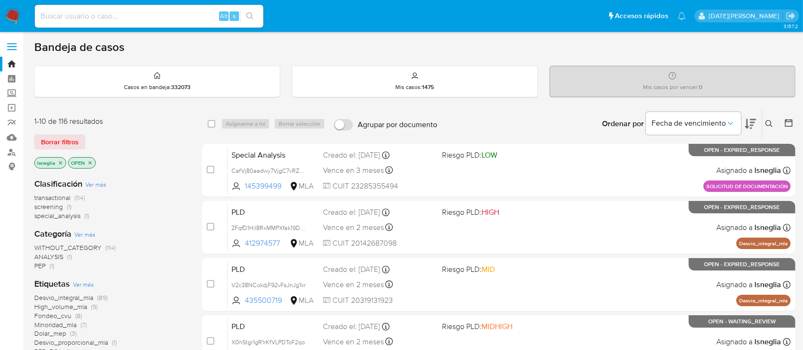
click at [766, 123] on icon at bounding box center [768, 123] width 7 height 7
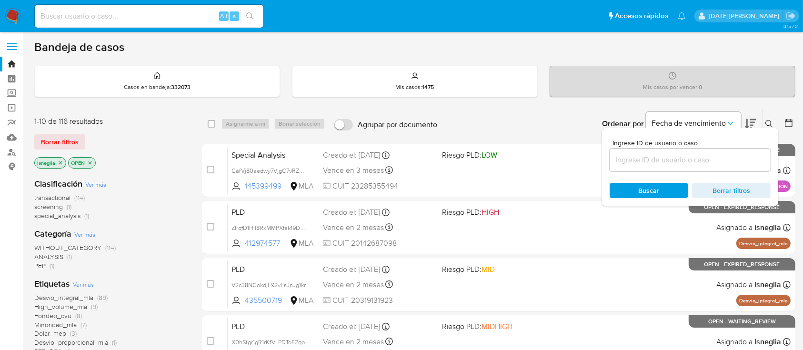
click at [650, 162] on input at bounding box center [690, 160] width 161 height 12
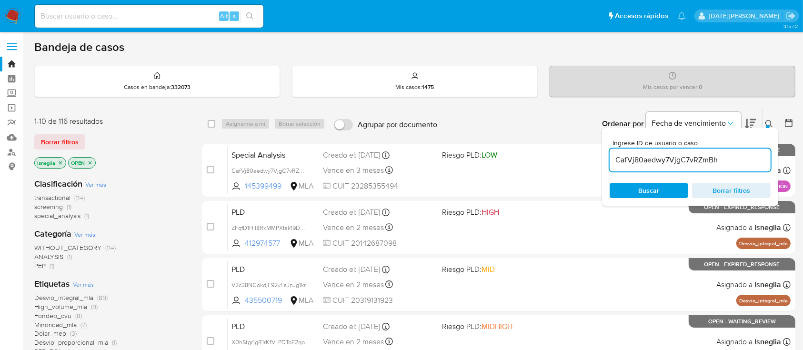
type input "CafVj80aedwy7VjgC7vRZmBh"
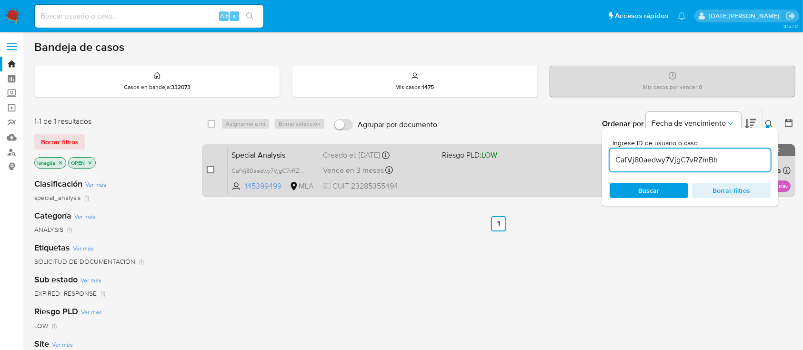
click at [207, 168] on div "case-item-checkbox No es posible asignar el caso Special Analysis CafVj80aedwy7…" at bounding box center [498, 170] width 593 height 53
click at [213, 168] on input "checkbox" at bounding box center [211, 170] width 8 height 8
checkbox input "true"
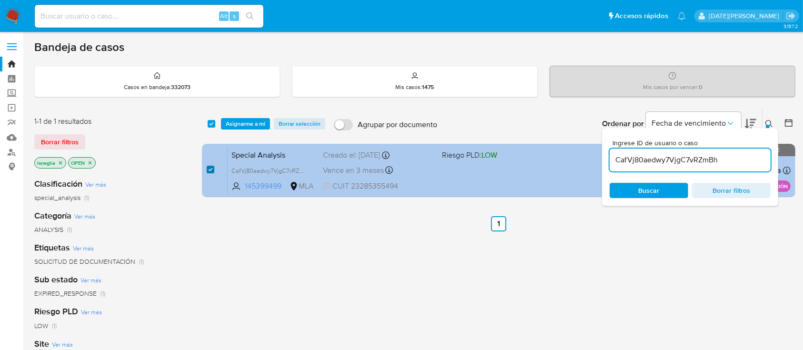
checkbox input "true"
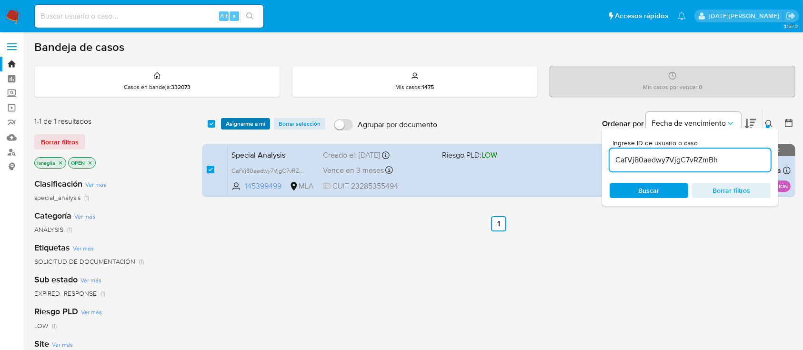
click at [245, 123] on span "Asignarme a mí" at bounding box center [246, 124] width 40 height 10
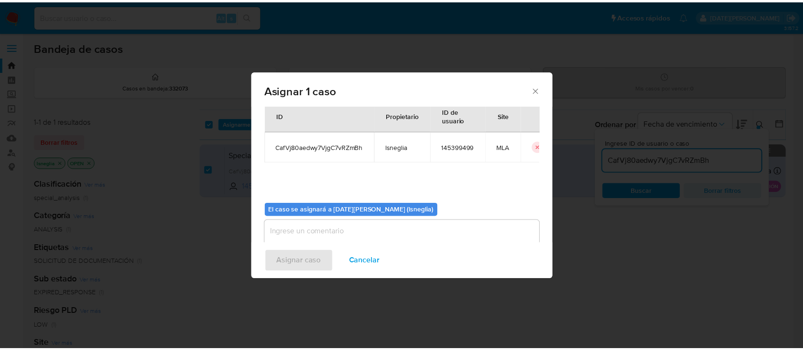
scroll to position [49, 0]
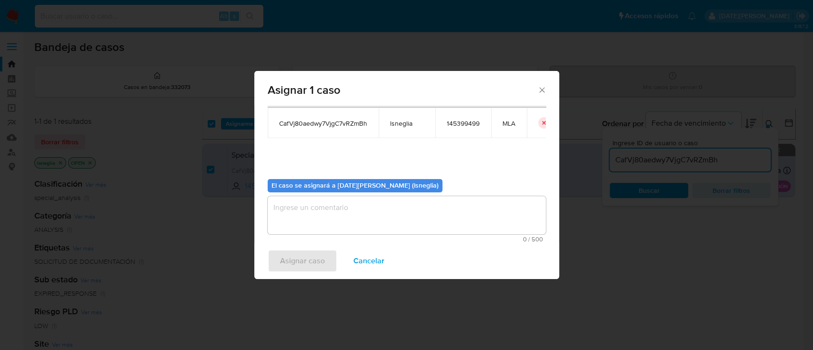
click at [354, 216] on textarea "assign-modal" at bounding box center [407, 215] width 278 height 38
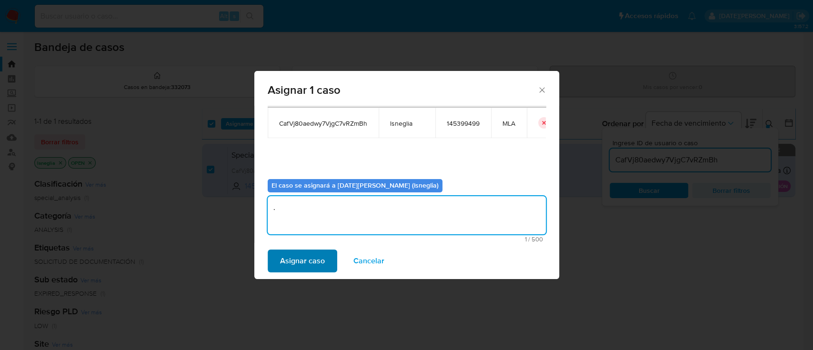
type textarea "."
click at [318, 262] on span "Asignar caso" at bounding box center [302, 261] width 45 height 21
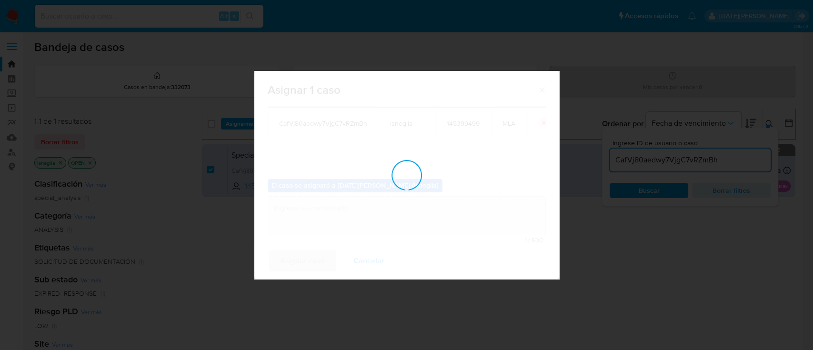
checkbox input "false"
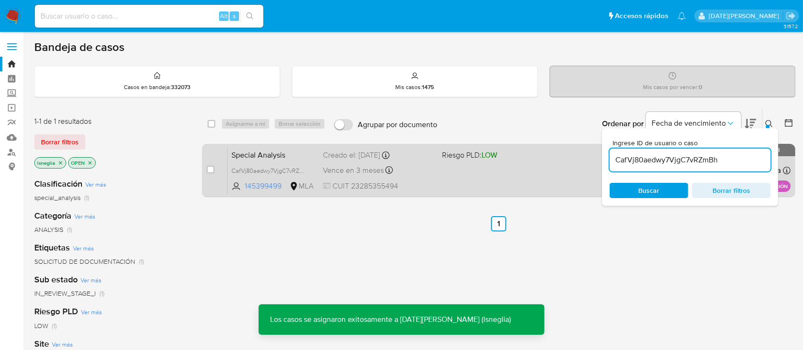
click at [306, 148] on span "Special Analysis" at bounding box center [273, 154] width 84 height 12
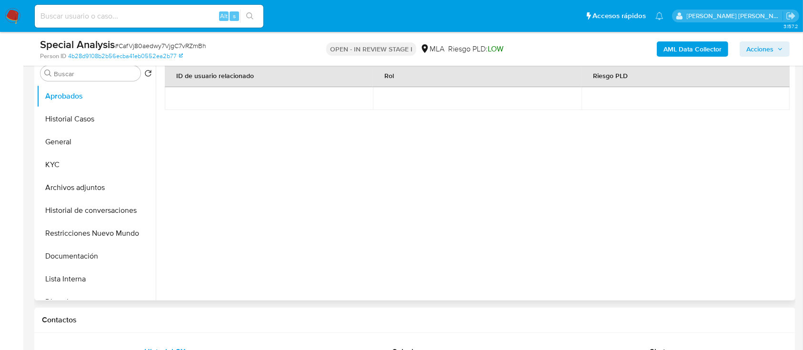
select select "10"
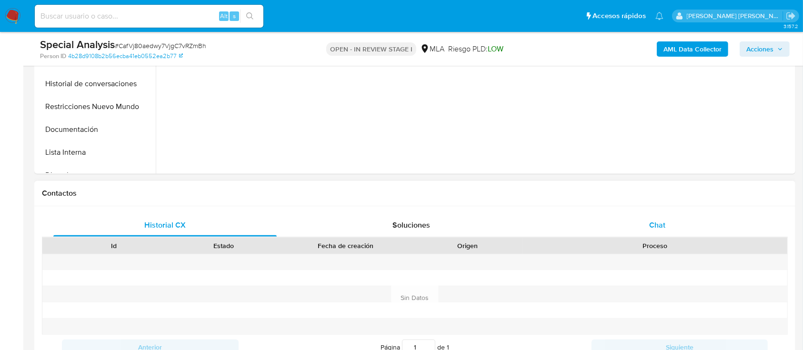
click at [669, 229] on div "Chat" at bounding box center [657, 225] width 223 height 23
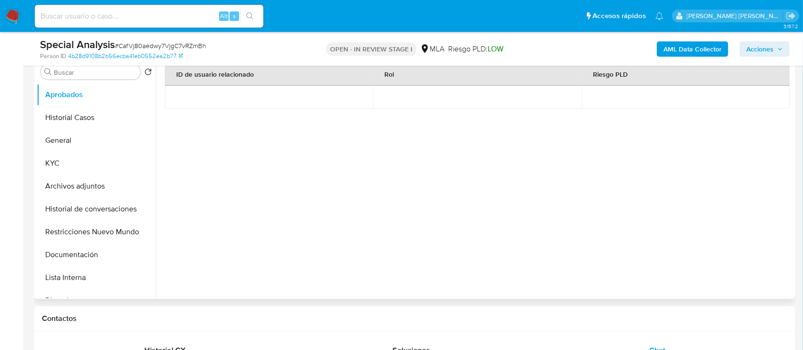
scroll to position [191, 0]
click at [774, 41] on button "Acciones" at bounding box center [765, 48] width 50 height 15
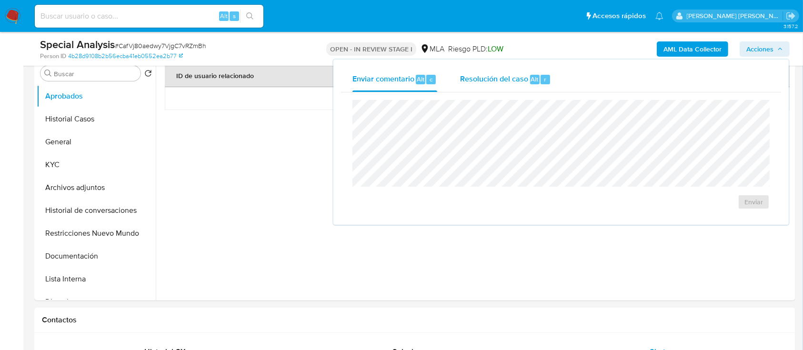
click at [531, 79] on span "Alt" at bounding box center [535, 79] width 8 height 9
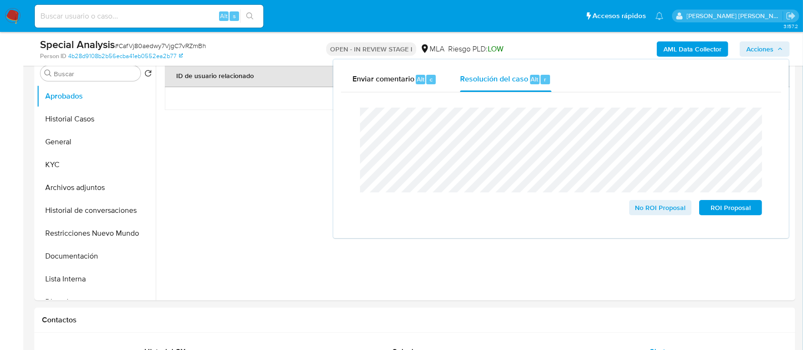
click at [0, 0] on lt-span "documentaci ó n" at bounding box center [0, 0] width 0 height 0
click at [671, 207] on span "No ROI Proposal" at bounding box center [661, 207] width 50 height 13
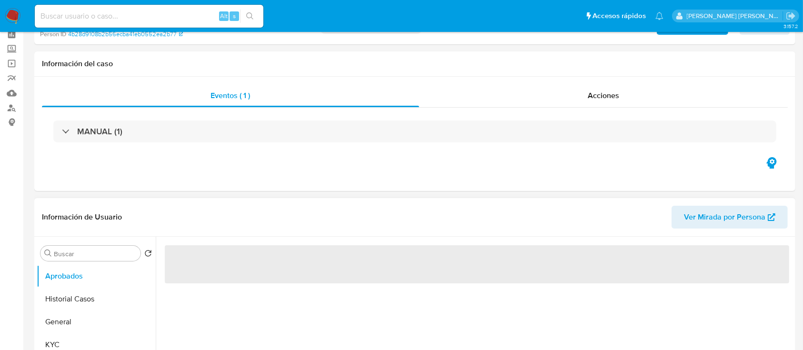
scroll to position [63, 0]
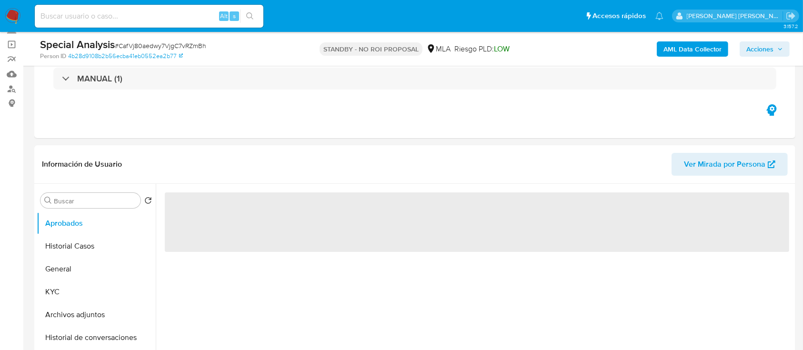
select select "10"
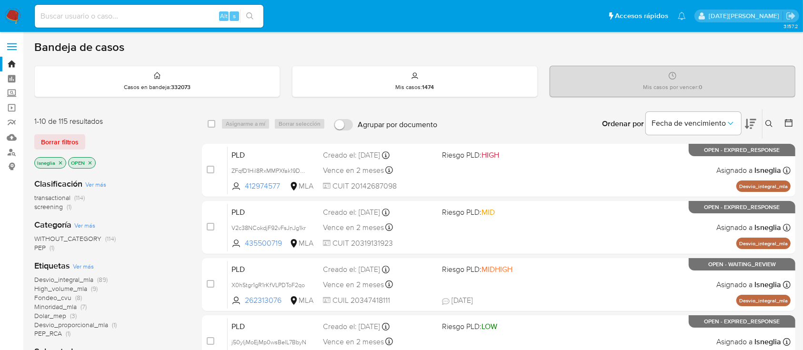
click at [773, 119] on button at bounding box center [771, 123] width 16 height 11
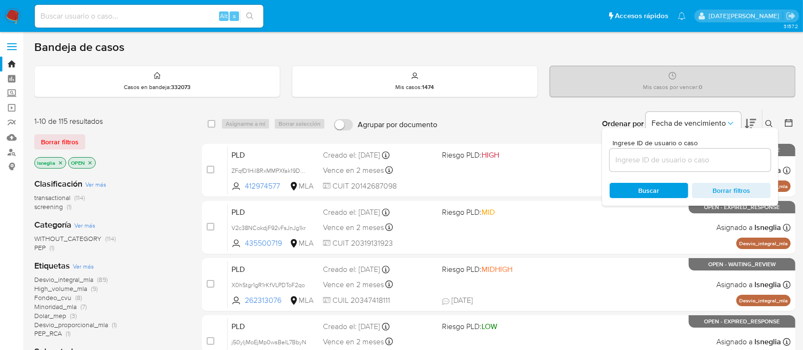
click at [653, 160] on input at bounding box center [690, 160] width 161 height 12
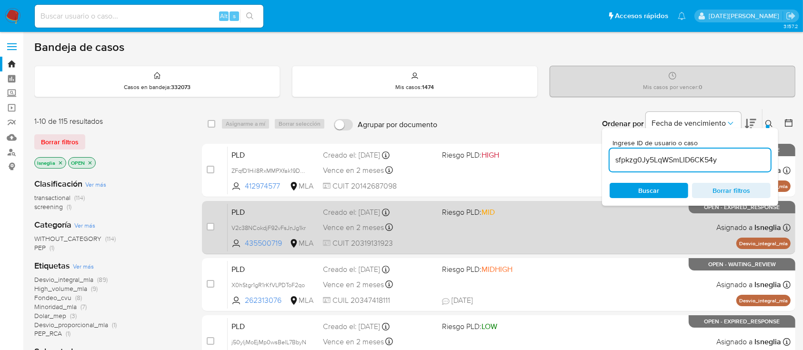
type input "sfpkzg0Jy5LqWSmLID6CK54y"
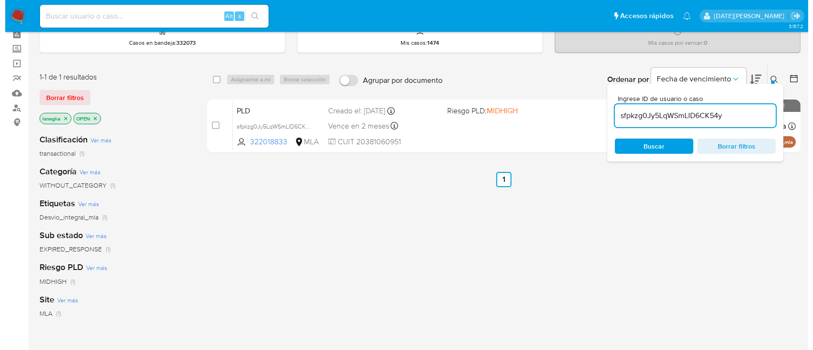
scroll to position [63, 0]
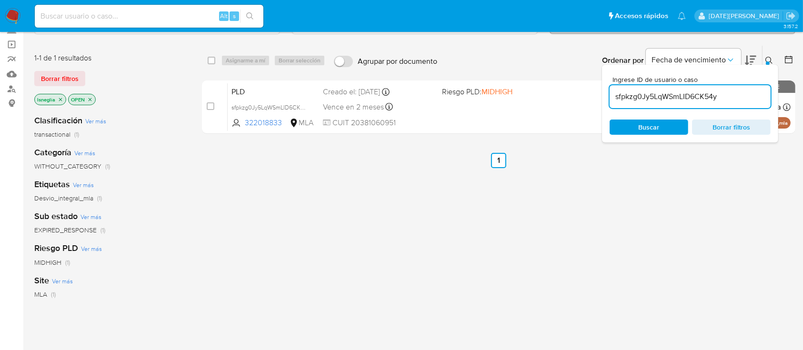
click at [773, 55] on button at bounding box center [771, 60] width 16 height 11
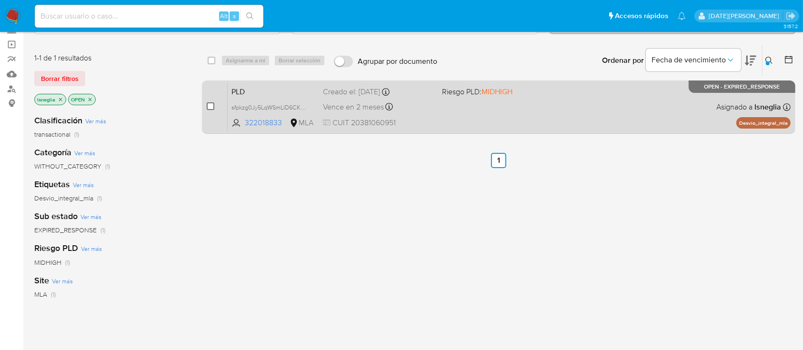
click at [210, 108] on input "checkbox" at bounding box center [211, 106] width 8 height 8
checkbox input "true"
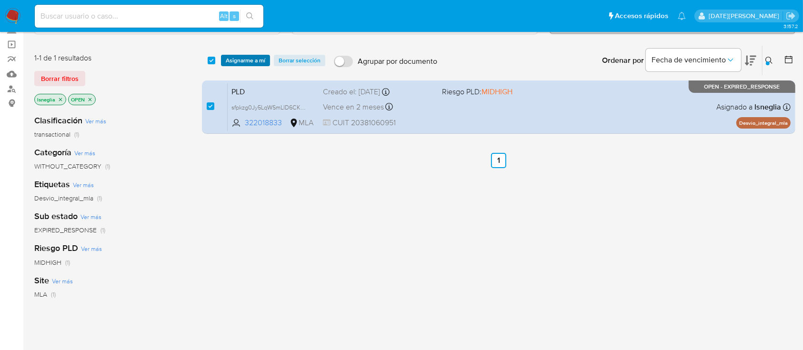
click at [257, 56] on span "Asignarme a mí" at bounding box center [246, 61] width 40 height 10
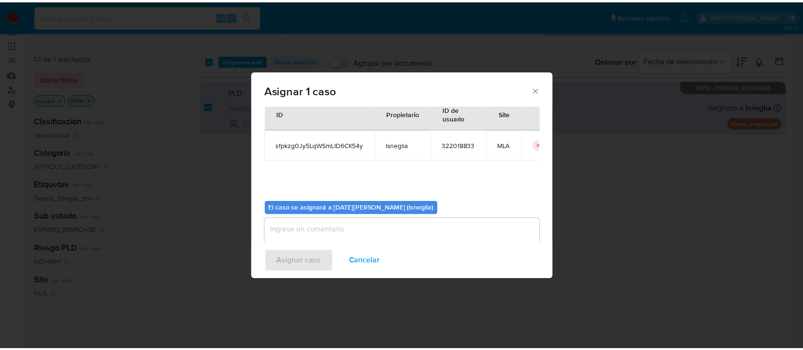
scroll to position [49, 0]
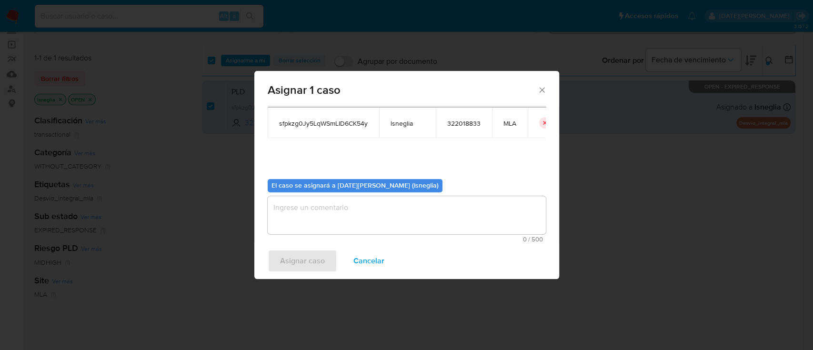
click at [331, 215] on textarea "assign-modal" at bounding box center [407, 215] width 278 height 38
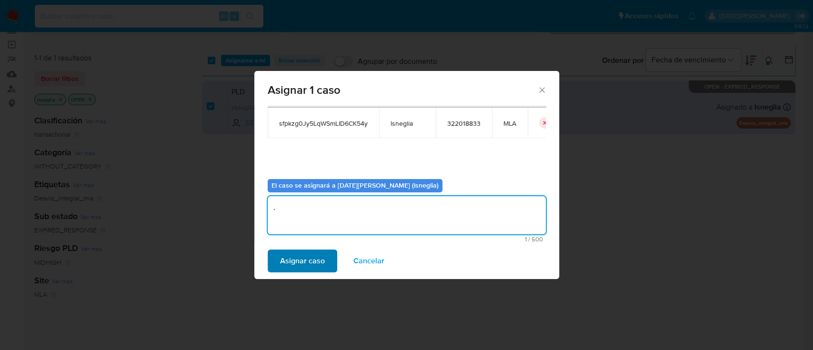
type textarea "."
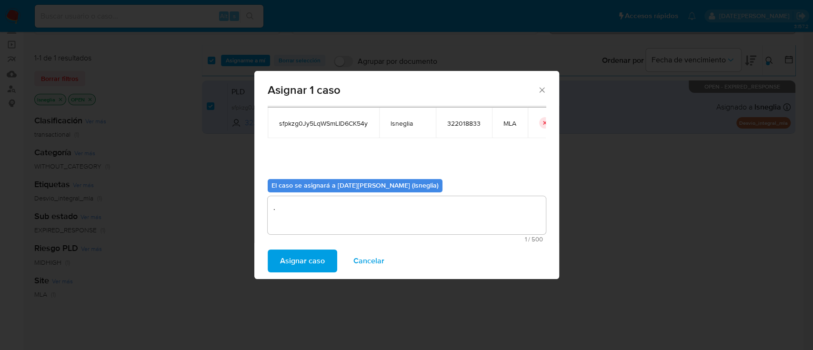
click at [305, 257] on span "Asignar caso" at bounding box center [302, 261] width 45 height 21
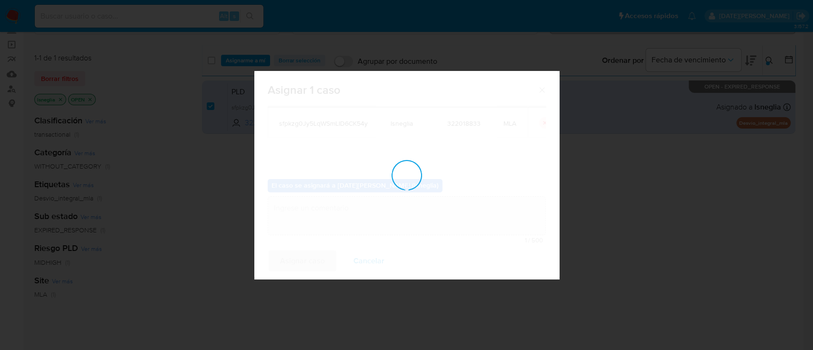
checkbox input "false"
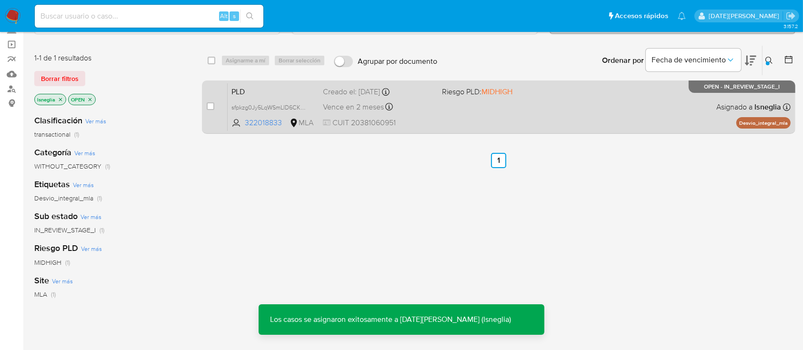
click at [262, 83] on div "PLD sfpkzg0Jy5LqWSmLID6CK54y 322018833 MLA Riesgo PLD: MIDHIGH Creado el: 12/08…" at bounding box center [509, 107] width 563 height 48
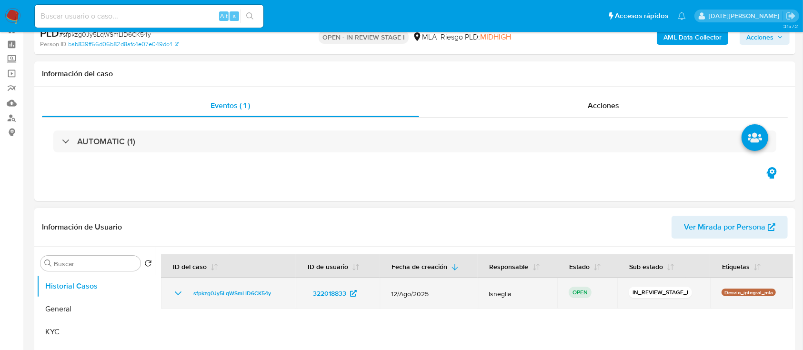
select select "10"
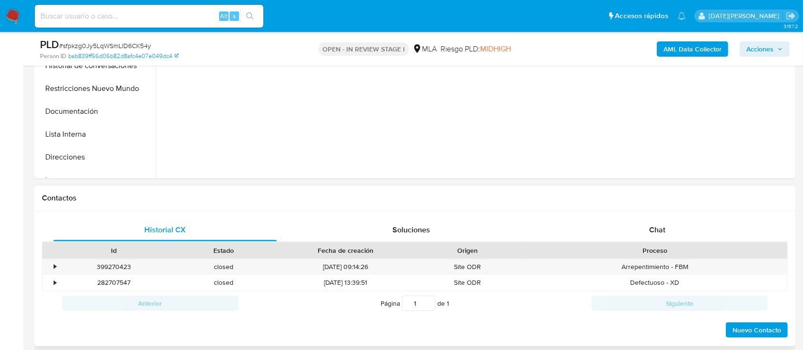
scroll to position [317, 0]
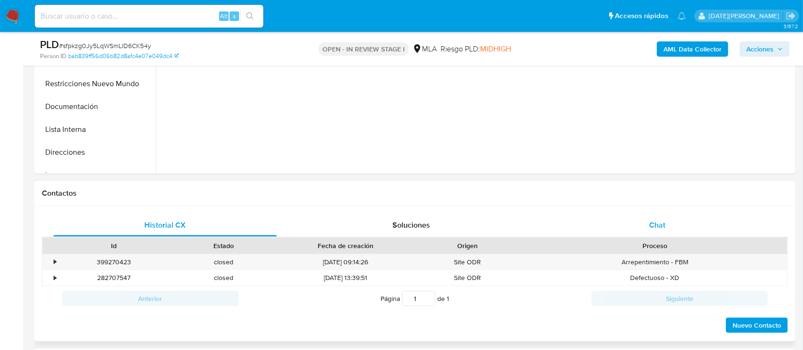
click at [644, 231] on div "Chat" at bounding box center [657, 225] width 223 height 23
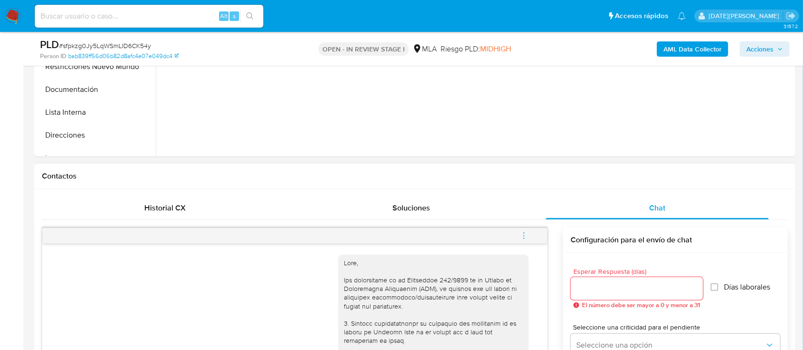
scroll to position [191, 0]
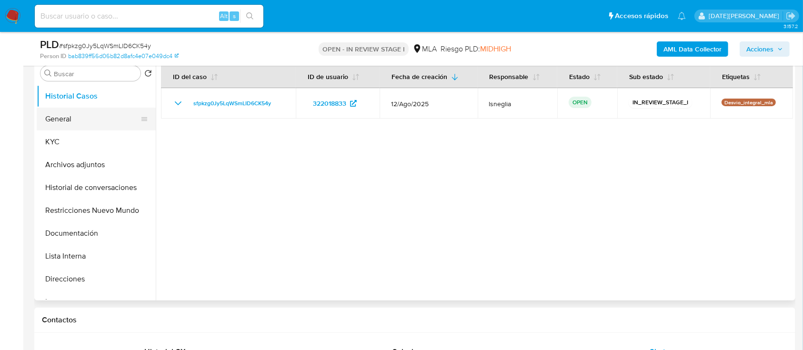
click at [39, 114] on button "General" at bounding box center [92, 119] width 111 height 23
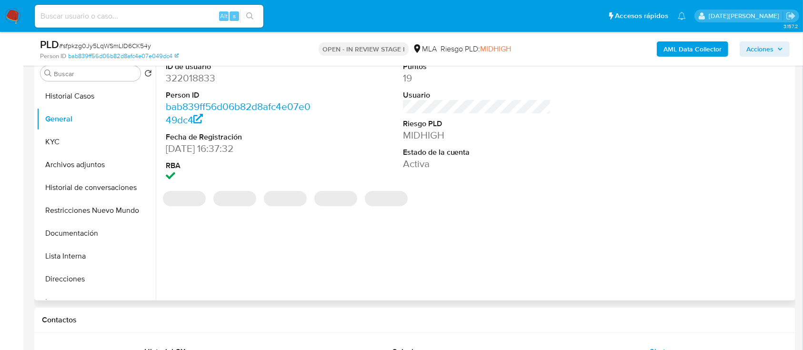
click at [204, 81] on dd "322018833" at bounding box center [240, 77] width 149 height 13
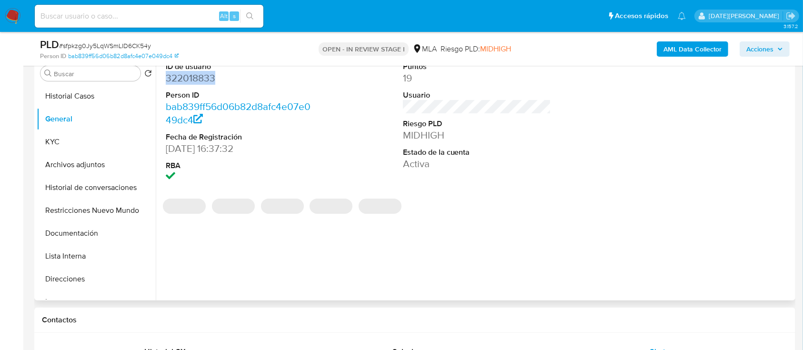
copy dd "322018833"
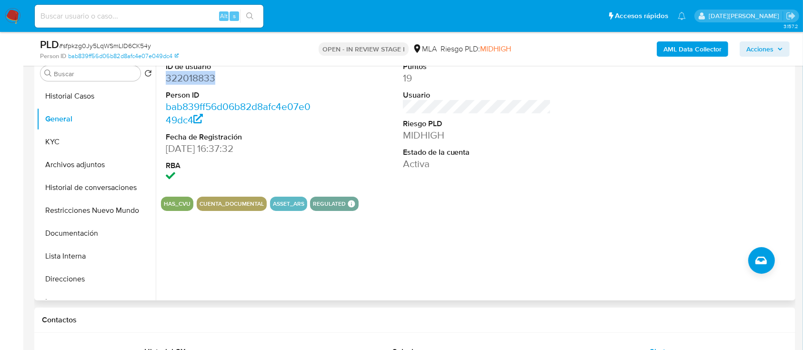
copy dd "322018833"
click at [259, 63] on div "PLD # sfpkzg0Jy5LqWSmLID6CK54y Person ID bab839ff56d06b82d8afc4e07e049dc4 OPEN …" at bounding box center [414, 49] width 761 height 34
click at [204, 78] on dd "322018833" at bounding box center [240, 77] width 149 height 13
copy dd "322018833"
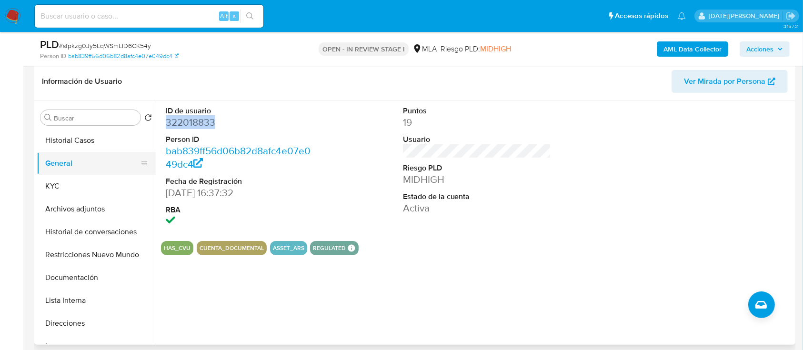
scroll to position [127, 0]
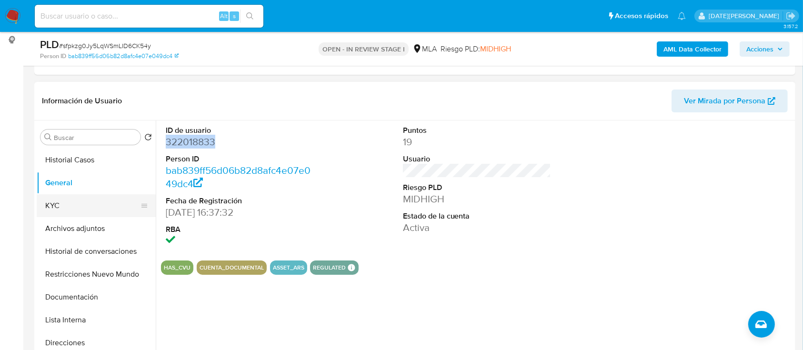
click at [69, 211] on button "KYC" at bounding box center [92, 205] width 111 height 23
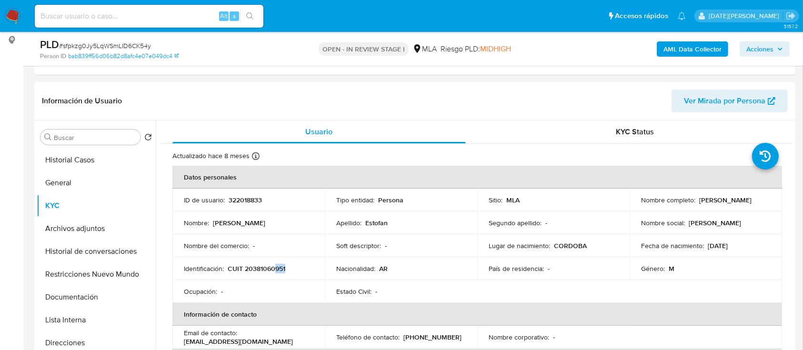
drag, startPoint x: 274, startPoint y: 265, endPoint x: 289, endPoint y: 267, distance: 14.9
click at [289, 267] on div "Identificación : CUIT 20381060951" at bounding box center [249, 268] width 130 height 9
drag, startPoint x: 412, startPoint y: 92, endPoint x: 413, endPoint y: 47, distance: 45.3
click at [412, 92] on header "Información de Usuario Ver Mirada por Persona" at bounding box center [415, 101] width 746 height 23
drag, startPoint x: 696, startPoint y: 200, endPoint x: 775, endPoint y: 201, distance: 78.6
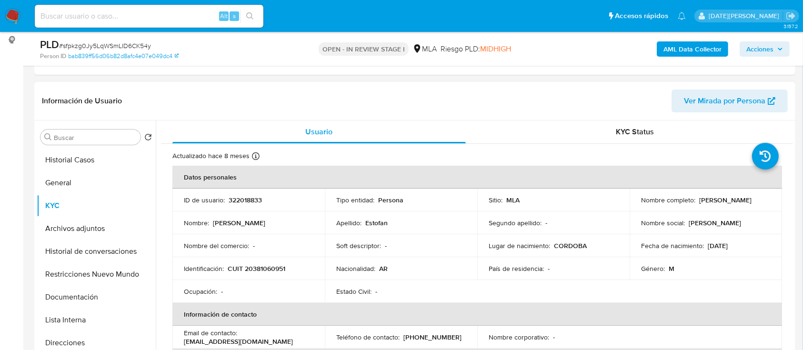
click at [775, 201] on td "Nombre completo : Pablo Daniel Estofan" at bounding box center [706, 200] width 152 height 23
copy p "[PERSON_NAME]"
drag, startPoint x: 228, startPoint y: 269, endPoint x: 296, endPoint y: 267, distance: 68.6
click at [296, 275] on td "Identificación : CUIT 20381060951" at bounding box center [248, 268] width 152 height 23
copy p "CUIT 20381060951"
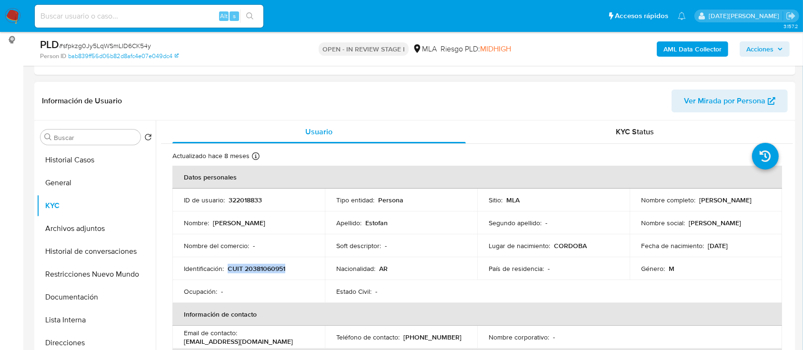
click at [260, 268] on p "CUIT 20381060951" at bounding box center [257, 268] width 58 height 9
drag, startPoint x: 697, startPoint y: 201, endPoint x: 780, endPoint y: 186, distance: 84.3
click at [752, 202] on p "[PERSON_NAME]" at bounding box center [725, 200] width 52 height 9
copy p "[PERSON_NAME]"
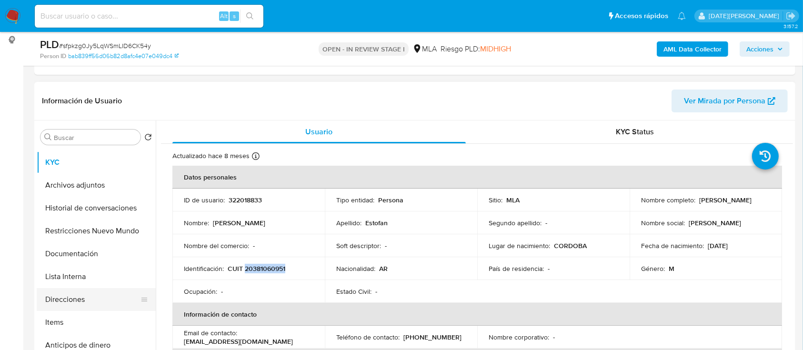
scroll to position [63, 0]
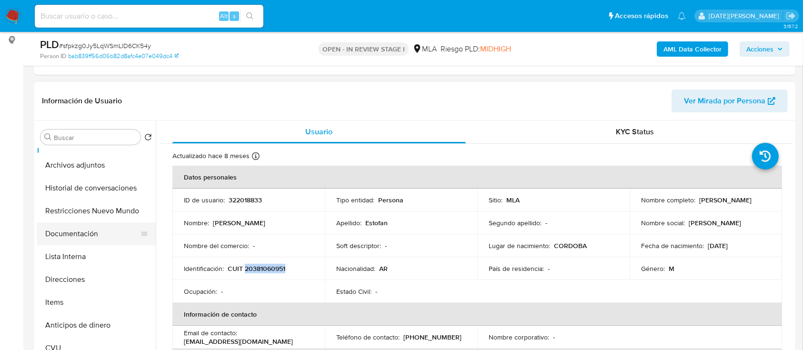
click at [80, 229] on button "Documentación" at bounding box center [92, 233] width 111 height 23
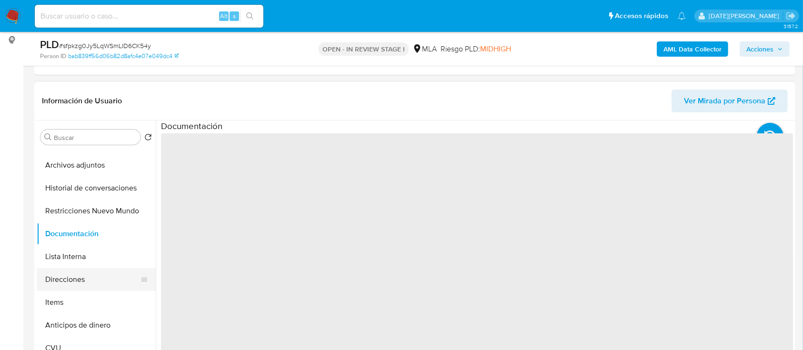
click at [76, 281] on button "Direcciones" at bounding box center [92, 279] width 111 height 23
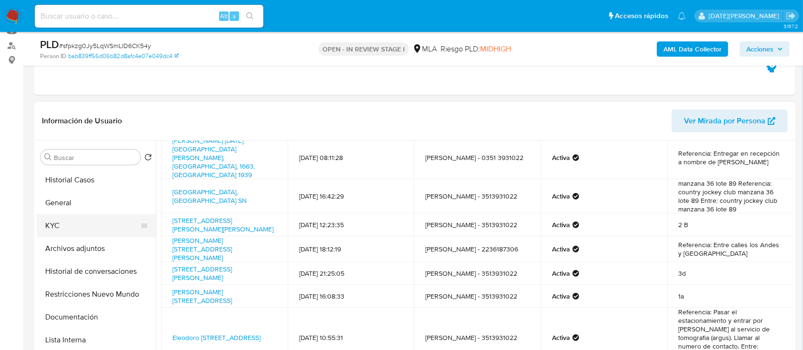
scroll to position [127, 0]
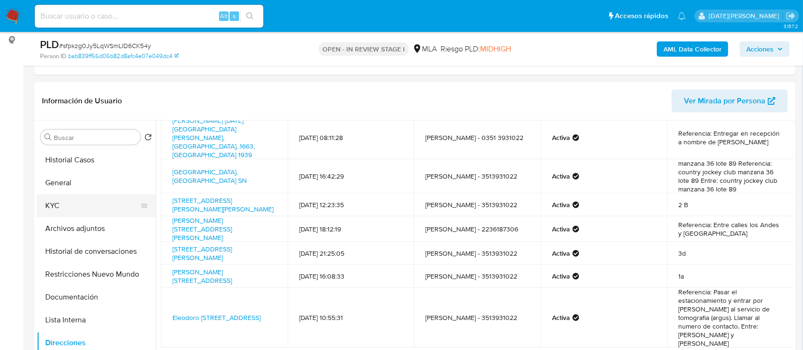
click at [73, 207] on button "KYC" at bounding box center [92, 205] width 111 height 23
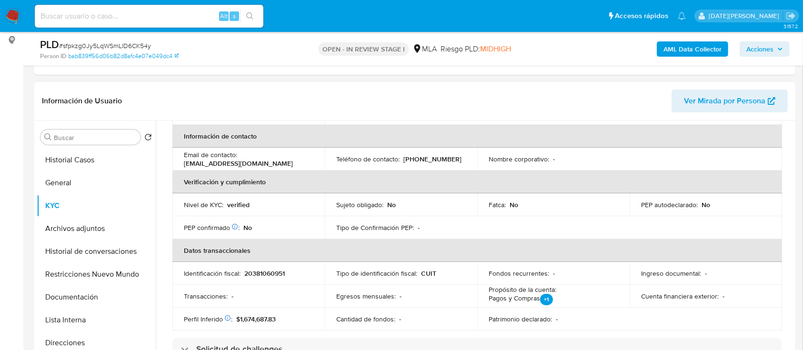
scroll to position [48, 0]
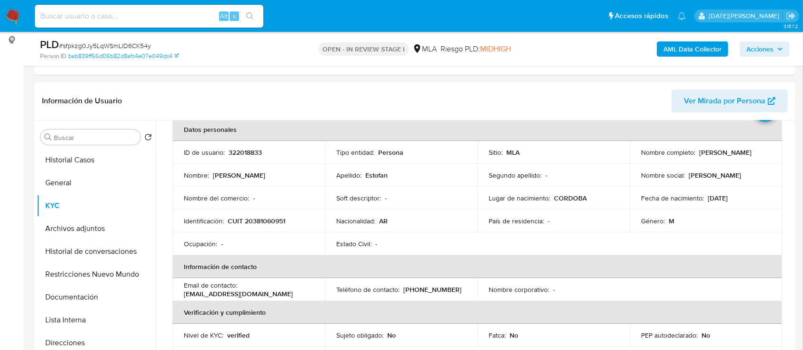
click at [699, 149] on p "[PERSON_NAME]" at bounding box center [725, 152] width 52 height 9
click at [93, 229] on button "Archivos adjuntos" at bounding box center [92, 228] width 111 height 23
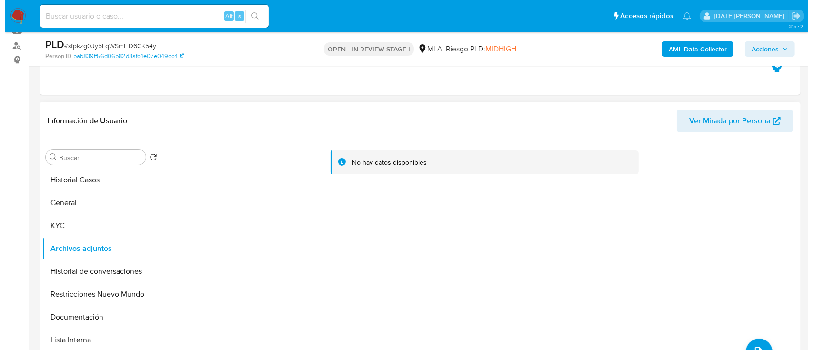
scroll to position [127, 0]
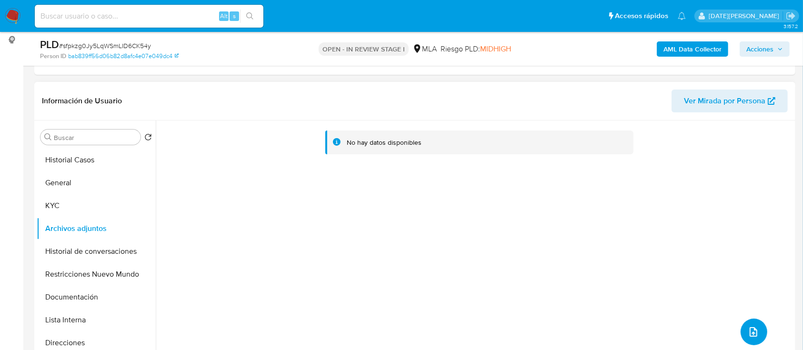
click at [750, 330] on icon "upload-file" at bounding box center [754, 332] width 8 height 10
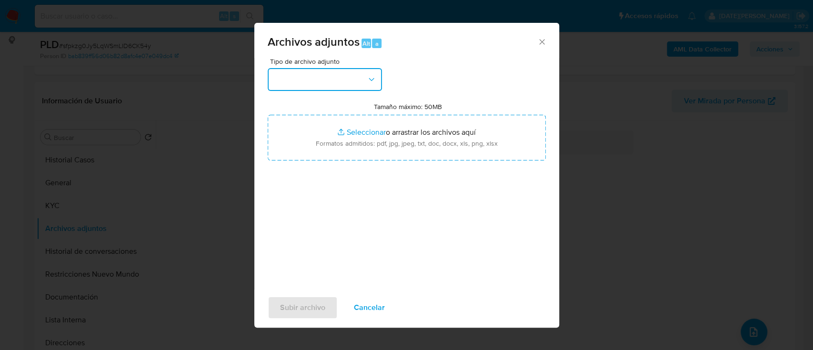
click at [351, 84] on button "button" at bounding box center [325, 79] width 114 height 23
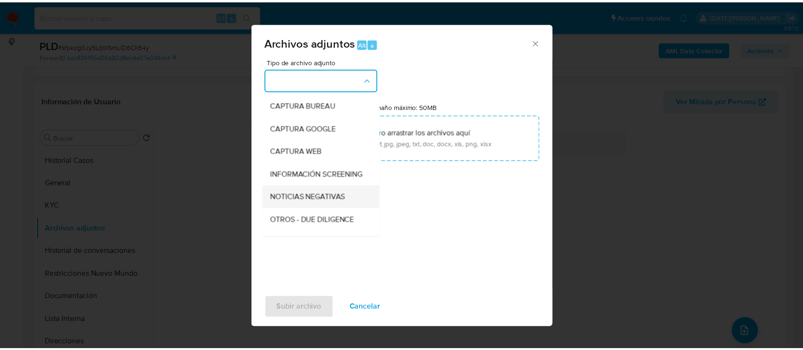
scroll to position [63, 0]
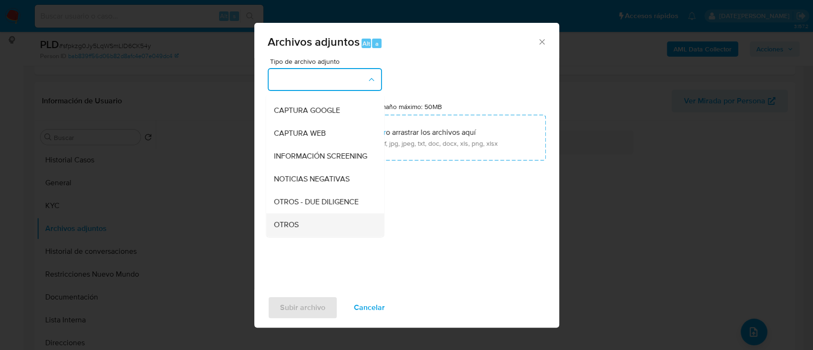
click at [293, 225] on div "OTROS" at bounding box center [321, 224] width 97 height 23
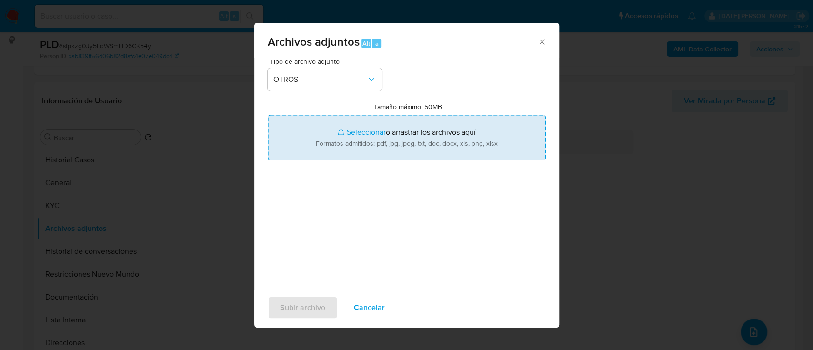
type input "C:\fakepath\Caselog sfpkzg0Jy5LqWSmLID6CK54y.docx"
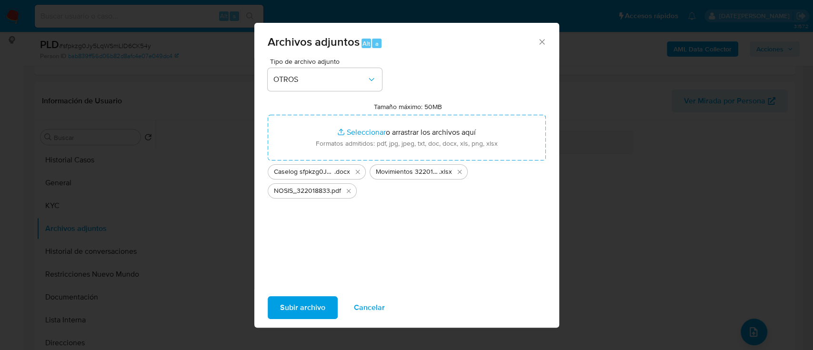
click at [299, 312] on span "Subir archivo" at bounding box center [302, 307] width 45 height 21
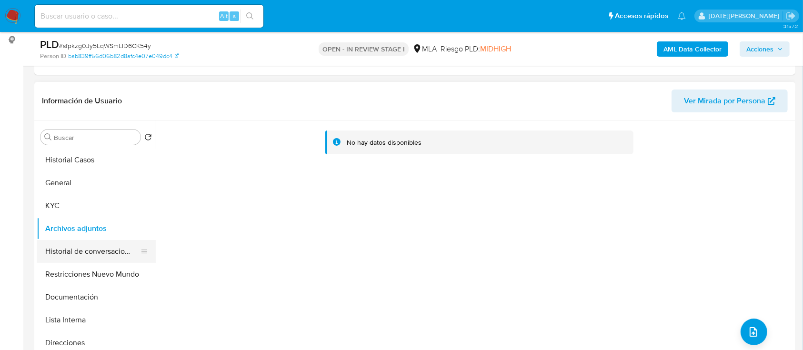
click at [65, 245] on button "Historial de conversaciones" at bounding box center [92, 251] width 111 height 23
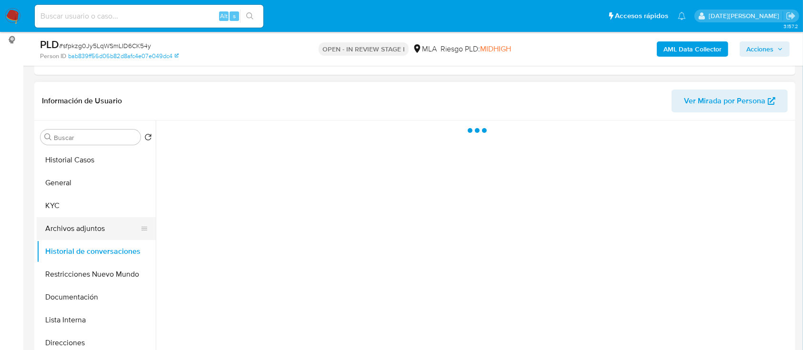
click at [68, 230] on button "Archivos adjuntos" at bounding box center [92, 228] width 111 height 23
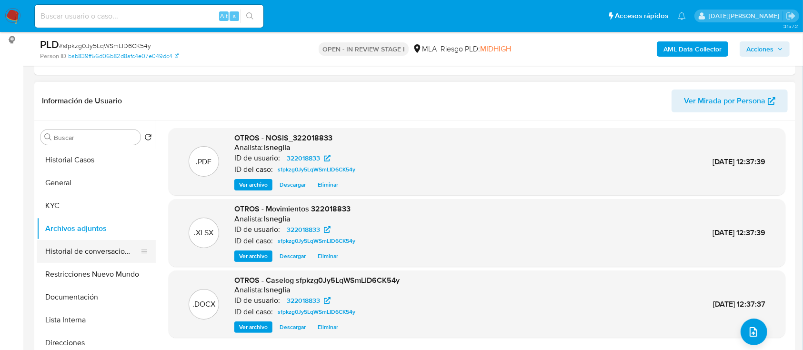
click at [62, 250] on button "Historial de conversaciones" at bounding box center [92, 251] width 111 height 23
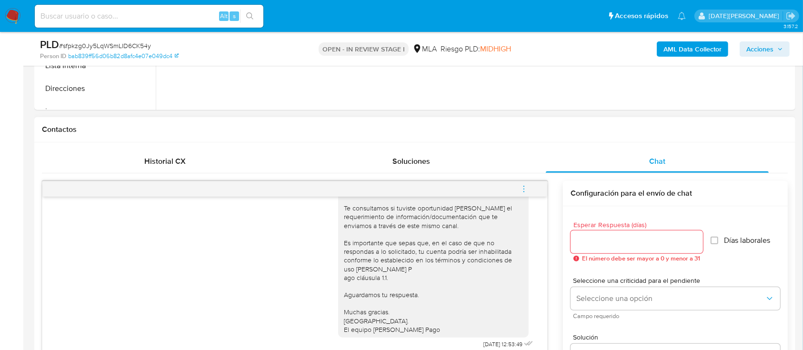
scroll to position [589, 0]
click at [522, 189] on icon "menu-action" at bounding box center [524, 189] width 9 height 9
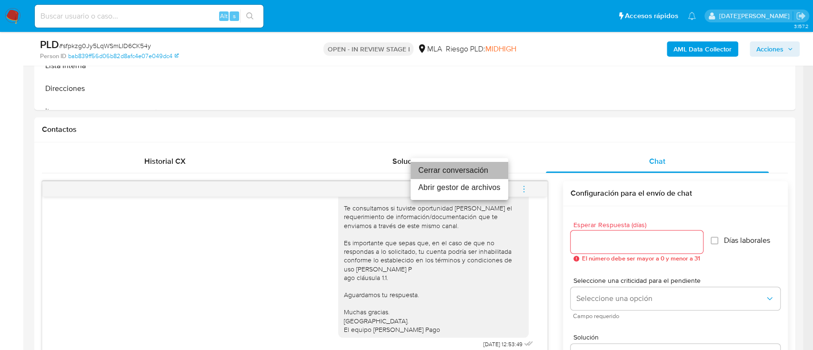
click at [465, 172] on li "Cerrar conversación" at bounding box center [460, 170] width 98 height 17
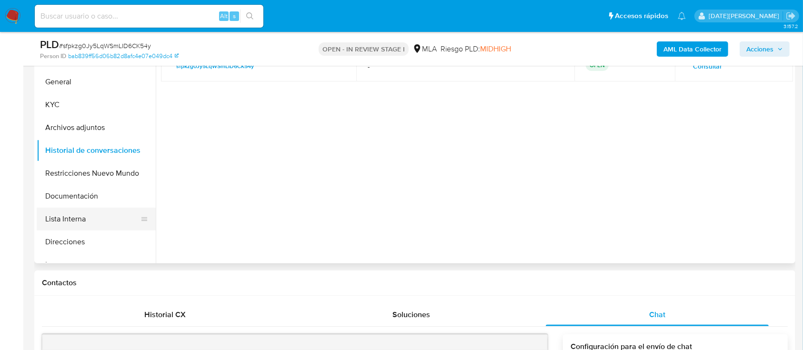
scroll to position [214, 0]
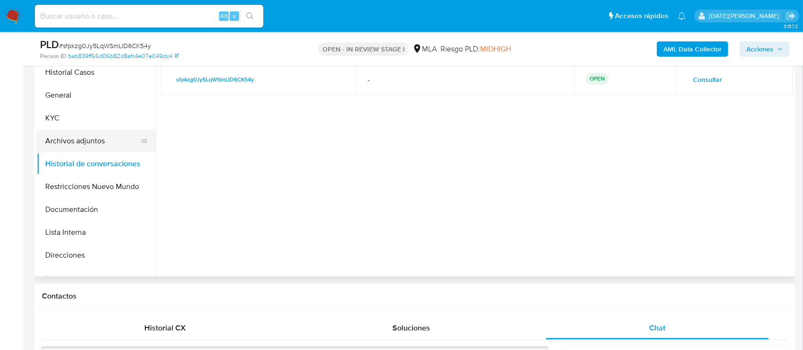
click at [78, 140] on button "Archivos adjuntos" at bounding box center [92, 141] width 111 height 23
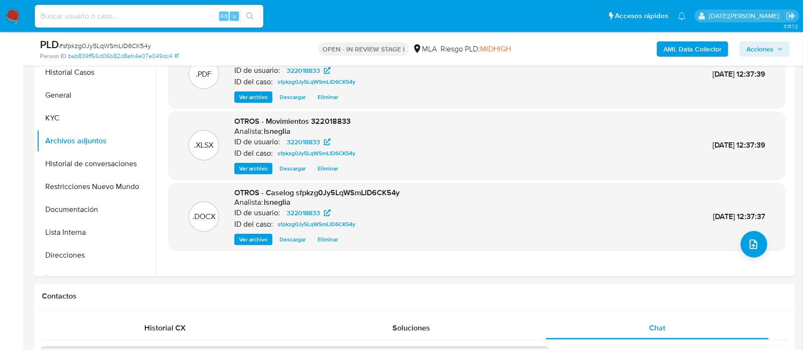
click at [708, 47] on b "AML Data Collector" at bounding box center [692, 48] width 58 height 15
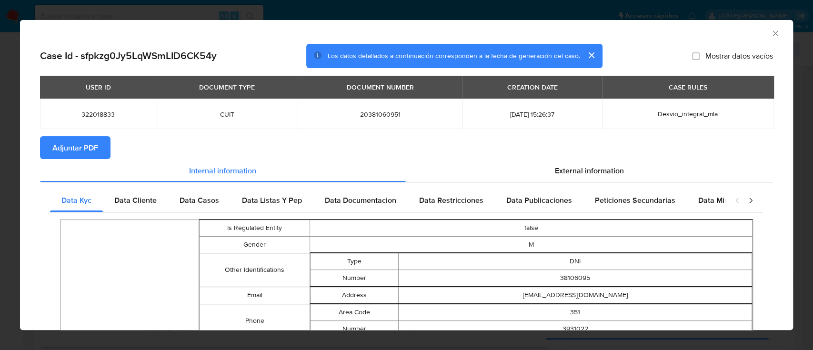
click at [103, 151] on button "Adjuntar PDF" at bounding box center [75, 147] width 70 height 23
click at [771, 33] on div "AML Data Collector" at bounding box center [406, 32] width 773 height 24
drag, startPoint x: 766, startPoint y: 33, endPoint x: 759, endPoint y: 36, distance: 8.1
click at [771, 33] on icon "Cerrar ventana" at bounding box center [776, 34] width 10 height 10
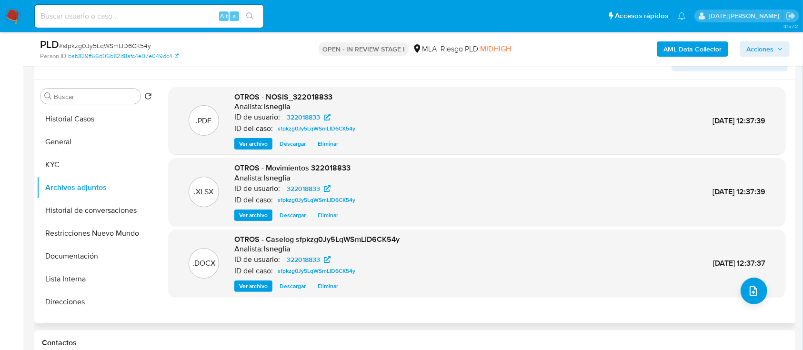
scroll to position [151, 0]
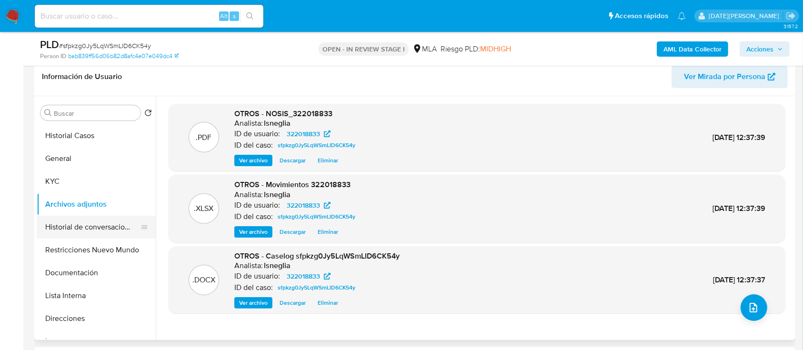
drag, startPoint x: 80, startPoint y: 227, endPoint x: 82, endPoint y: 219, distance: 8.4
click at [80, 227] on button "Historial de conversaciones" at bounding box center [92, 227] width 111 height 23
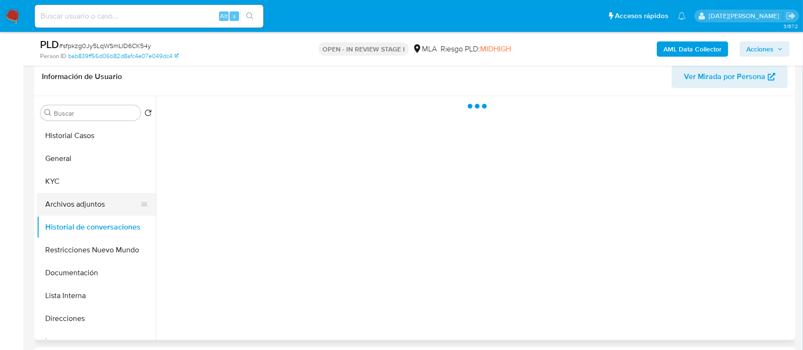
click at [85, 213] on button "Archivos adjuntos" at bounding box center [92, 204] width 111 height 23
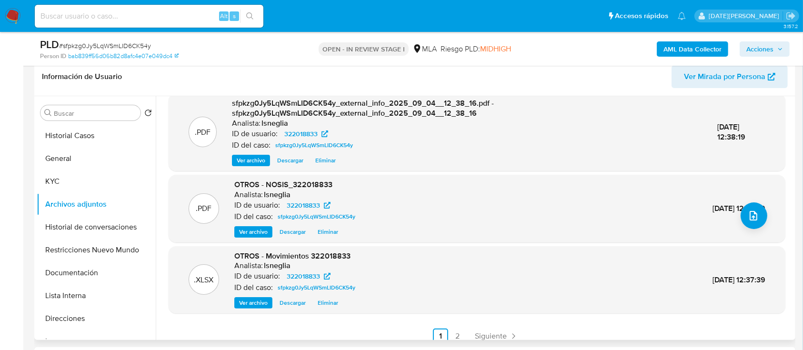
scroll to position [100, 0]
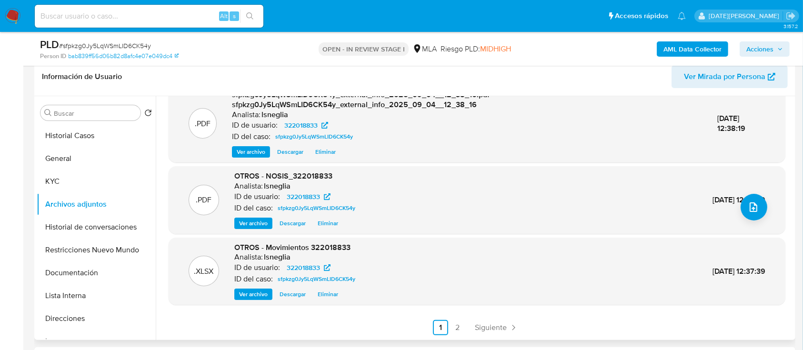
click at [453, 325] on link "2" at bounding box center [457, 327] width 15 height 15
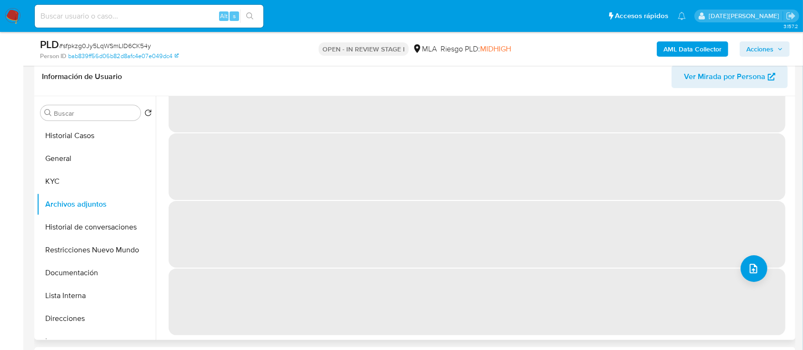
scroll to position [0, 0]
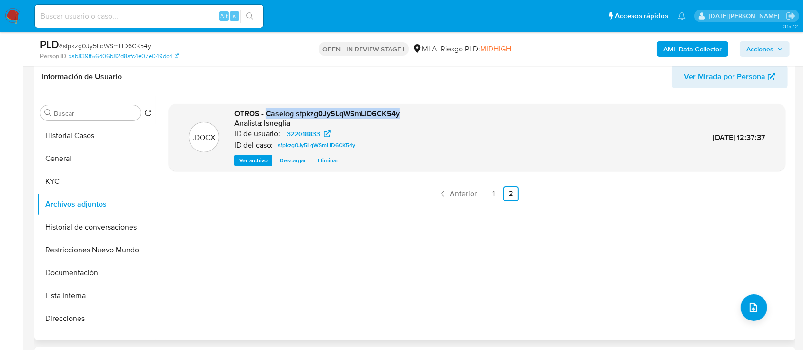
drag, startPoint x: 267, startPoint y: 113, endPoint x: 399, endPoint y: 117, distance: 132.5
click at [399, 117] on div ".DOCX OTROS - Caselog sfpkzg0Jy5LqWSmLID6CK54y Analista: lsneglia ID de usuario…" at bounding box center [476, 138] width 607 height 58
copy span "Caselog sfpkzg0Jy5LqWSmLID6CK54y"
click at [74, 140] on button "Historial Casos" at bounding box center [92, 135] width 111 height 23
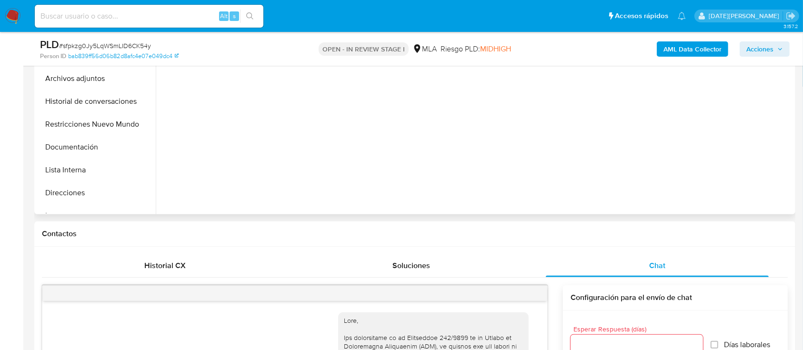
scroll to position [214, 0]
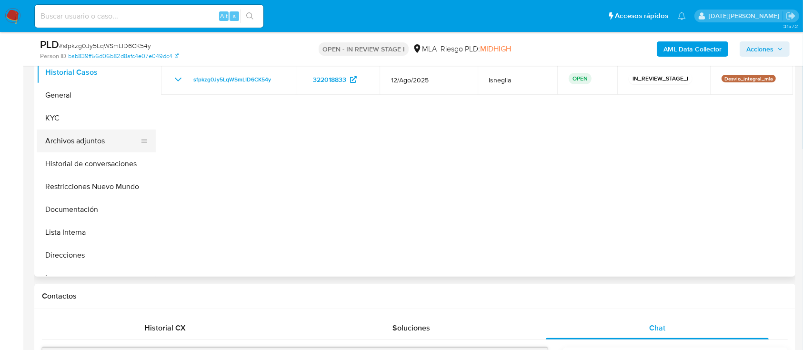
click at [84, 151] on button "Archivos adjuntos" at bounding box center [92, 141] width 111 height 23
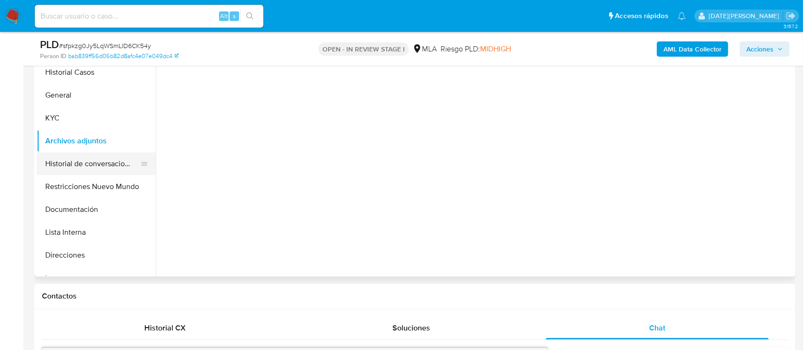
click at [83, 163] on button "Historial de conversaciones" at bounding box center [92, 163] width 111 height 23
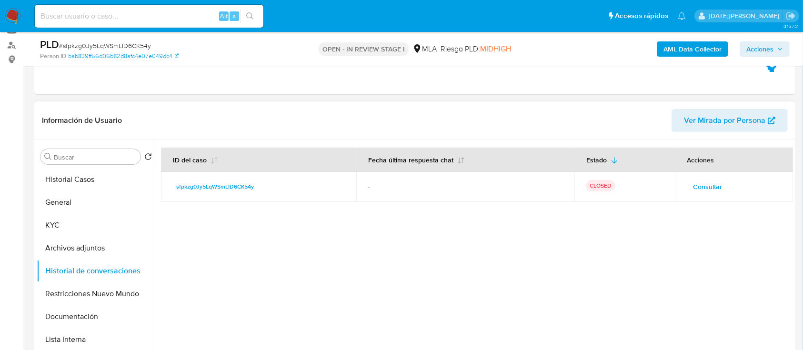
scroll to position [88, 0]
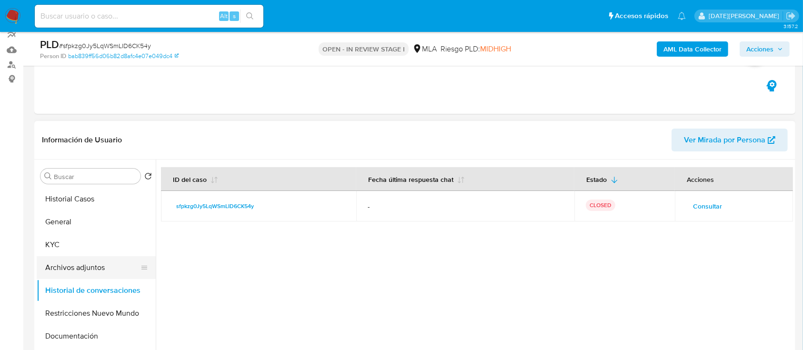
drag, startPoint x: 79, startPoint y: 266, endPoint x: 88, endPoint y: 261, distance: 10.6
click at [78, 266] on button "Archivos adjuntos" at bounding box center [92, 267] width 111 height 23
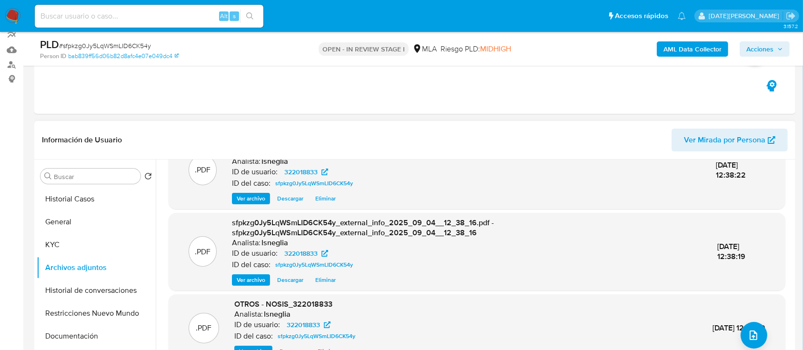
scroll to position [63, 0]
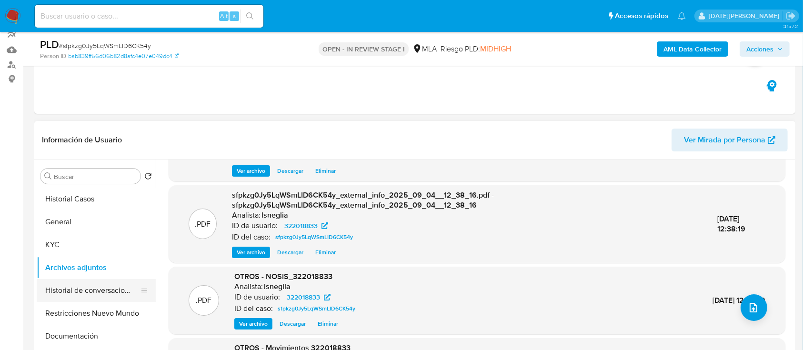
click at [67, 289] on button "Historial de conversaciones" at bounding box center [92, 290] width 111 height 23
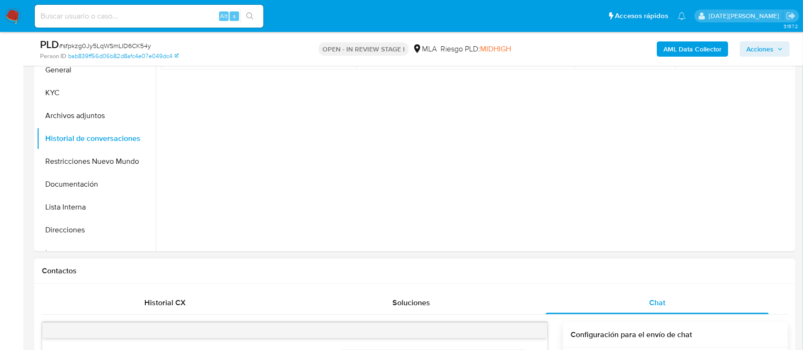
scroll to position [278, 0]
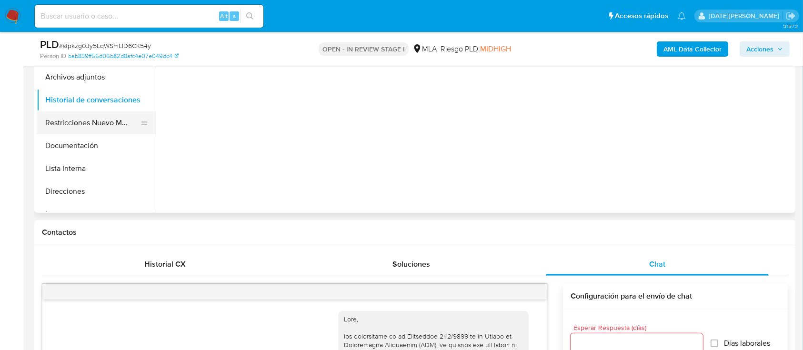
click at [106, 116] on button "Restricciones Nuevo Mundo" at bounding box center [92, 122] width 111 height 23
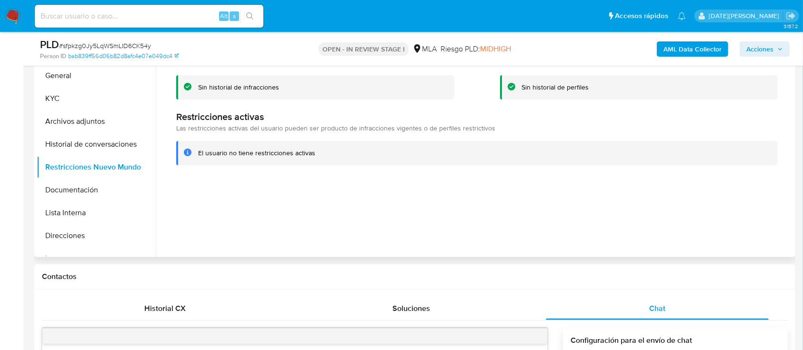
scroll to position [214, 0]
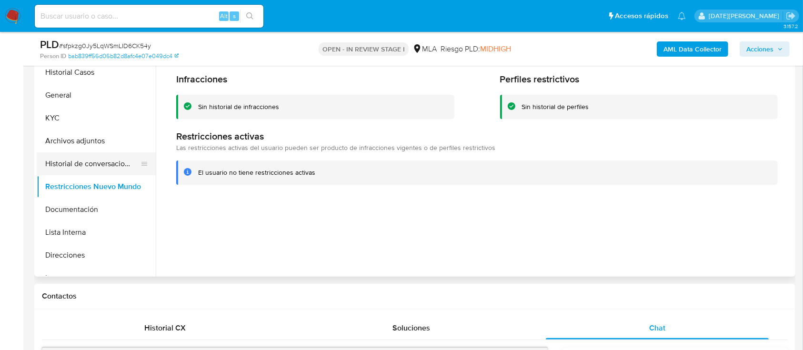
click at [95, 163] on button "Historial de conversaciones" at bounding box center [92, 163] width 111 height 23
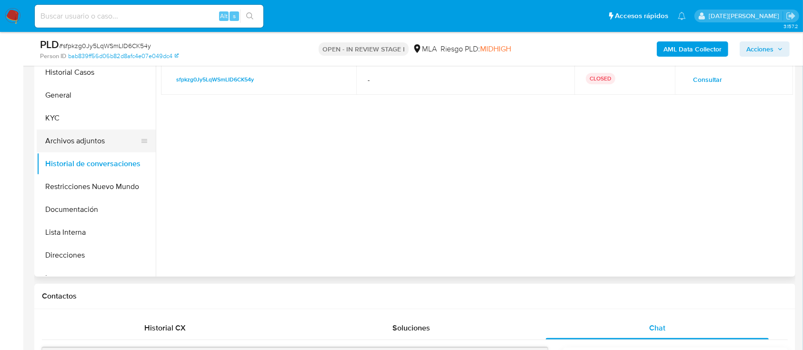
click at [90, 141] on button "Archivos adjuntos" at bounding box center [92, 141] width 111 height 23
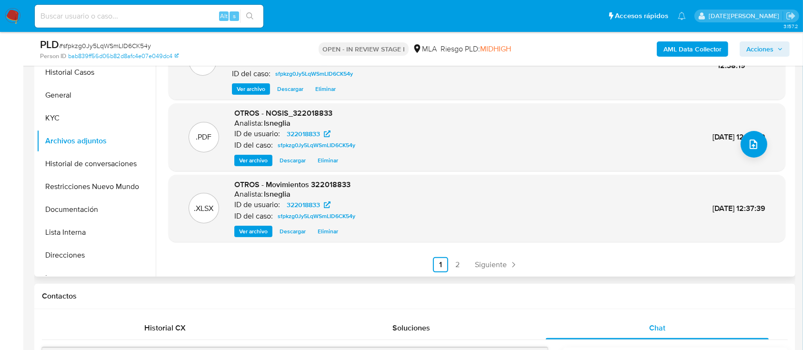
scroll to position [100, 0]
click at [758, 49] on span "Acciones" at bounding box center [759, 48] width 27 height 15
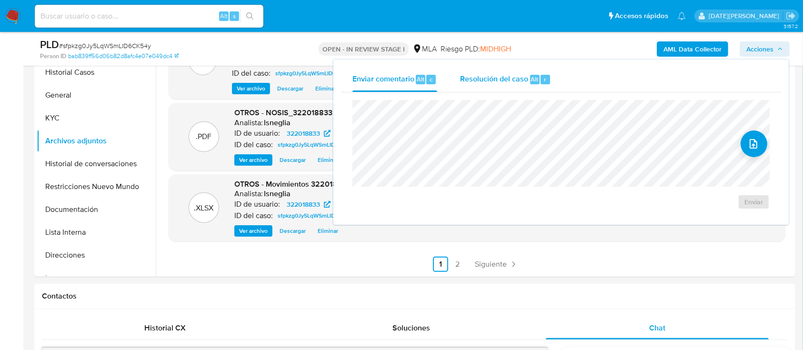
click at [491, 80] on span "Resolución del caso" at bounding box center [494, 78] width 68 height 11
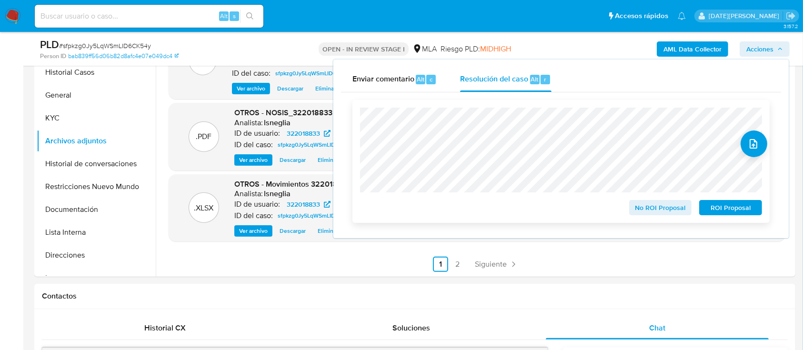
click at [663, 210] on span "No ROI Proposal" at bounding box center [661, 207] width 50 height 13
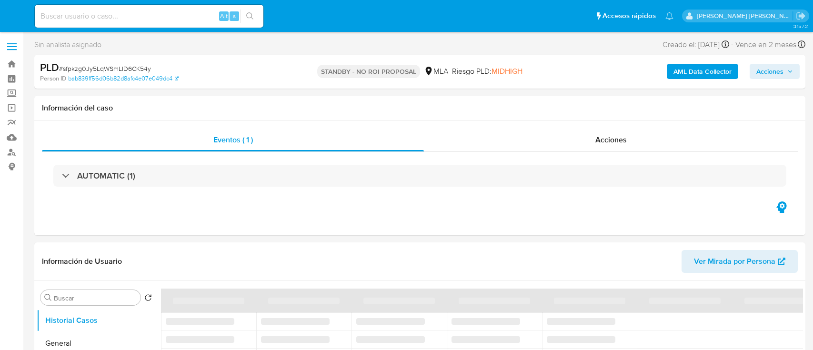
select select "10"
